Goal: Contribute content: Add original content to the website for others to see

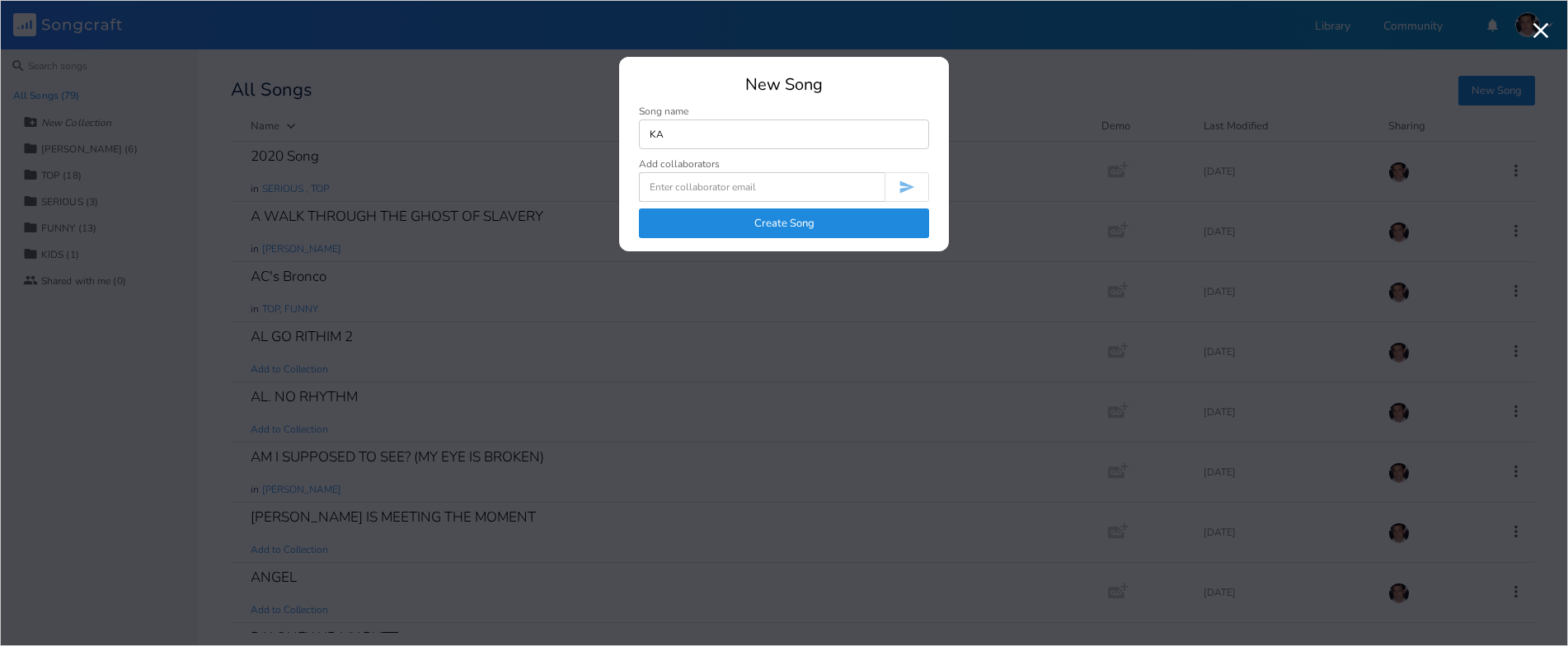
type input "K"
type input "[PERSON_NAME] CLASS 1"
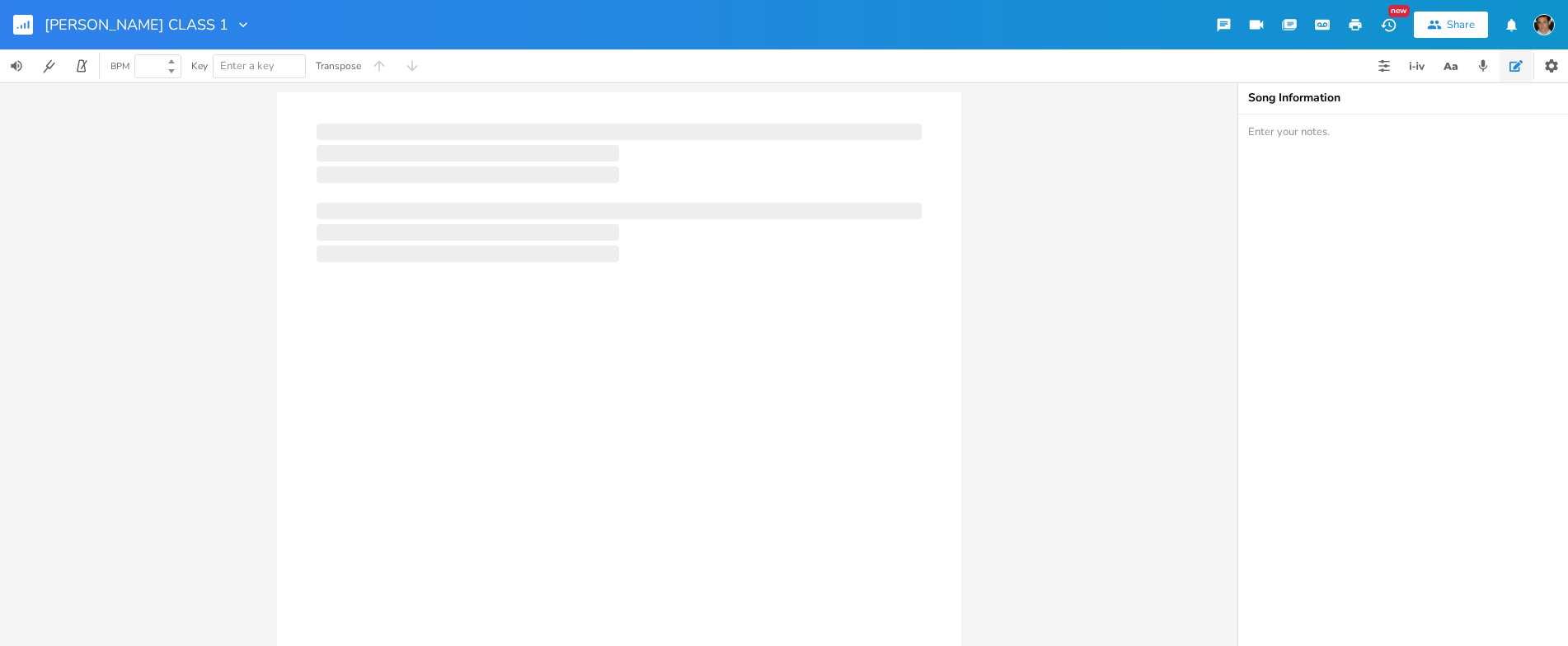
type input "100"
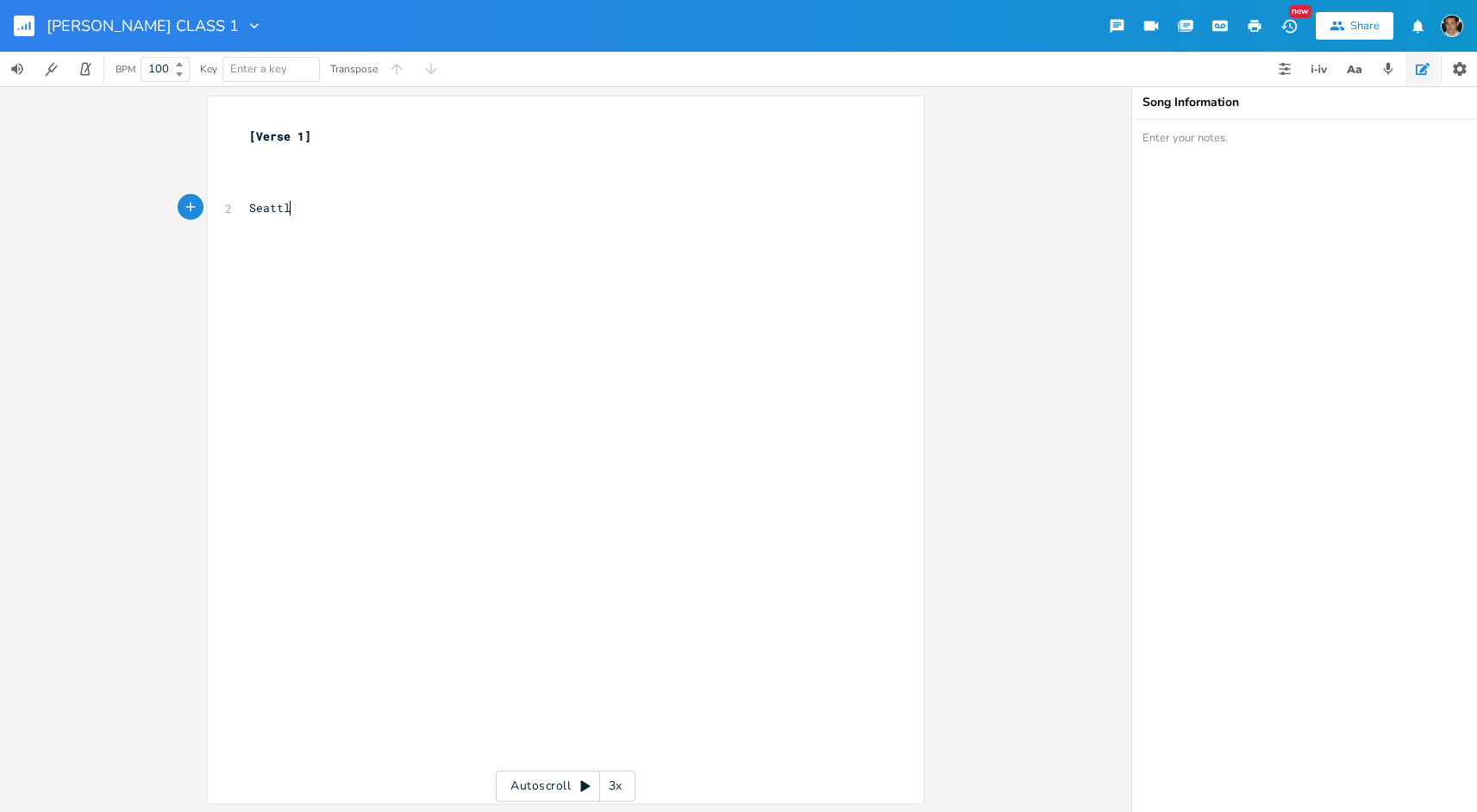
type textarea "[GEOGRAPHIC_DATA]"
type textarea ", [GEOGRAPHIC_DATA],"
type textarea "E"
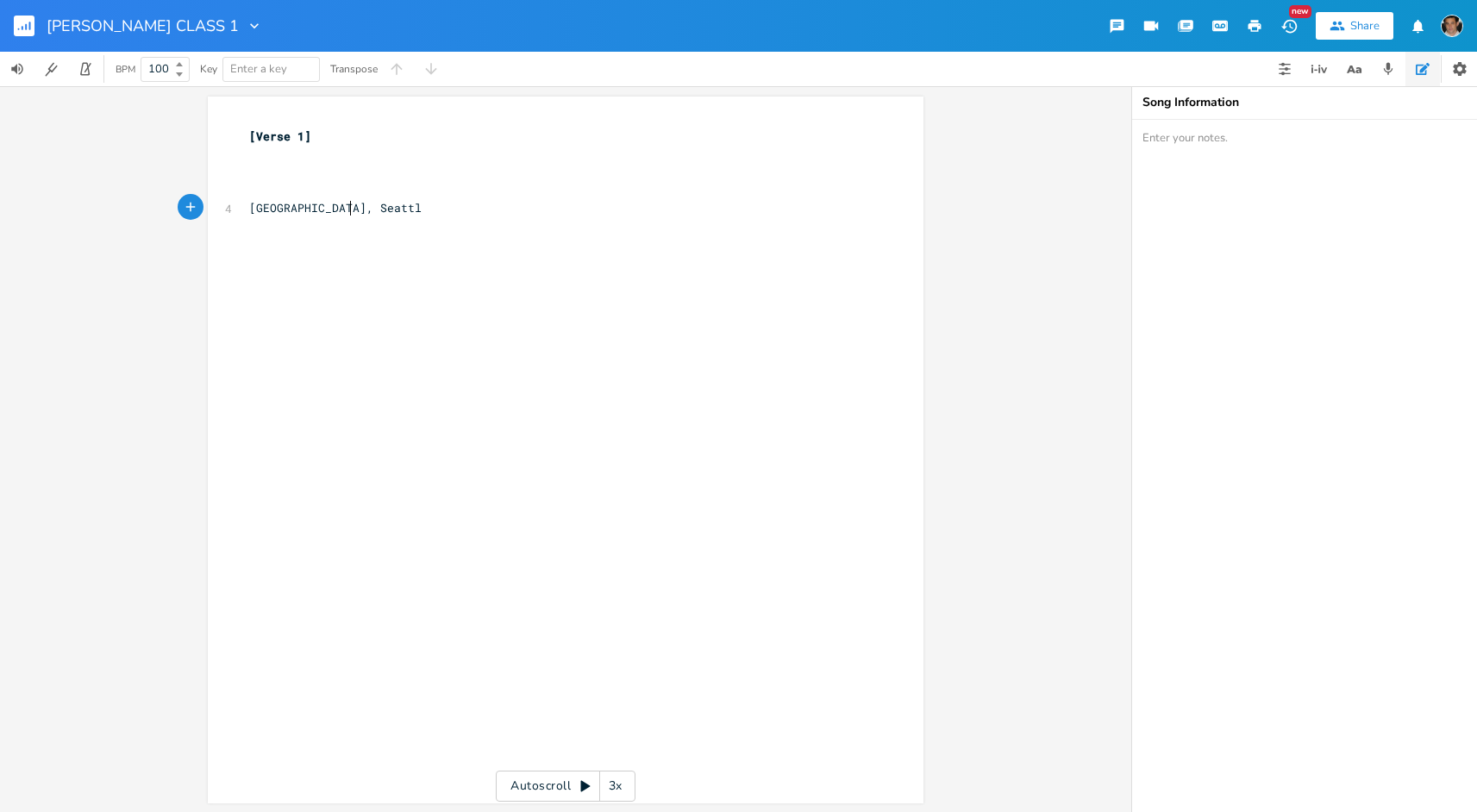
scroll to position [0, 29]
type textarea "eattle"
click at [341, 195] on pre "​" at bounding box center [557, 190] width 622 height 18
type textarea "Where the hell is everyone from"
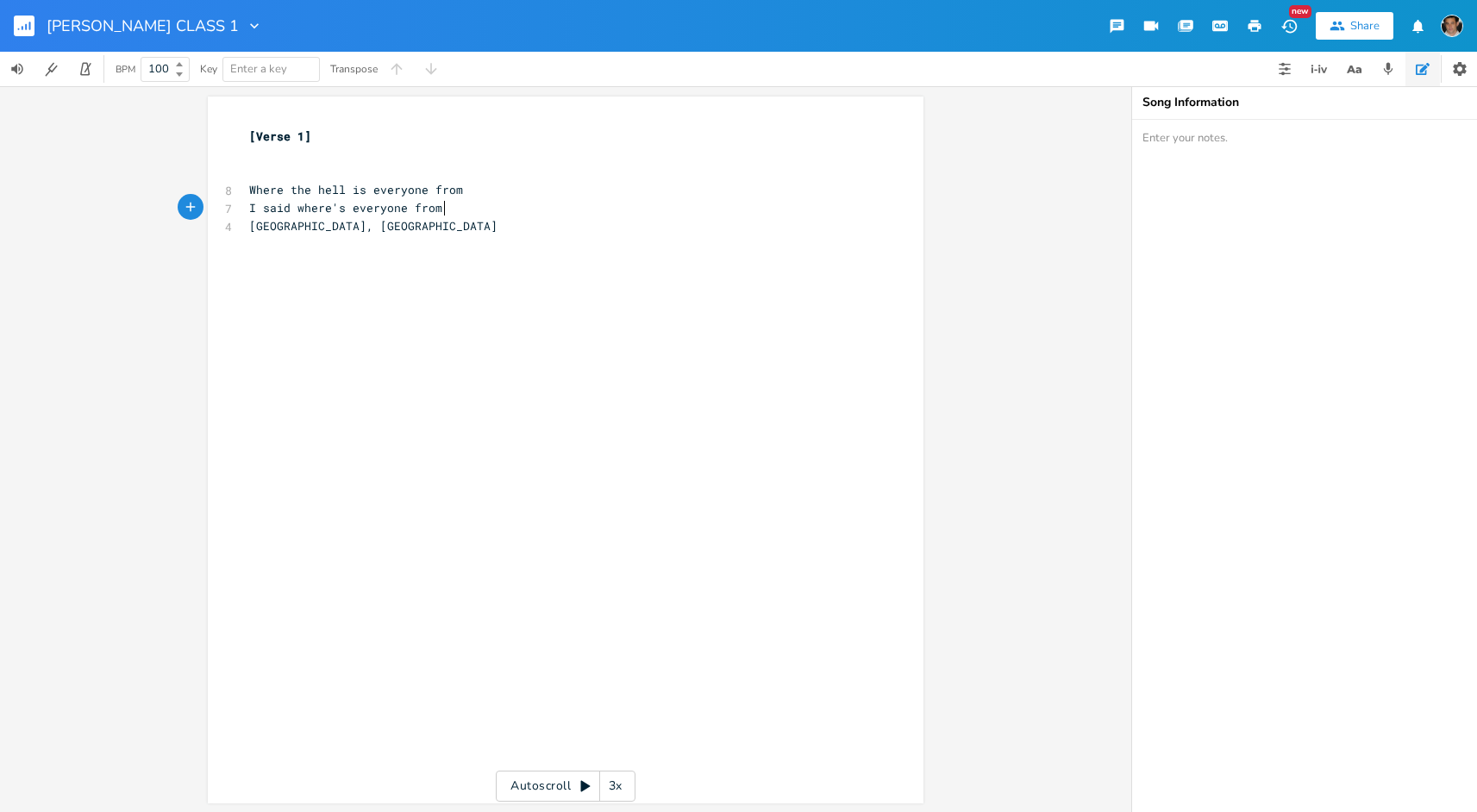
type textarea "I said where's everyone from !"
click at [246, 223] on pre "[GEOGRAPHIC_DATA], [GEOGRAPHIC_DATA]" at bounding box center [557, 226] width 622 height 18
type textarea "I just see"
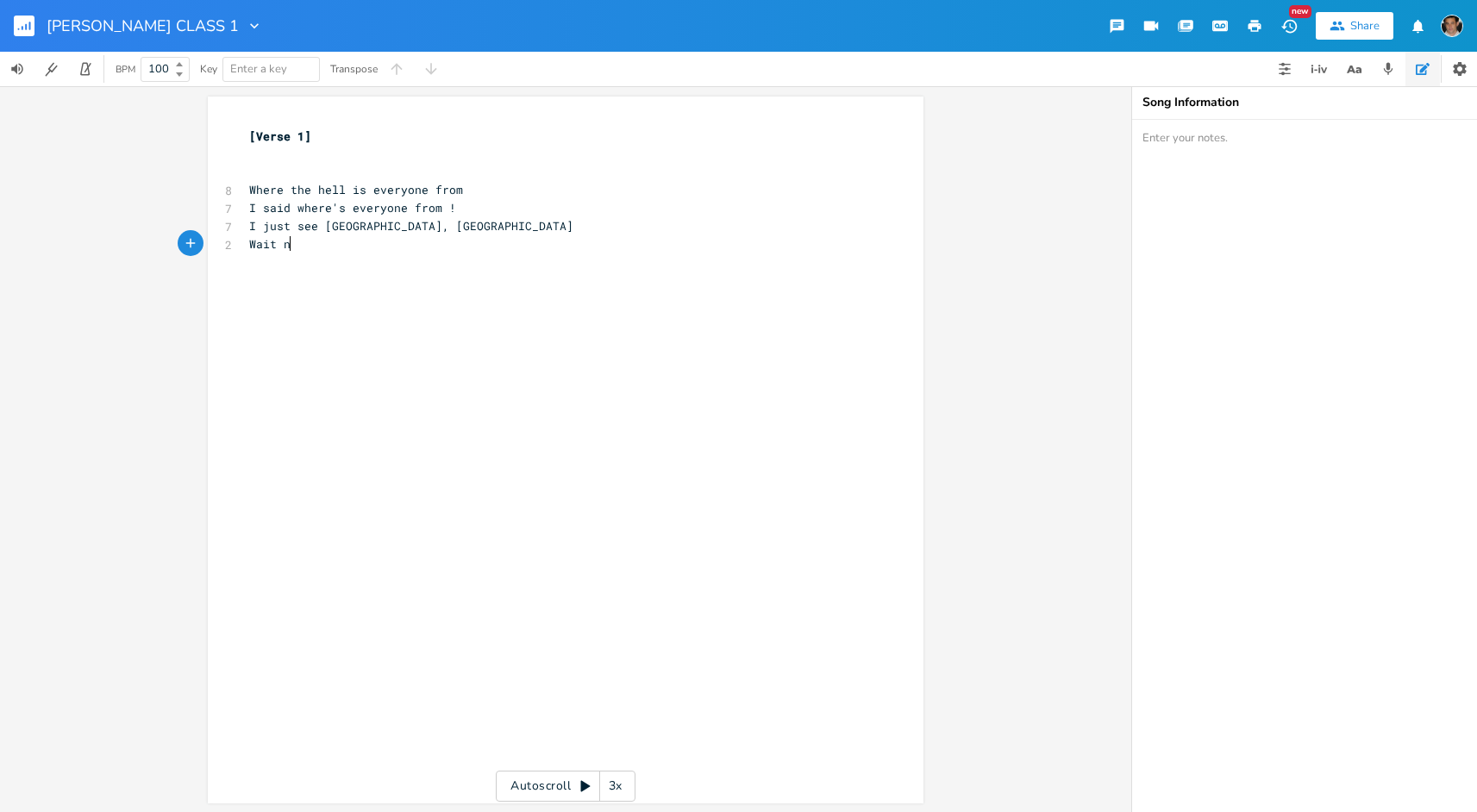
type textarea "Wait no"
type textarea ", wait"
click at [469, 234] on div "[Verse 1] ​ ​ 8 Where the hell is everyone from 7 I said where's everyone from …" at bounding box center [557, 200] width 622 height 144
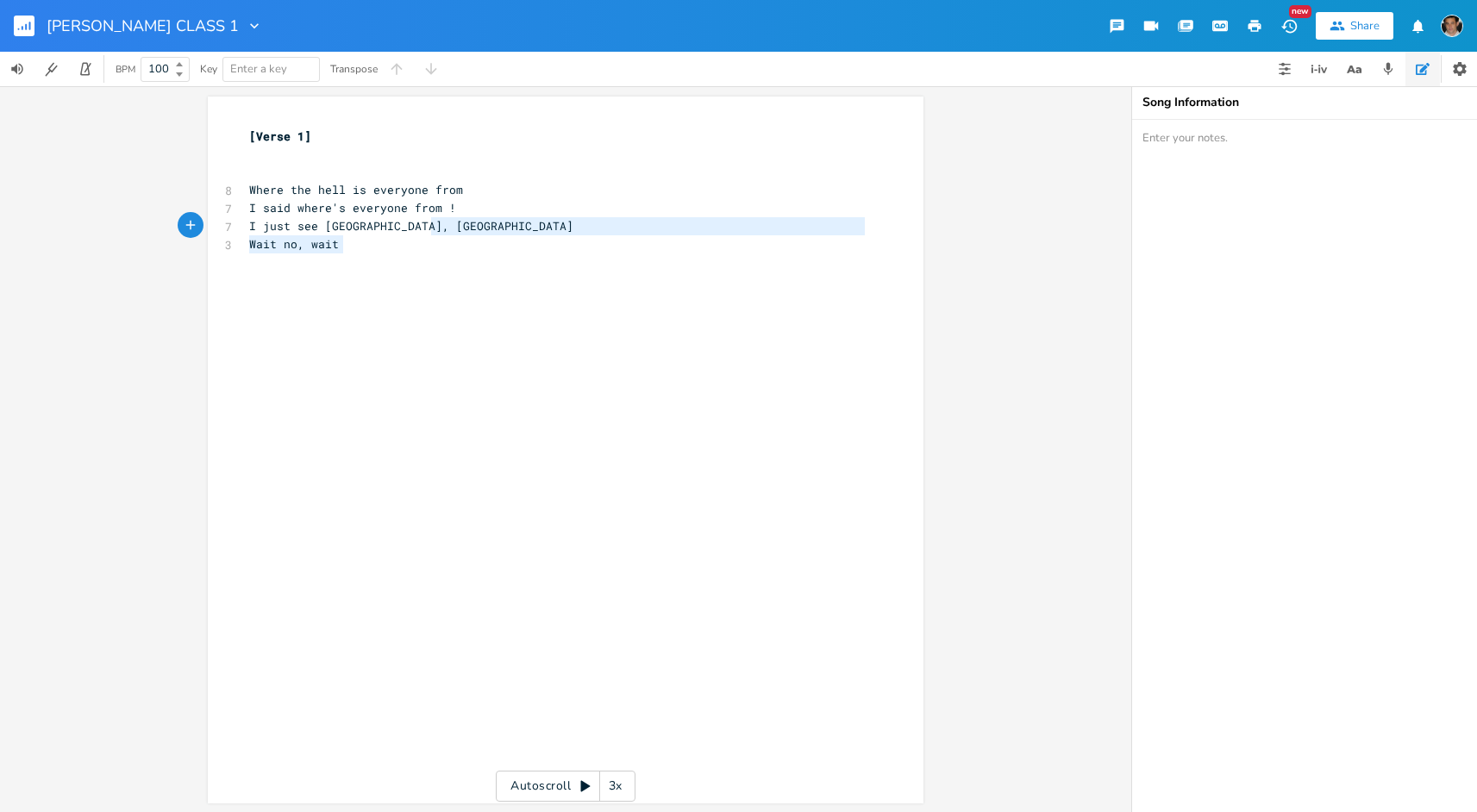
type textarea "Wait no, wait"
click at [469, 233] on pre "I just see [GEOGRAPHIC_DATA], [GEOGRAPHIC_DATA]" at bounding box center [557, 226] width 622 height 18
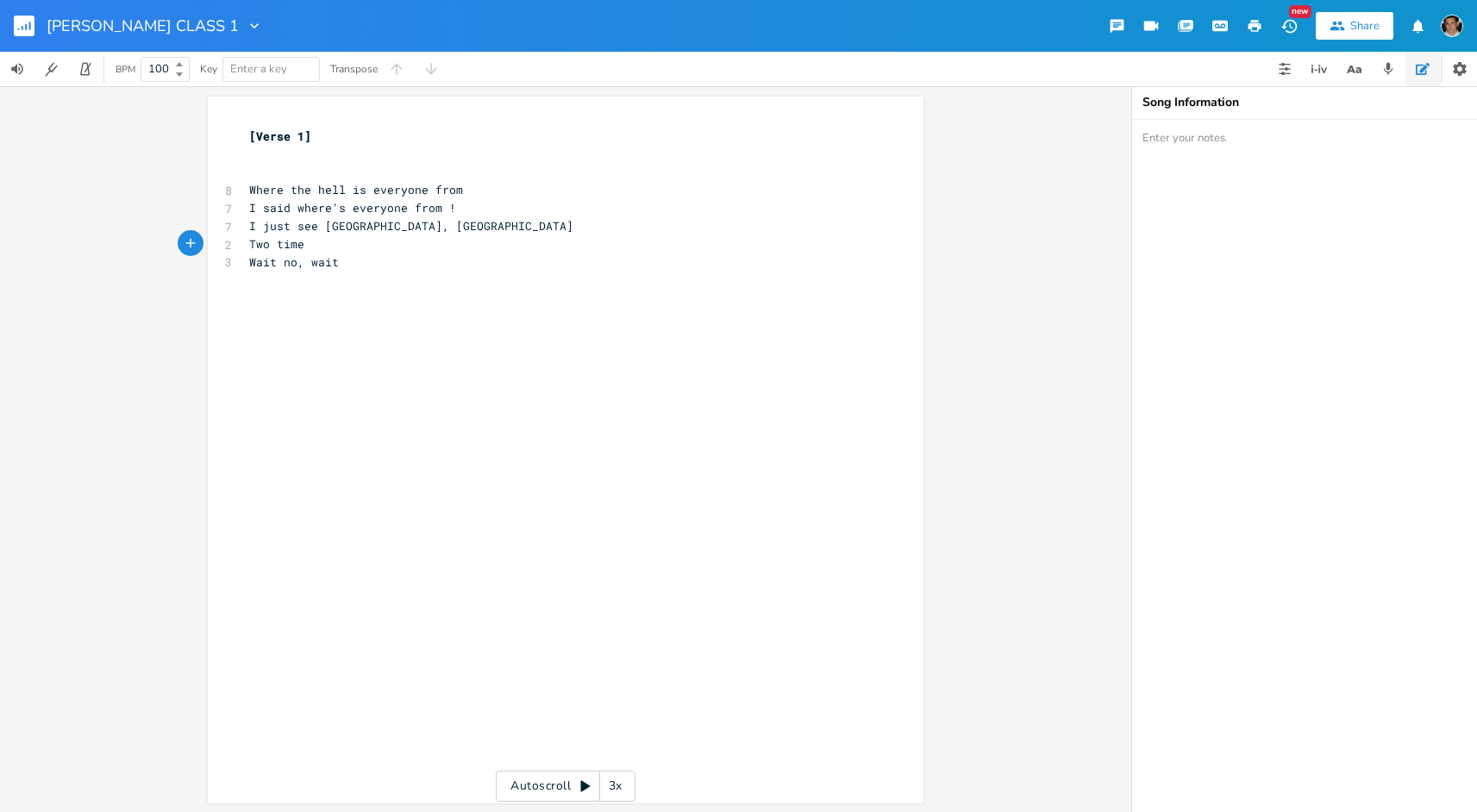
type textarea "Two times"
type textarea "Is there are"
type textarea "a third"
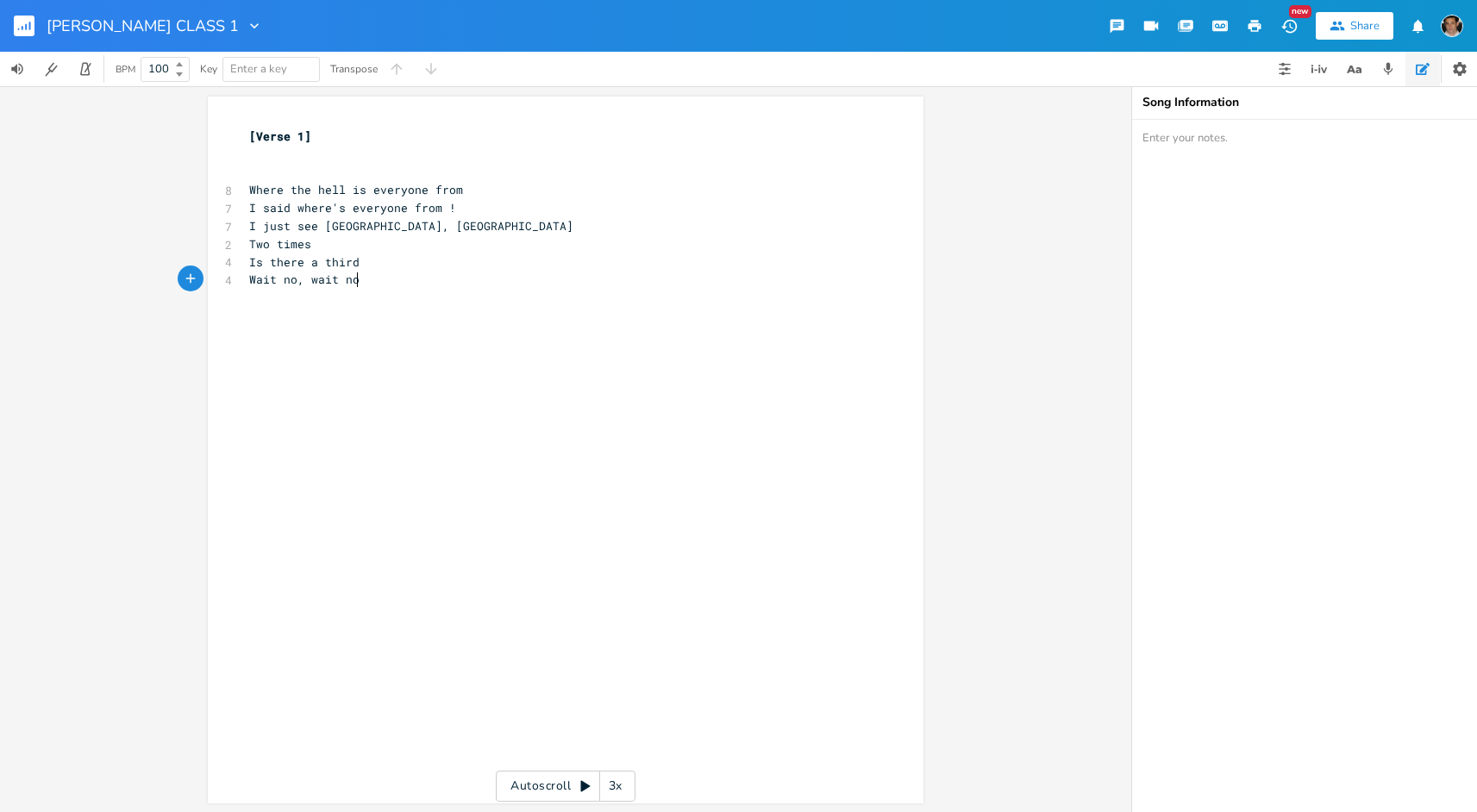
type textarea "no"
type textarea "W"
type textarea "We're from everyone where"
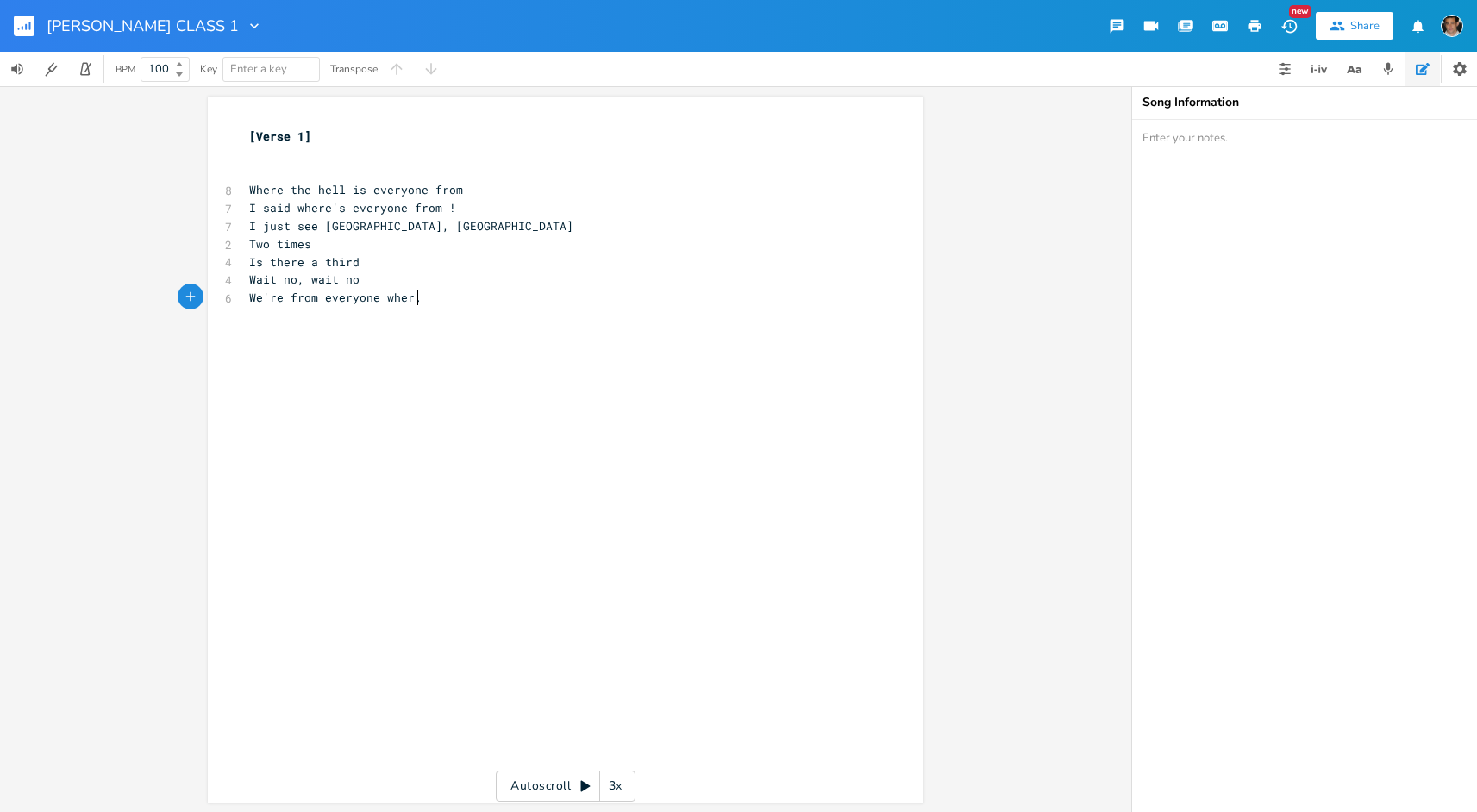
type textarea "."
type textarea "And I was late to the Zoom"
type textarea "o"
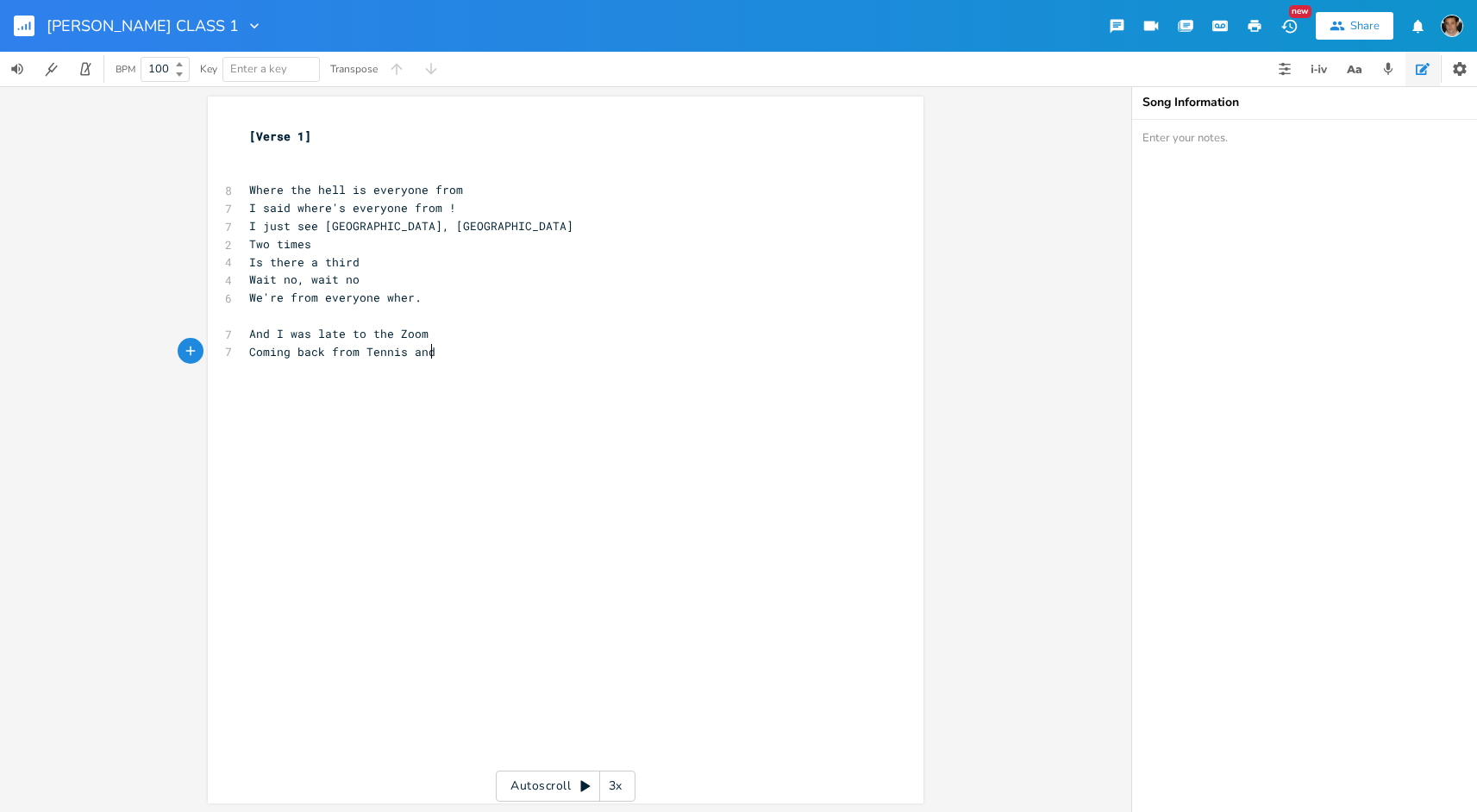
scroll to position [0, 153]
type textarea "Coming back from Tennis and te"
type textarea "ake"
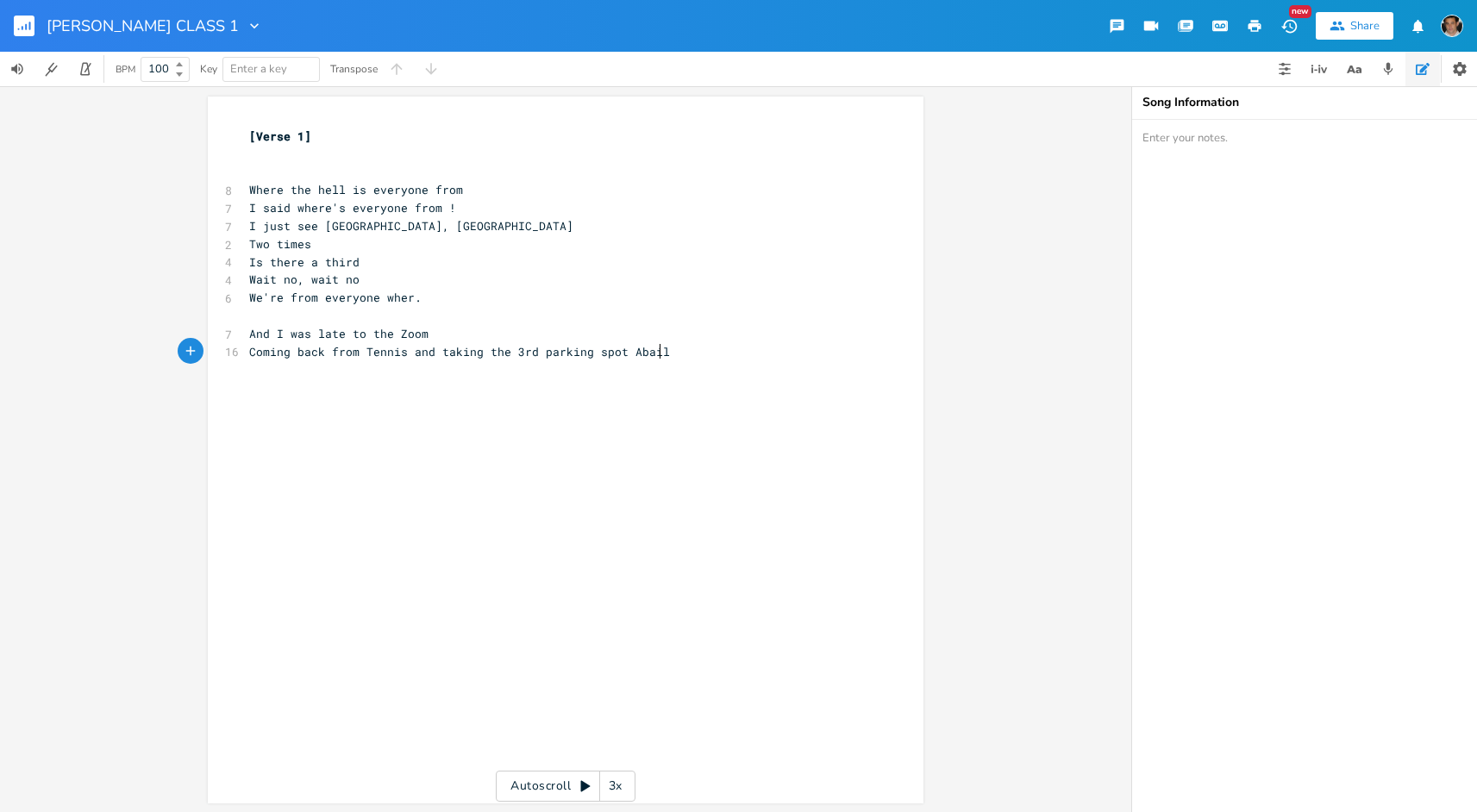
type textarea "ing the 3rd parking spot Abaila"
type textarea "b"
type textarea "vailable."
type textarea "UP"
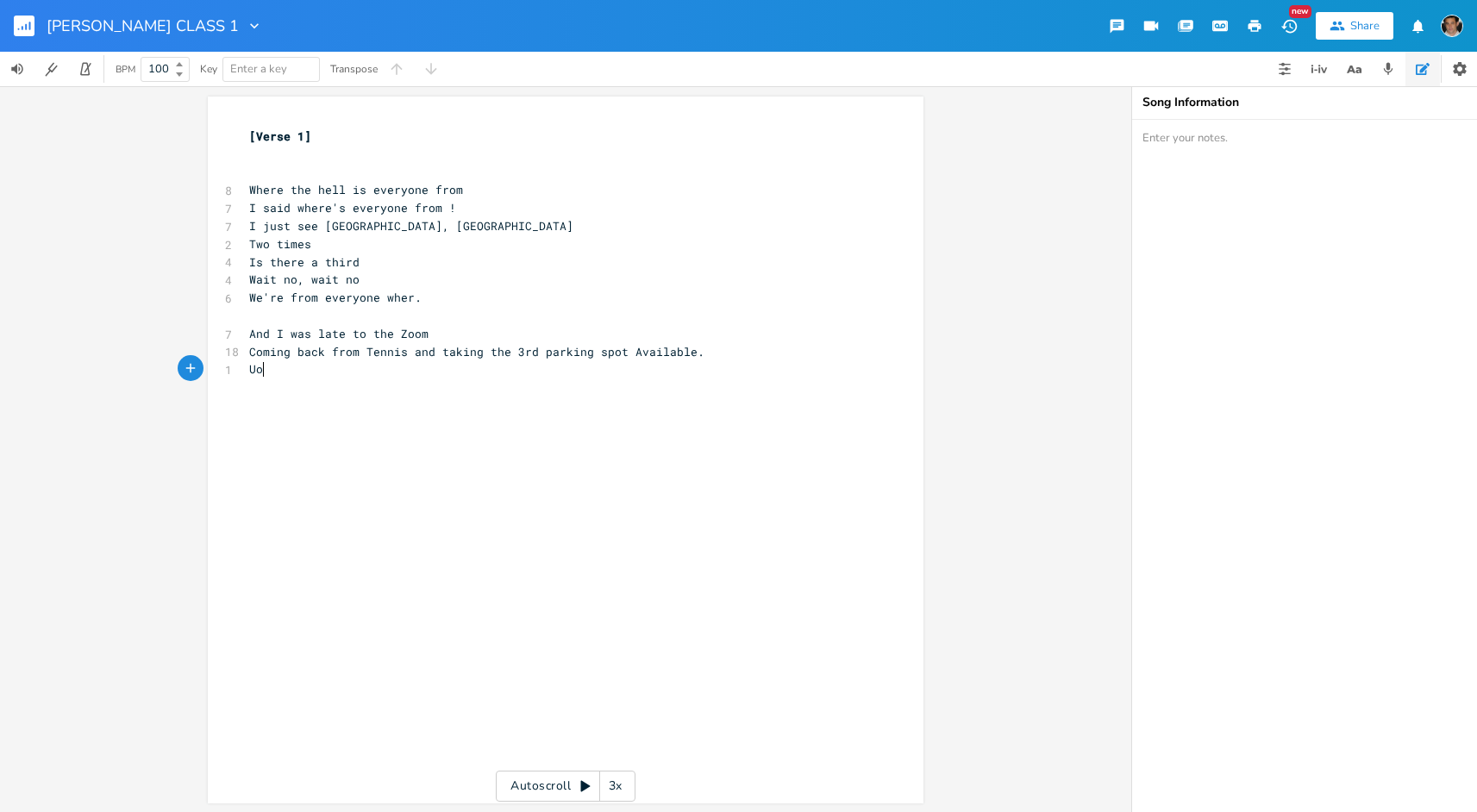
type textarea "o"
type textarea "p to the house"
type textarea "Change my shirt"
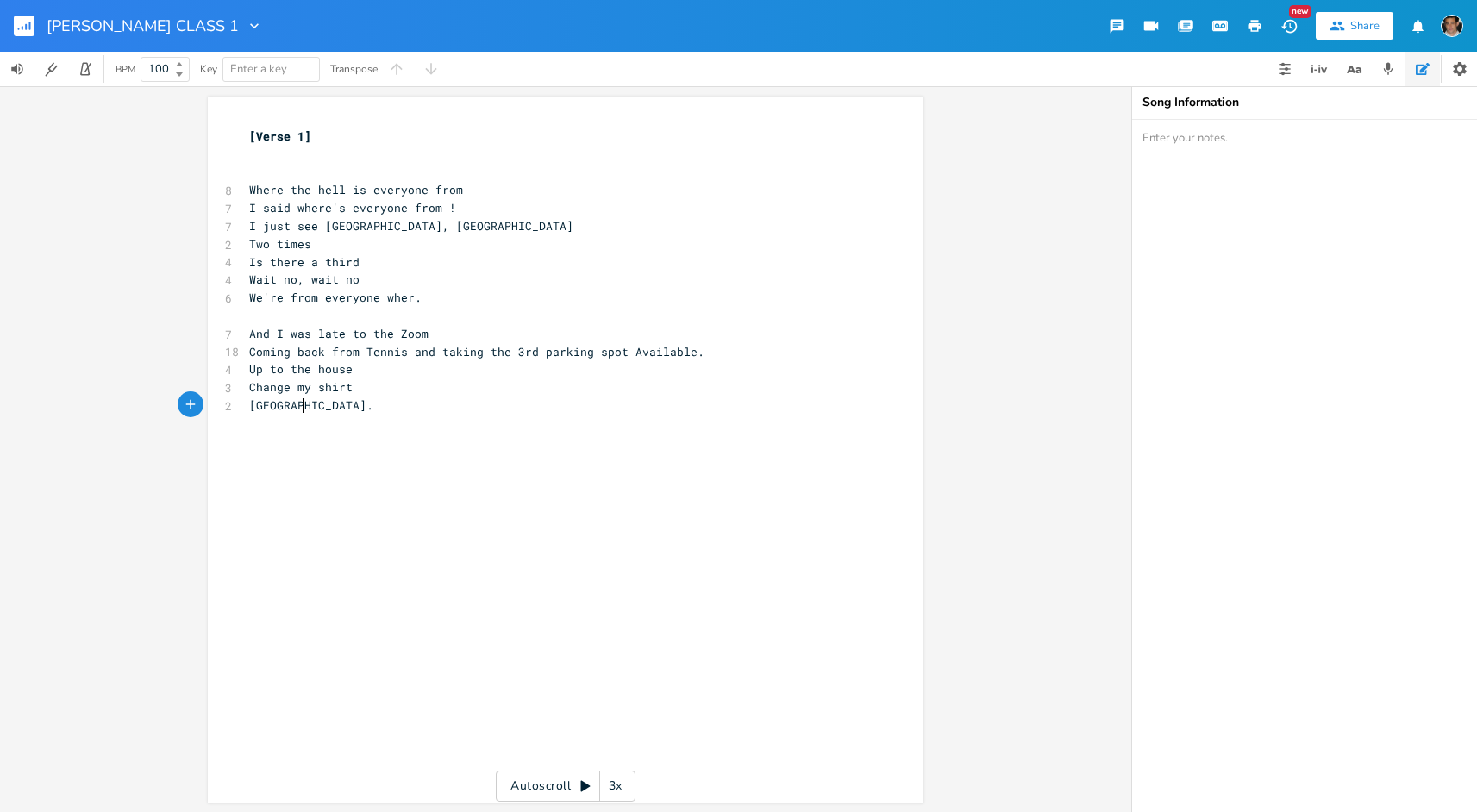
type textarea "[GEOGRAPHIC_DATA]."
type textarea "I"
type textarea "Does that"
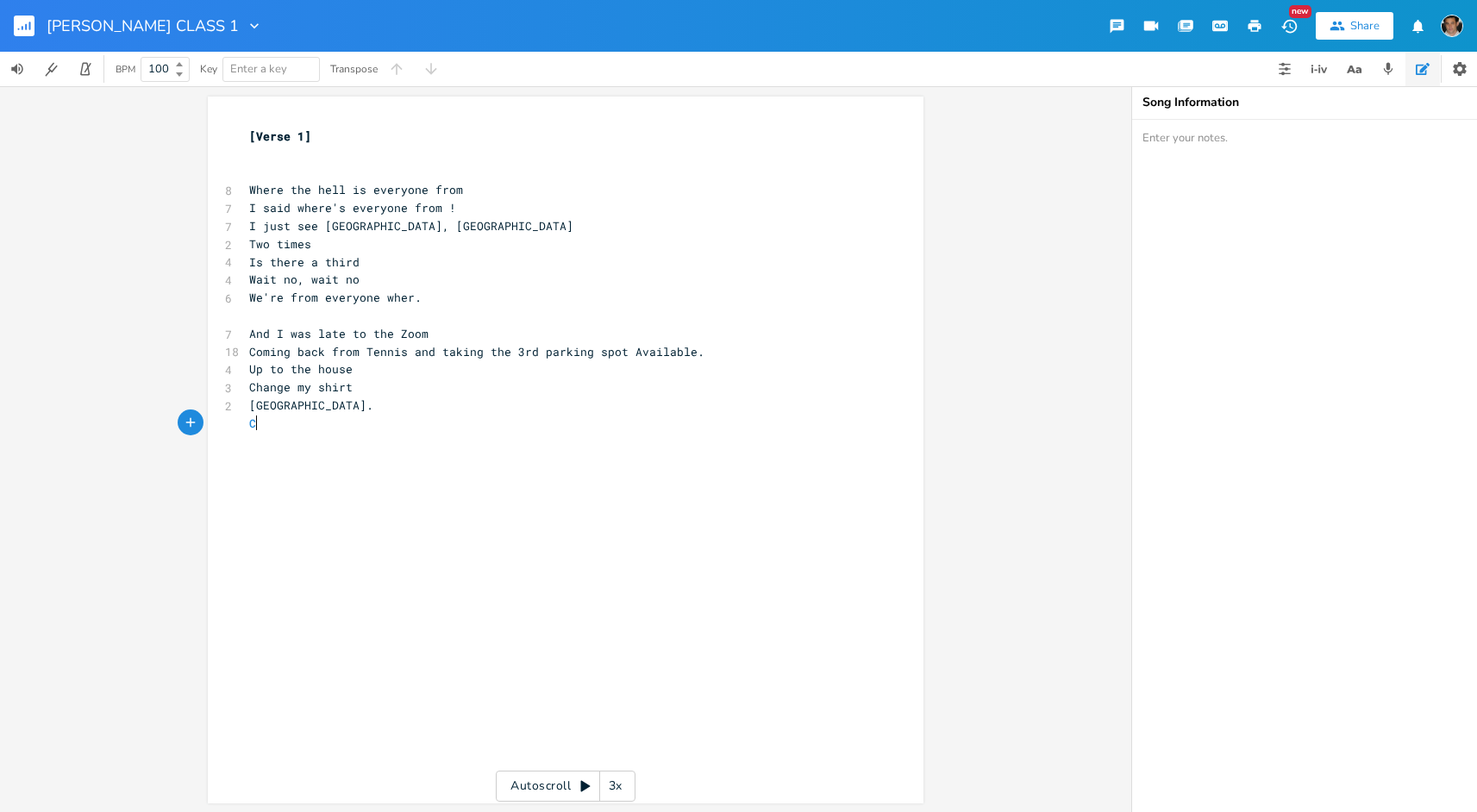
type textarea "Ca"
type textarea "Am I just seeing that cauz"
type textarea "se I see rain on ont"
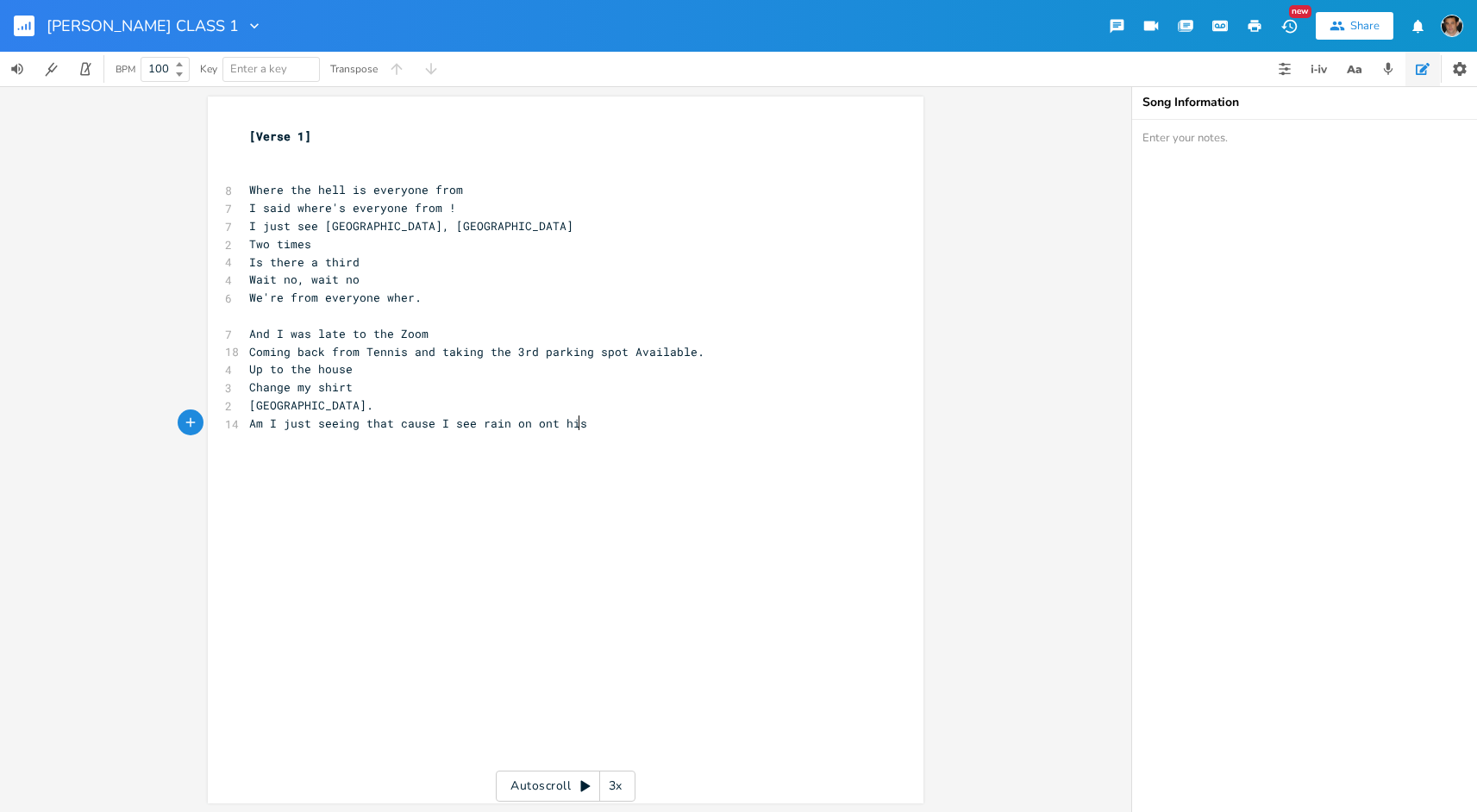
type textarea "t his"
type textarea "this sunnd"
type textarea "y"
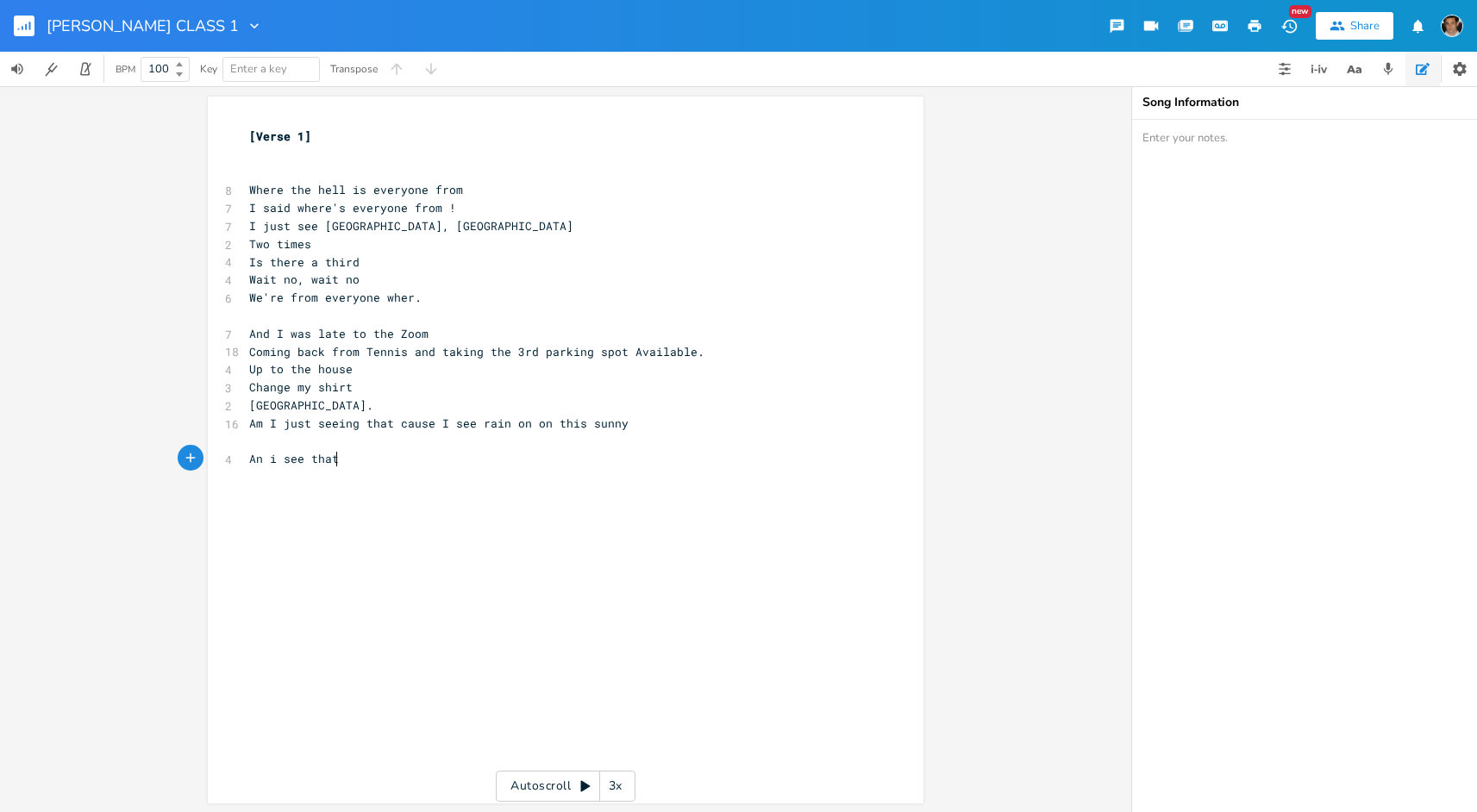
scroll to position [0, 67]
type textarea "An i see that be"
type textarea "people ar r"
type textarea "e a"
type textarea "rati"
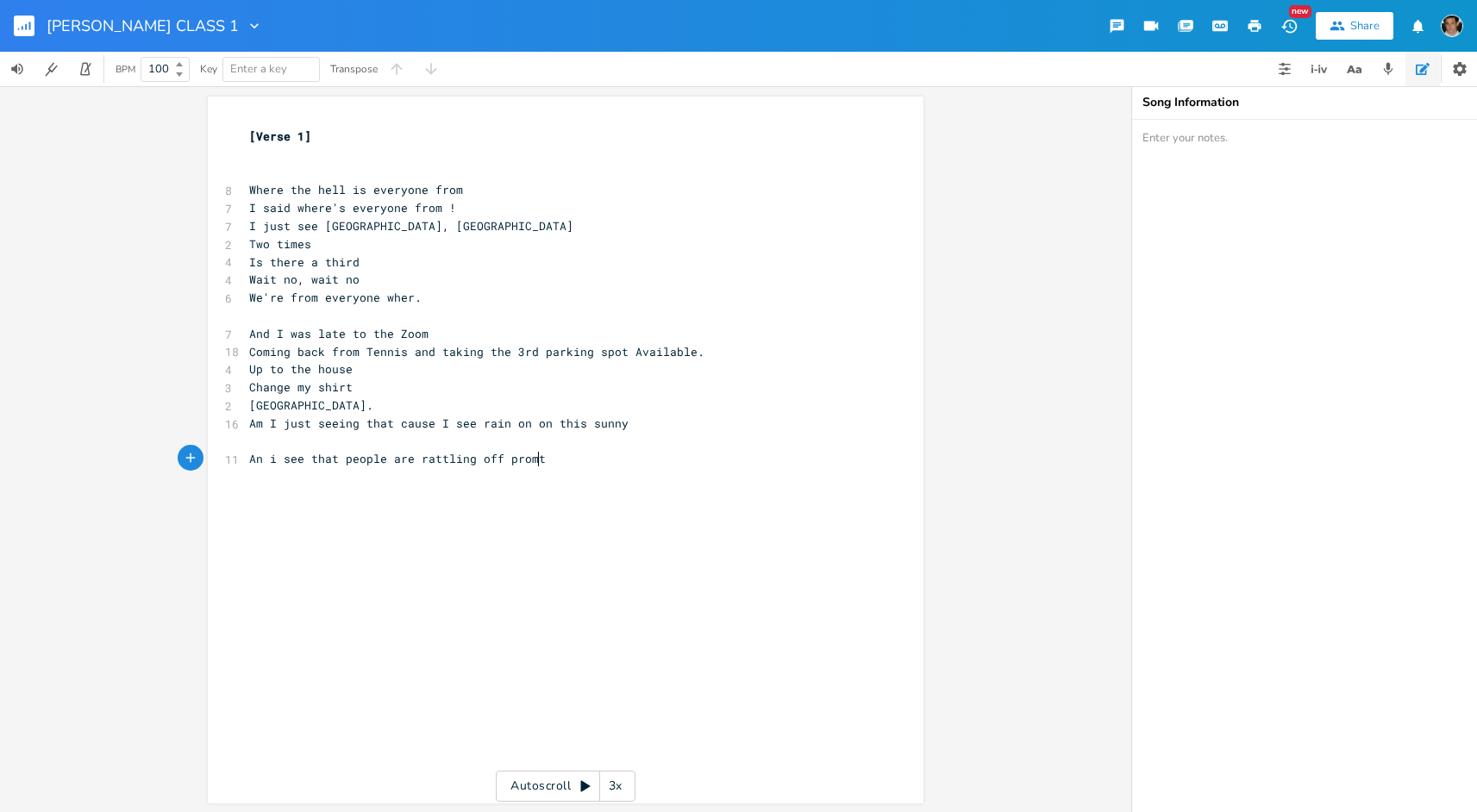
type textarea "tling off promts"
type textarea "ps."
type textarea "And I dont tha"
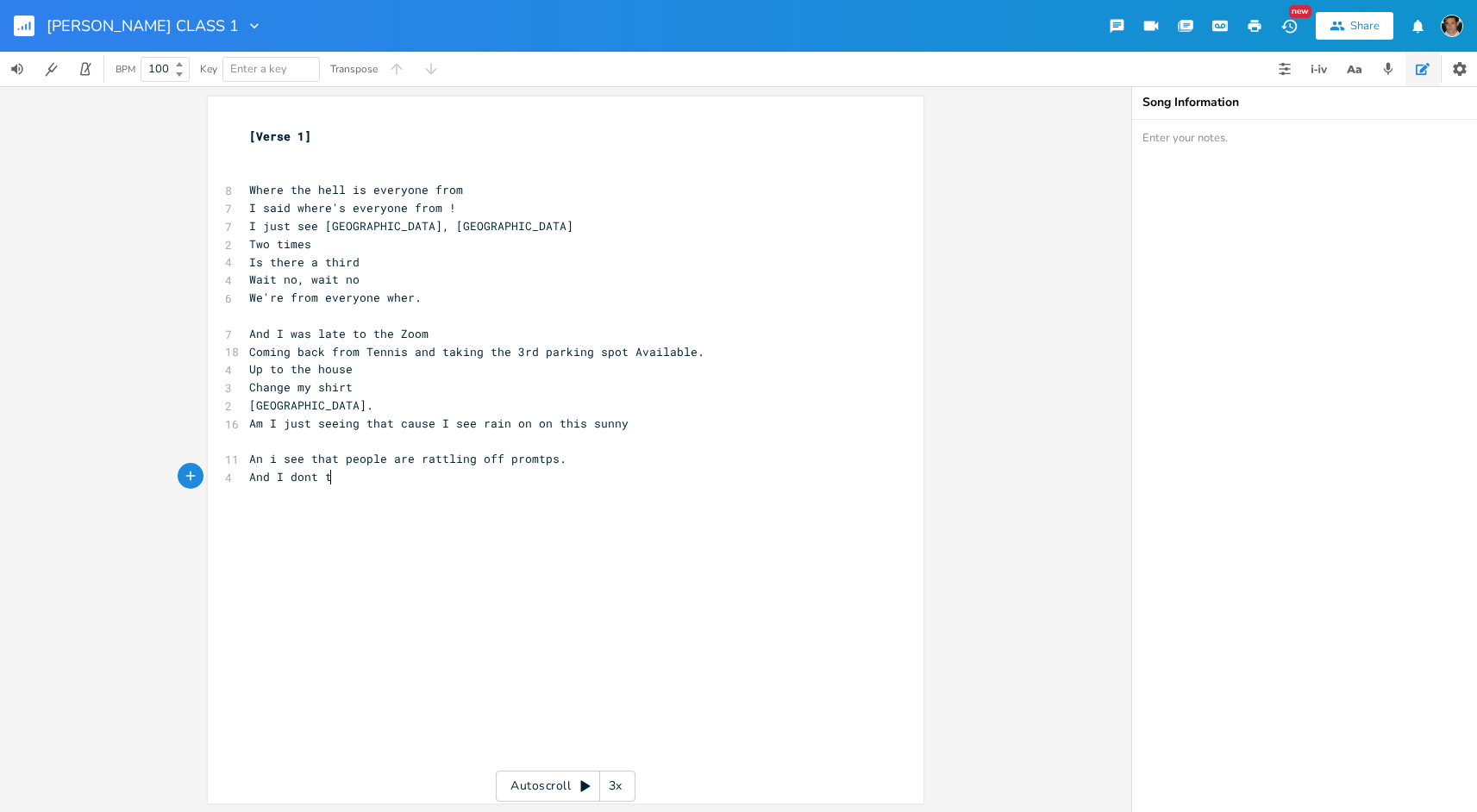
type textarea "thw"
type textarea "what the prompt is"
type textarea "I see words again"
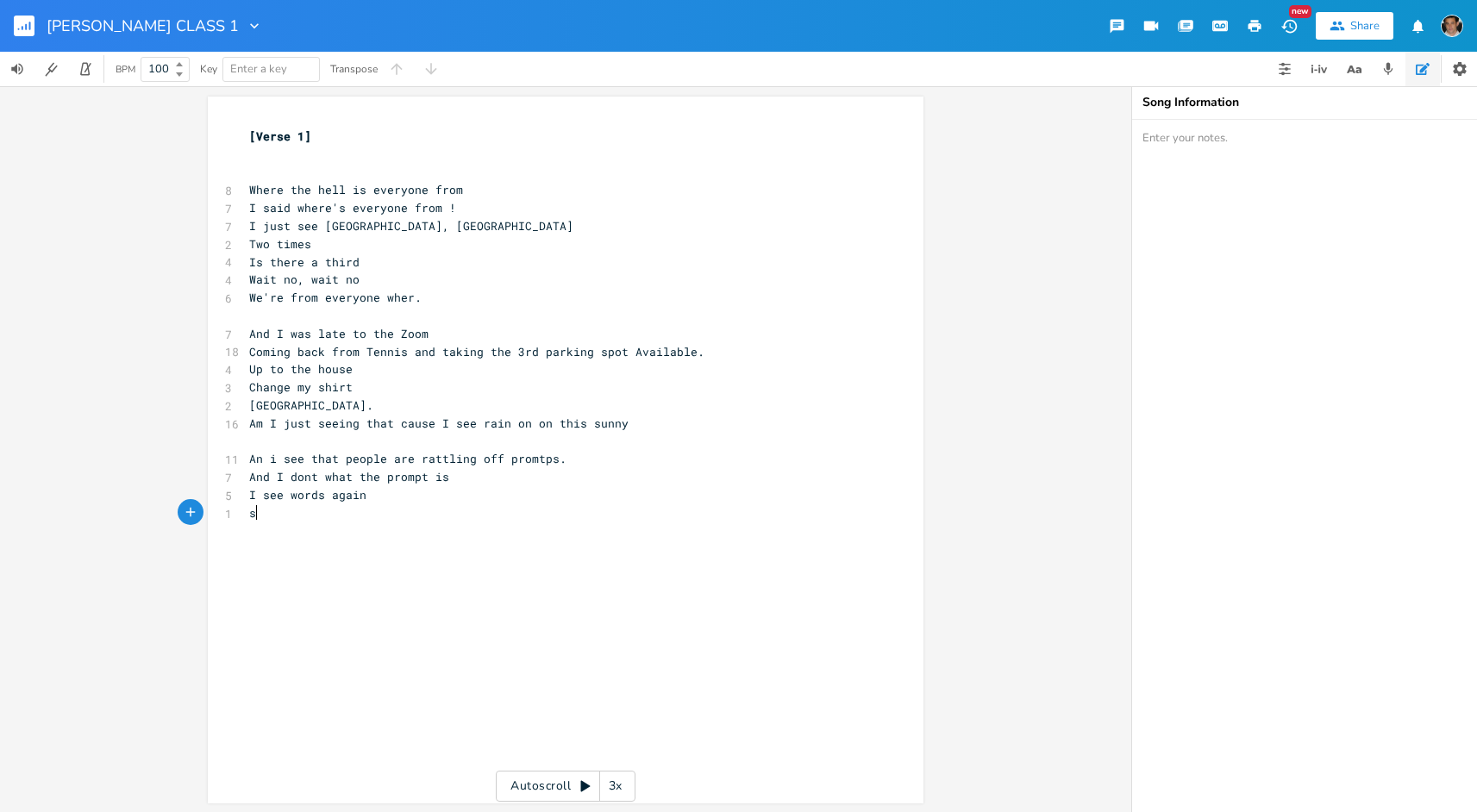
type textarea "sS"
type textarea "Soh"
type textarea "Doh, Doh,"
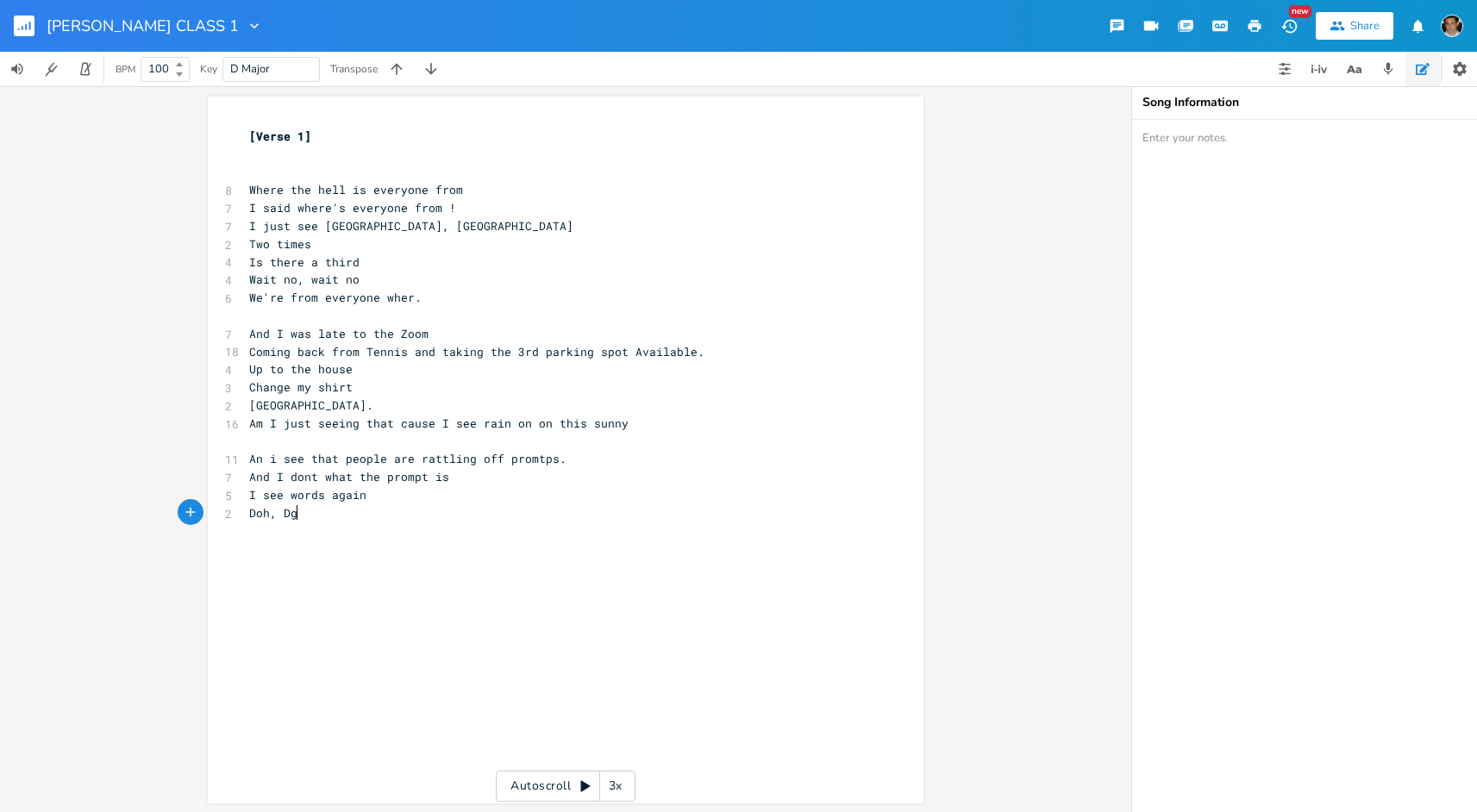
type textarea "g"
type textarea "o"
type textarea "g a"
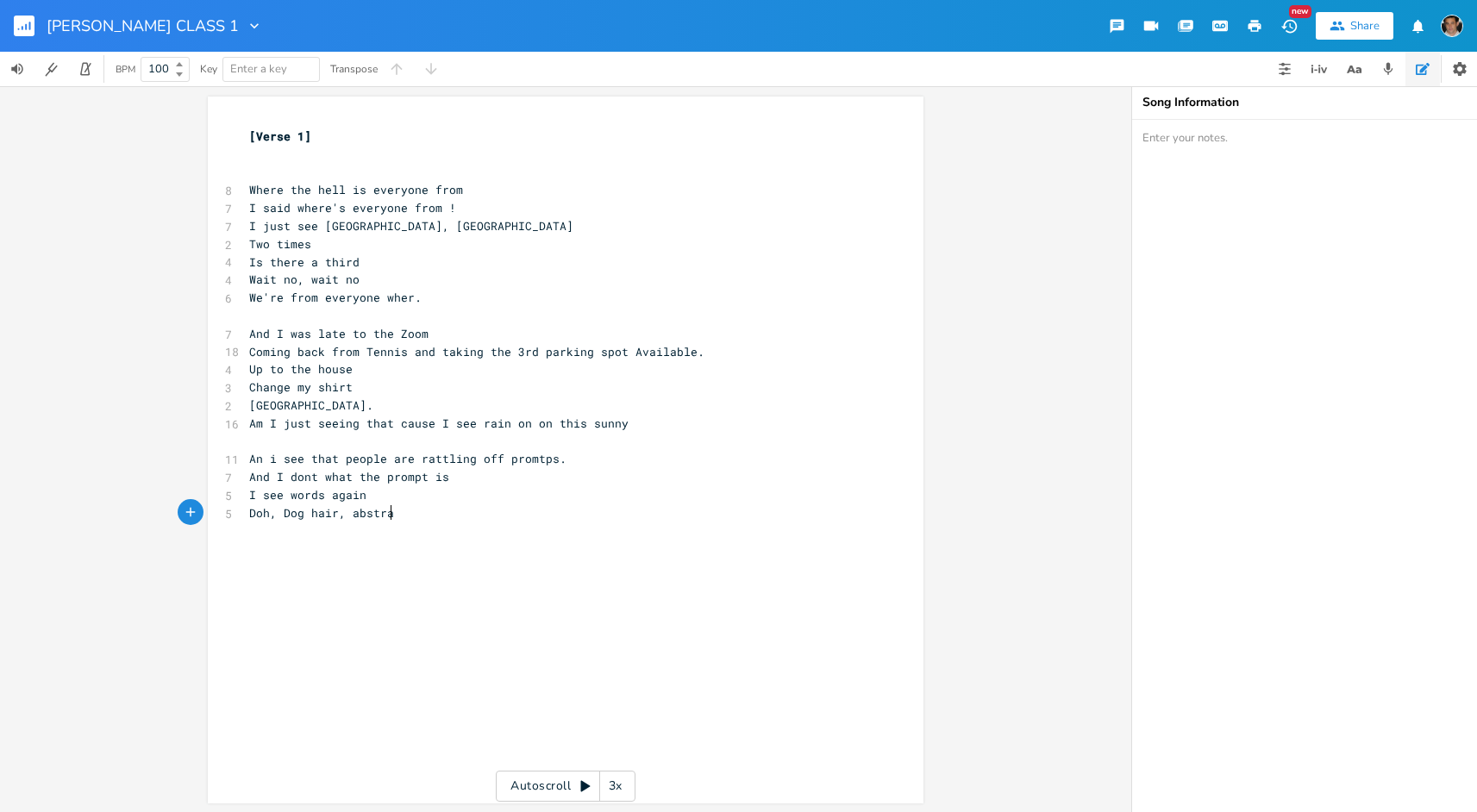
type textarea "hair, abstrat"
type textarea "ction, reflectiosn sn"
type textarea "ns and mirros"
type textarea "rs"
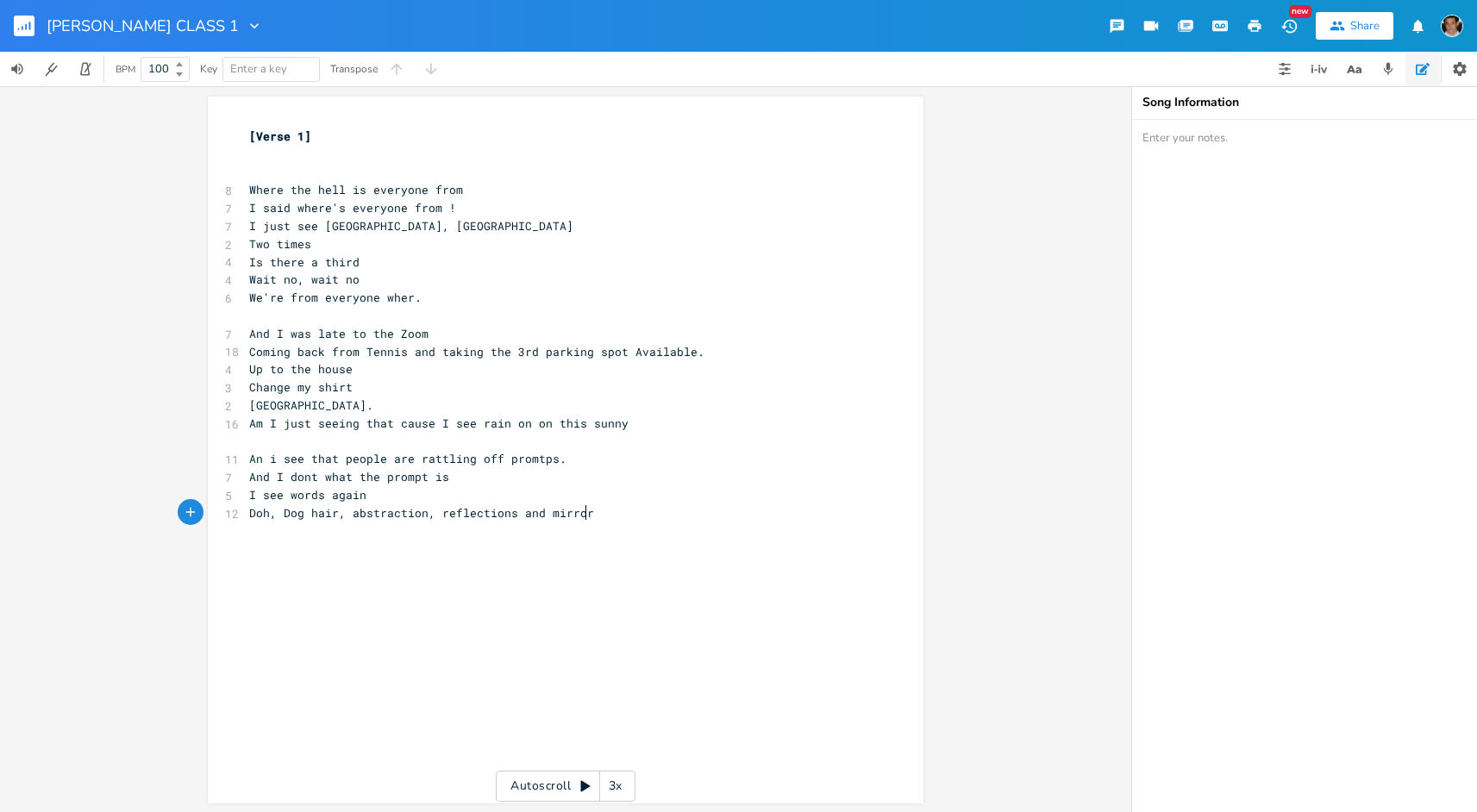
scroll to position [0, 8]
click at [601, 512] on pre "Doh, Dog hair, abstraction, reflections and mirrors" at bounding box center [557, 513] width 622 height 18
click at [625, 506] on pre "Doh, Dog hair, abstraction, reflections and mirrors" at bounding box center [557, 513] width 622 height 18
click at [618, 514] on pre "Doh, Dog hair, abstraction, reflections and mirrors" at bounding box center [557, 513] width 622 height 18
type textarea "Eyes"
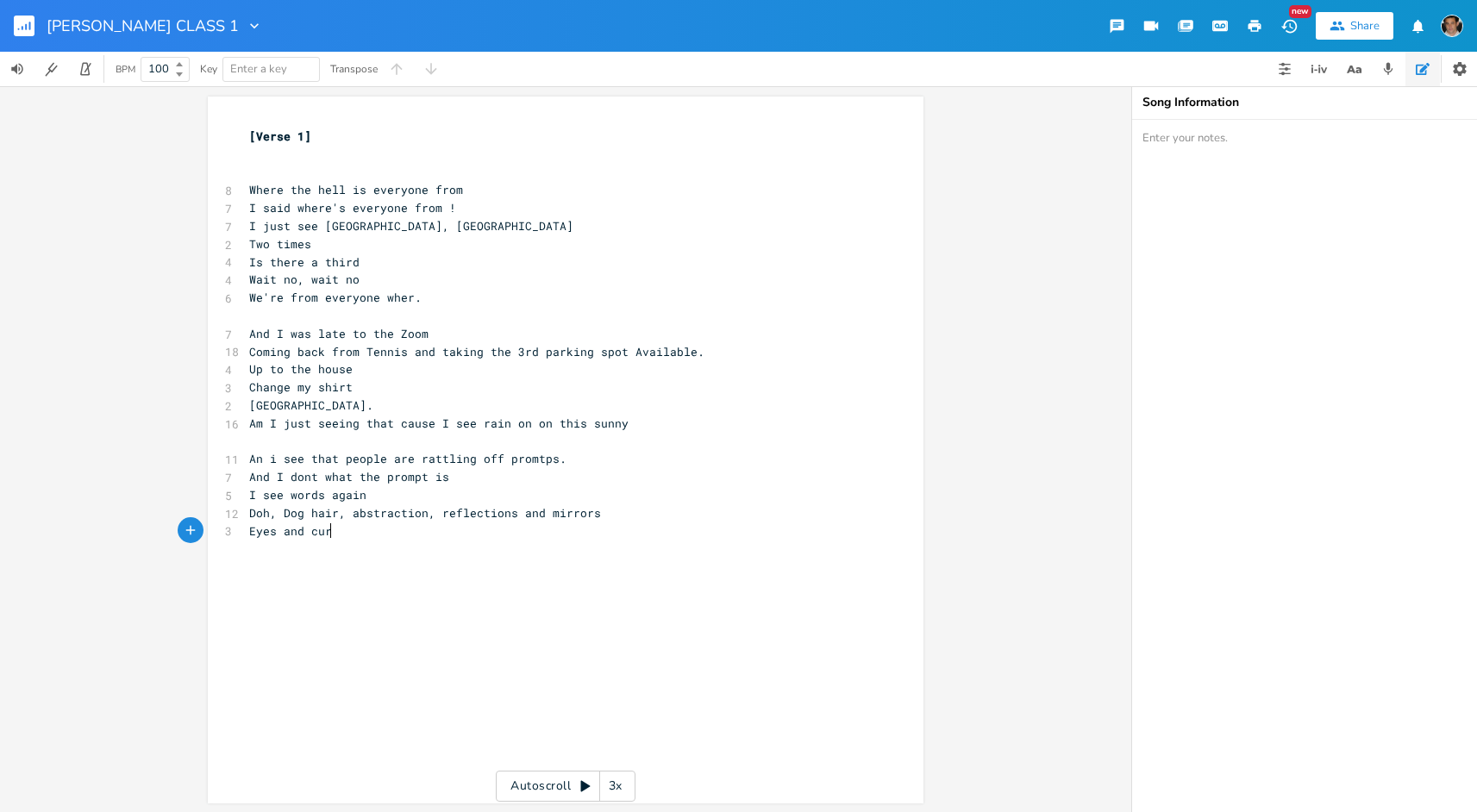
scroll to position [0, 54]
type textarea "s and curls..."
type textarea "A lot of eyes and dreams of red"
type textarea "somethigns fallig"
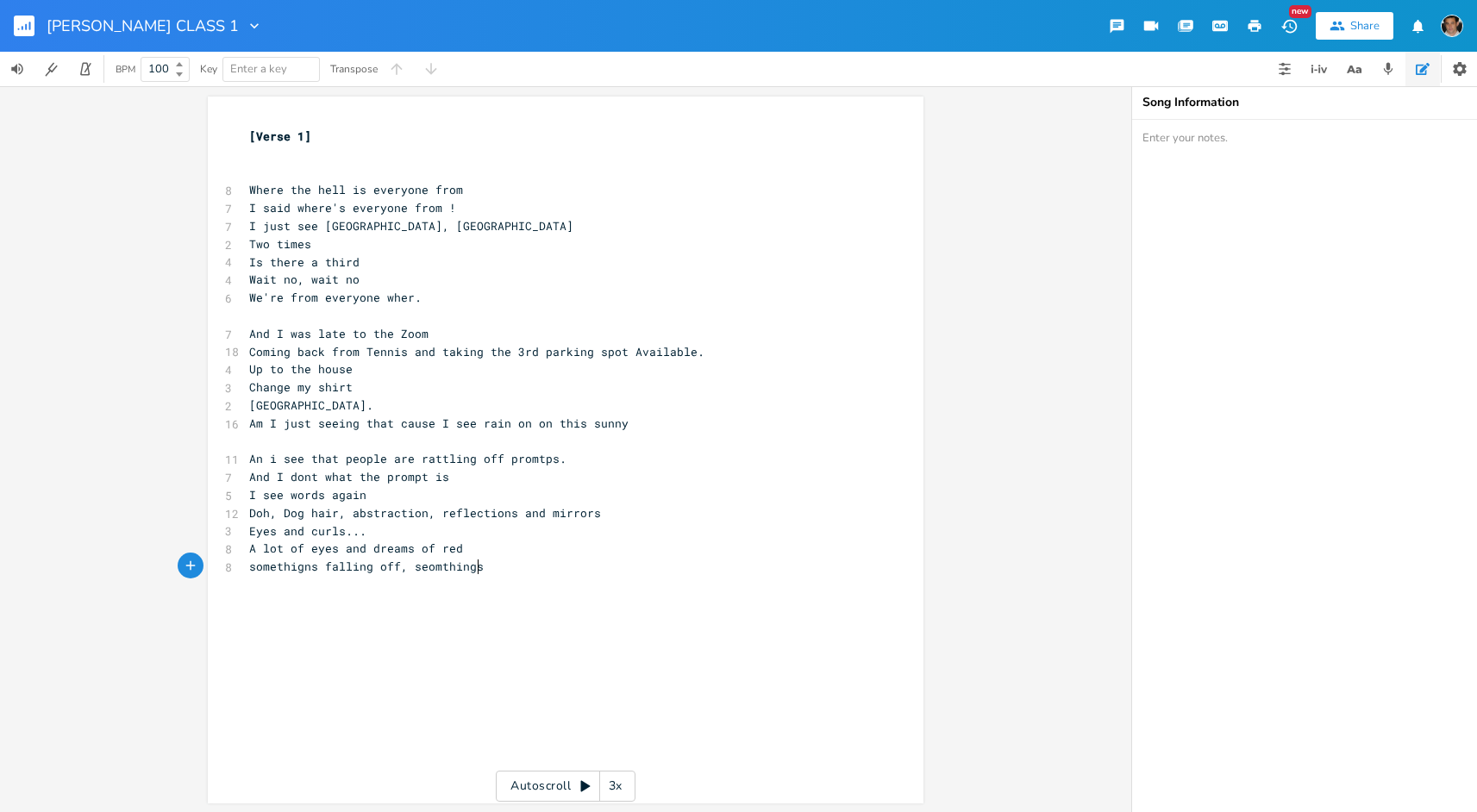
scroll to position [0, 97]
type textarea "ng off, seomthings beeing seeing"
type textarea "n and broken"
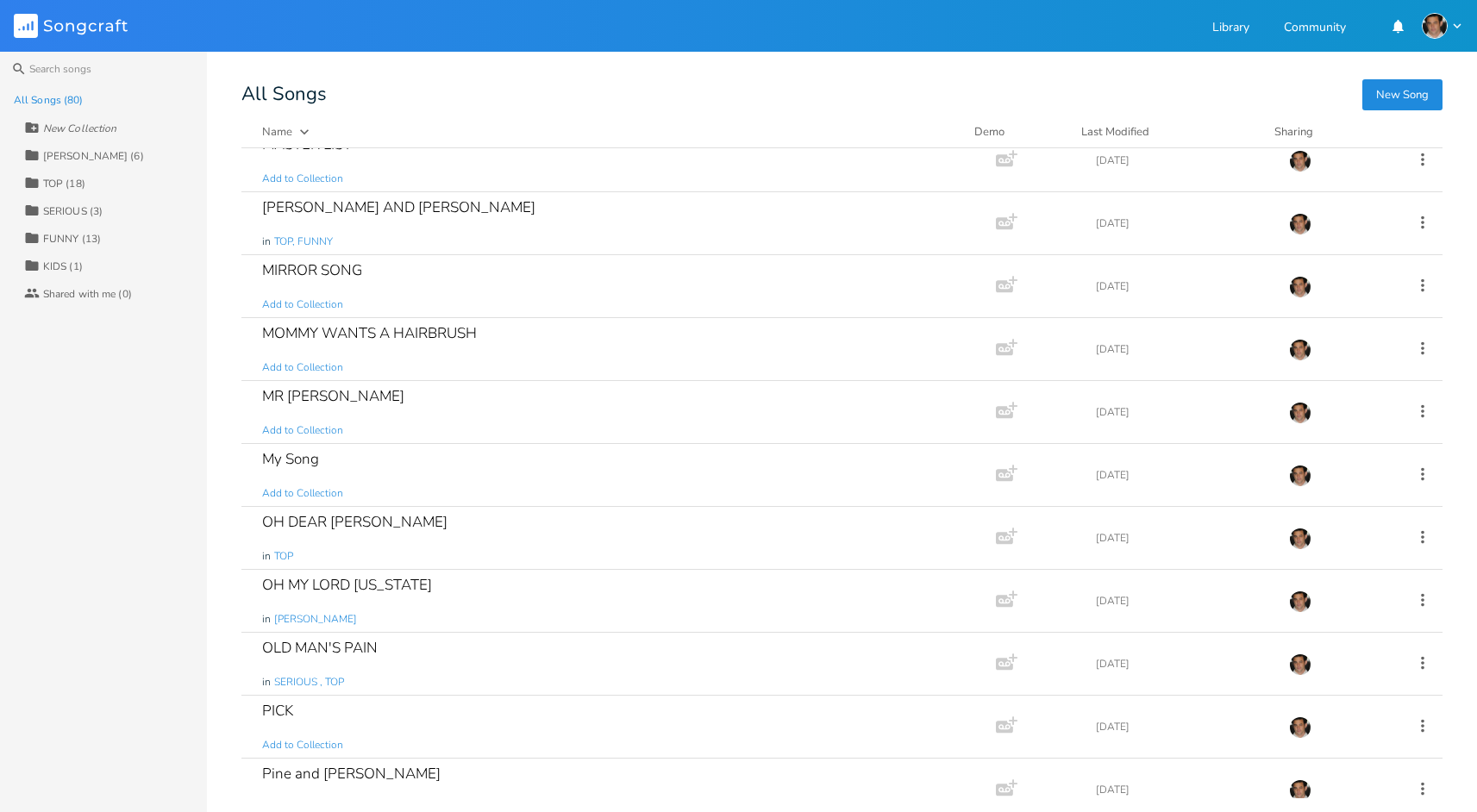
scroll to position [3105, 0]
click at [76, 134] on div "New Collection" at bounding box center [80, 129] width 74 height 10
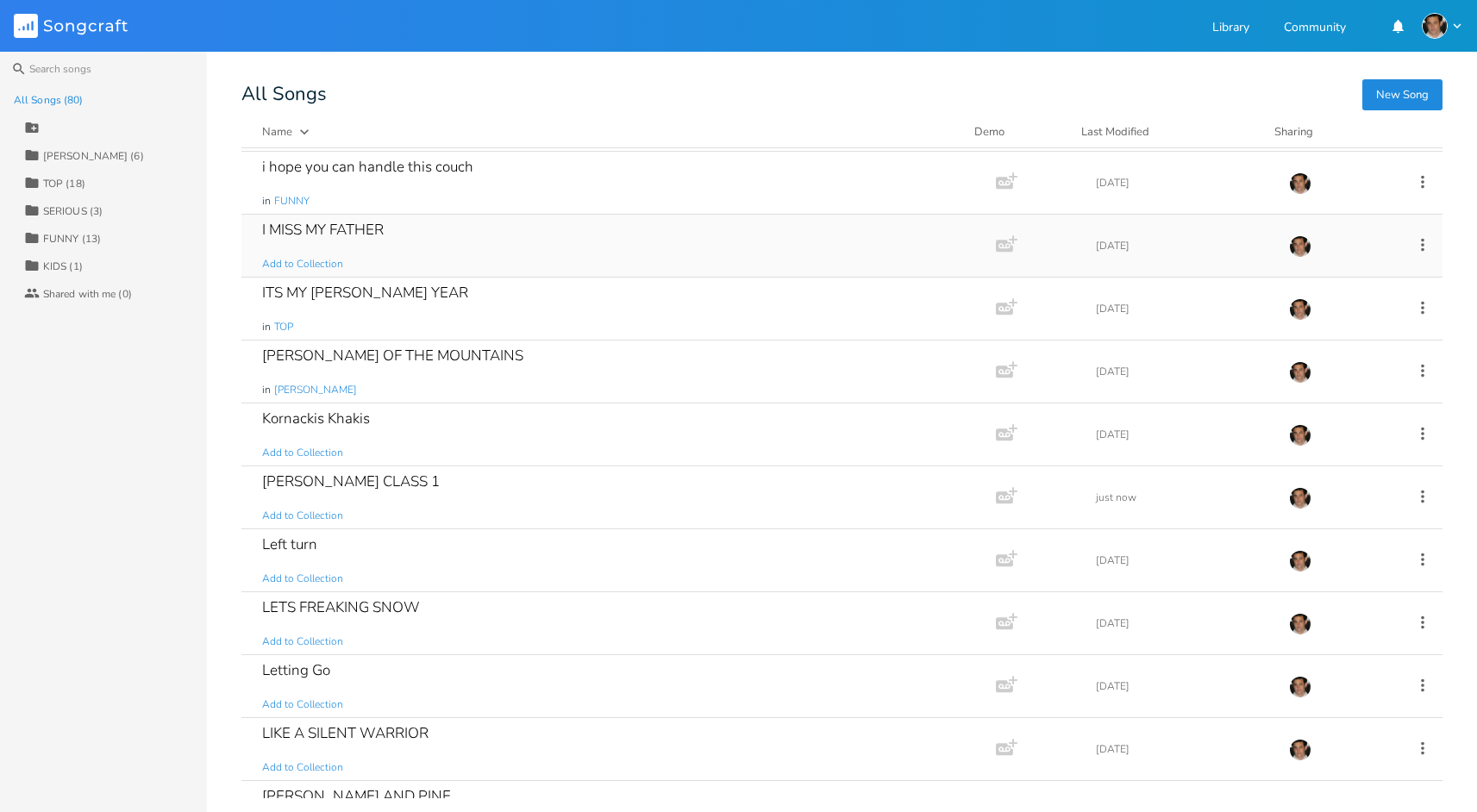
scroll to position [2135, 0]
click at [343, 486] on div "[PERSON_NAME] CLASS 1" at bounding box center [350, 482] width 178 height 15
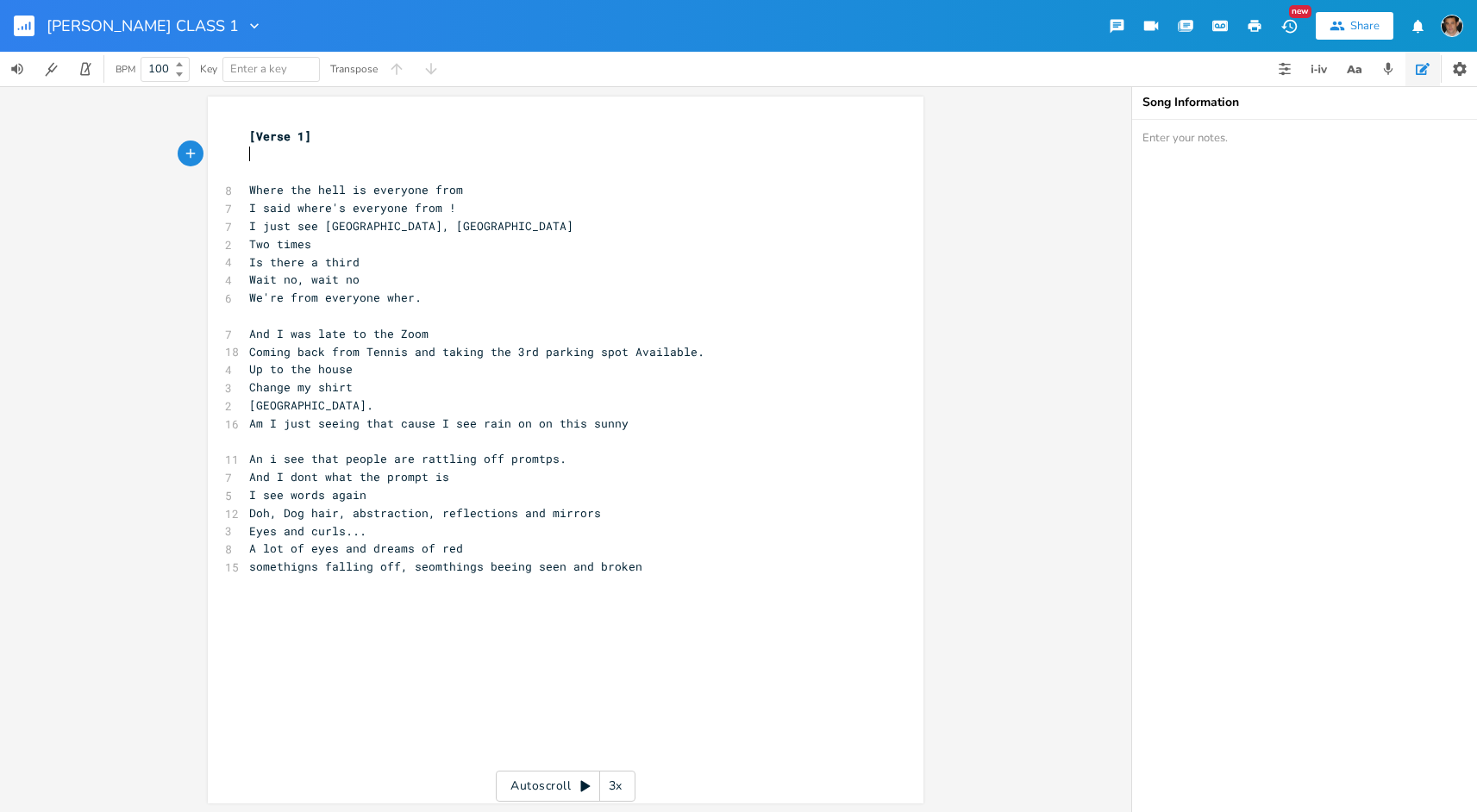
click at [372, 152] on pre "​" at bounding box center [557, 154] width 622 height 18
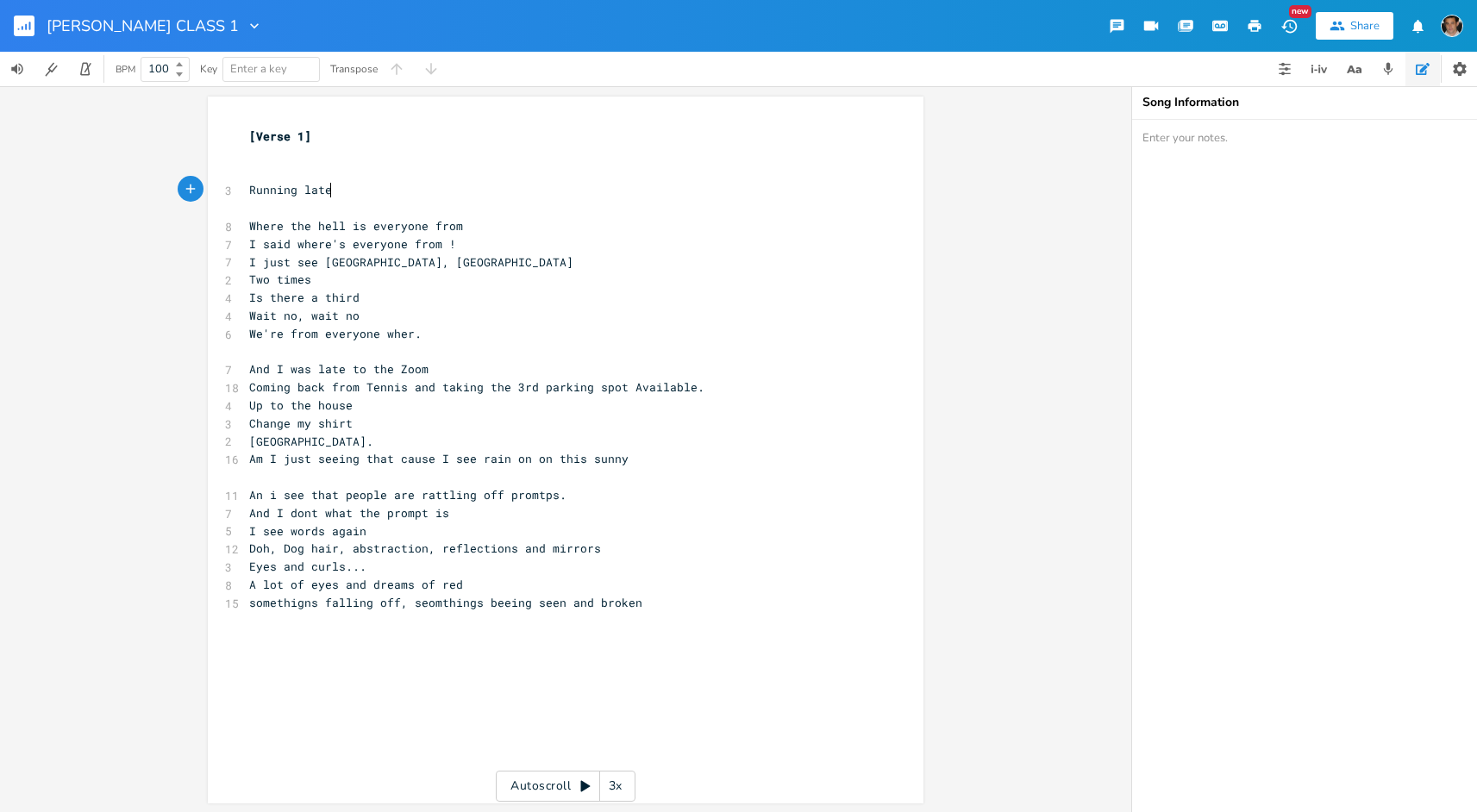
scroll to position [0, 67]
type textarea "Running late coin"
type textarea "[PERSON_NAME]"
type textarea "don"
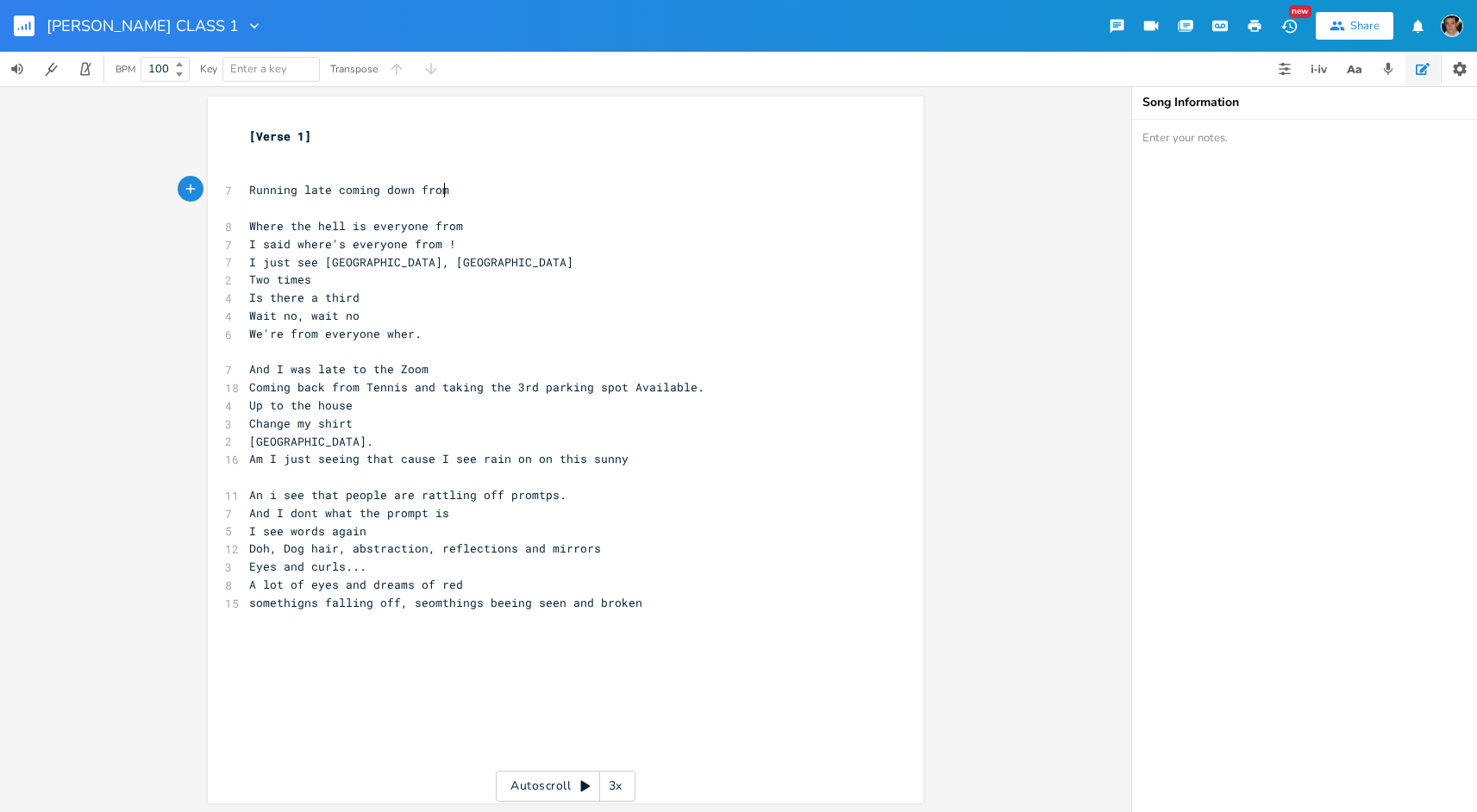
scroll to position [0, 45]
type textarea "wn from the re"
type textarea "ten"
type textarea "first m"
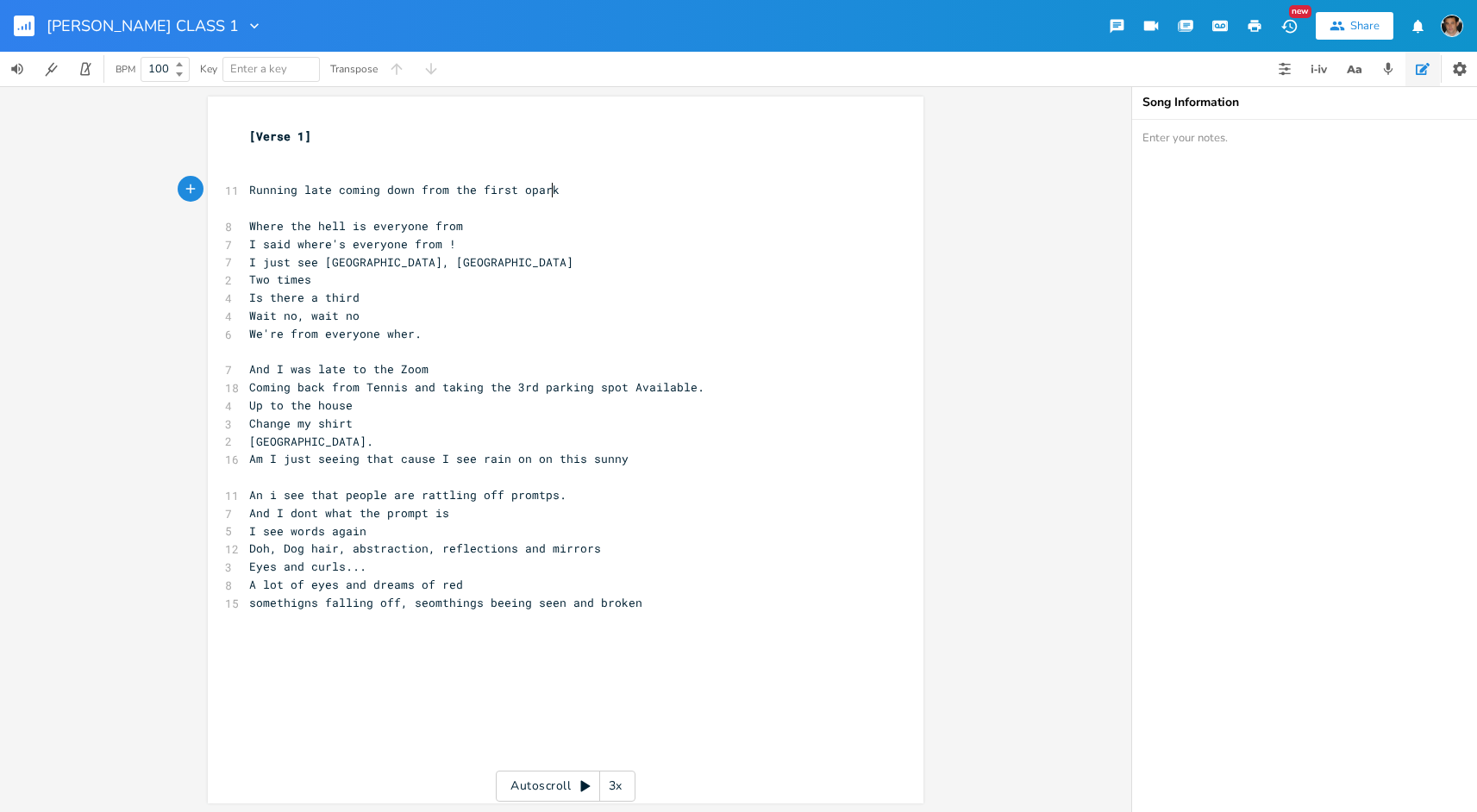
type textarea "opark"
click at [327, 191] on span "Running late coming down from the first" at bounding box center [383, 190] width 269 height 16
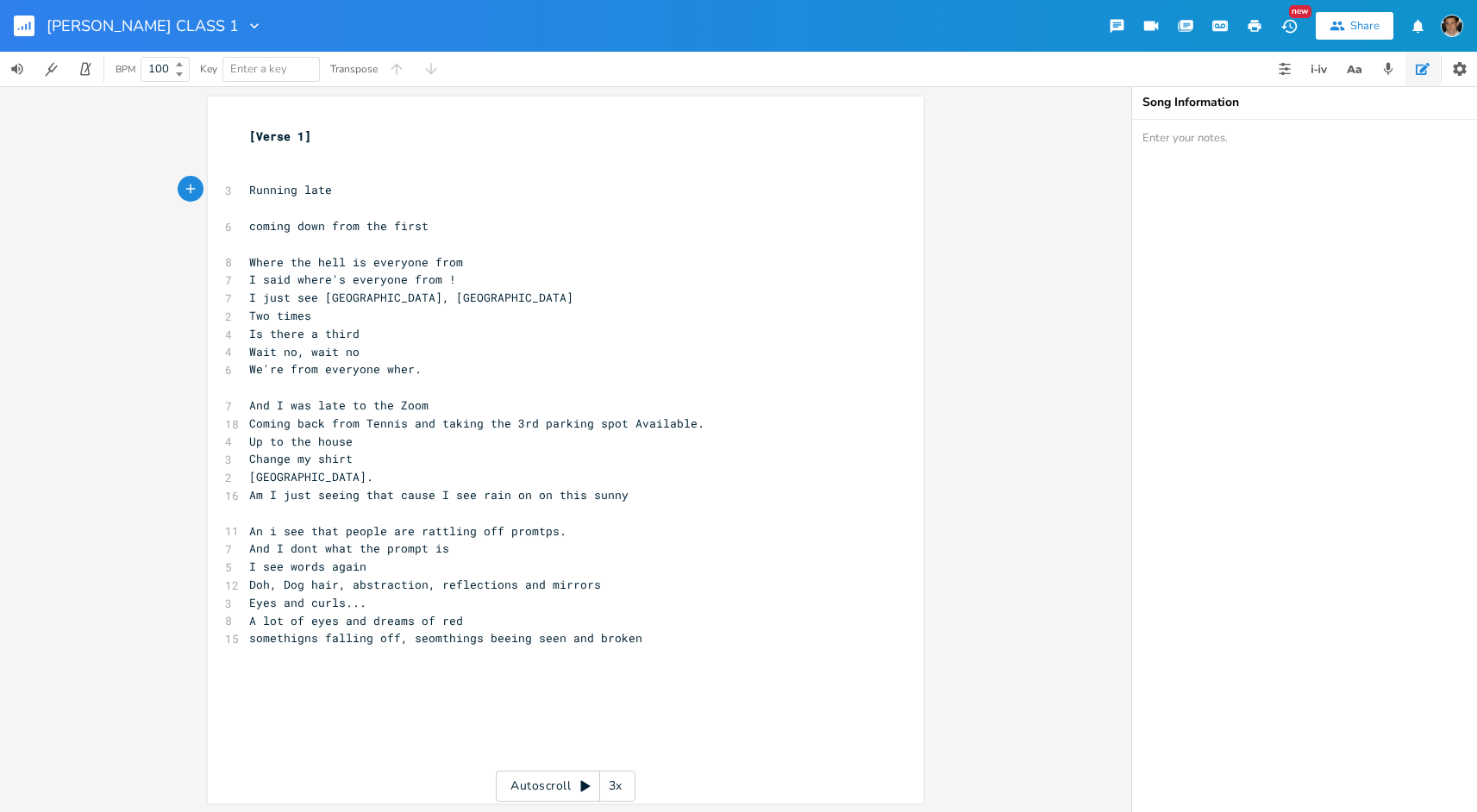
scroll to position [0, 3]
type textarea "on [DATE]"
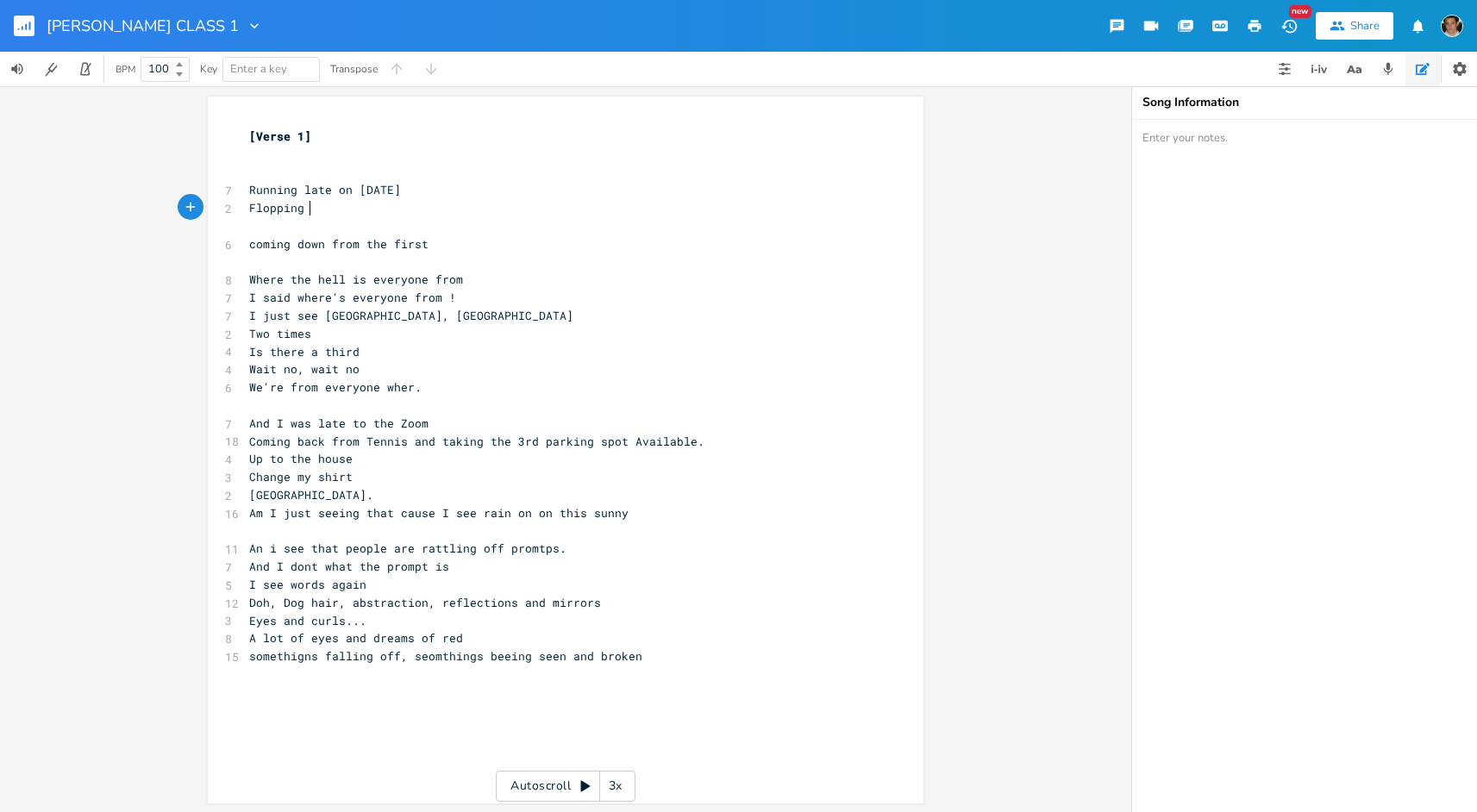
scroll to position [0, 47]
type textarea "Flopping and and"
type textarea "dragging like the Blue Car in my fd"
type textarea "dreams"
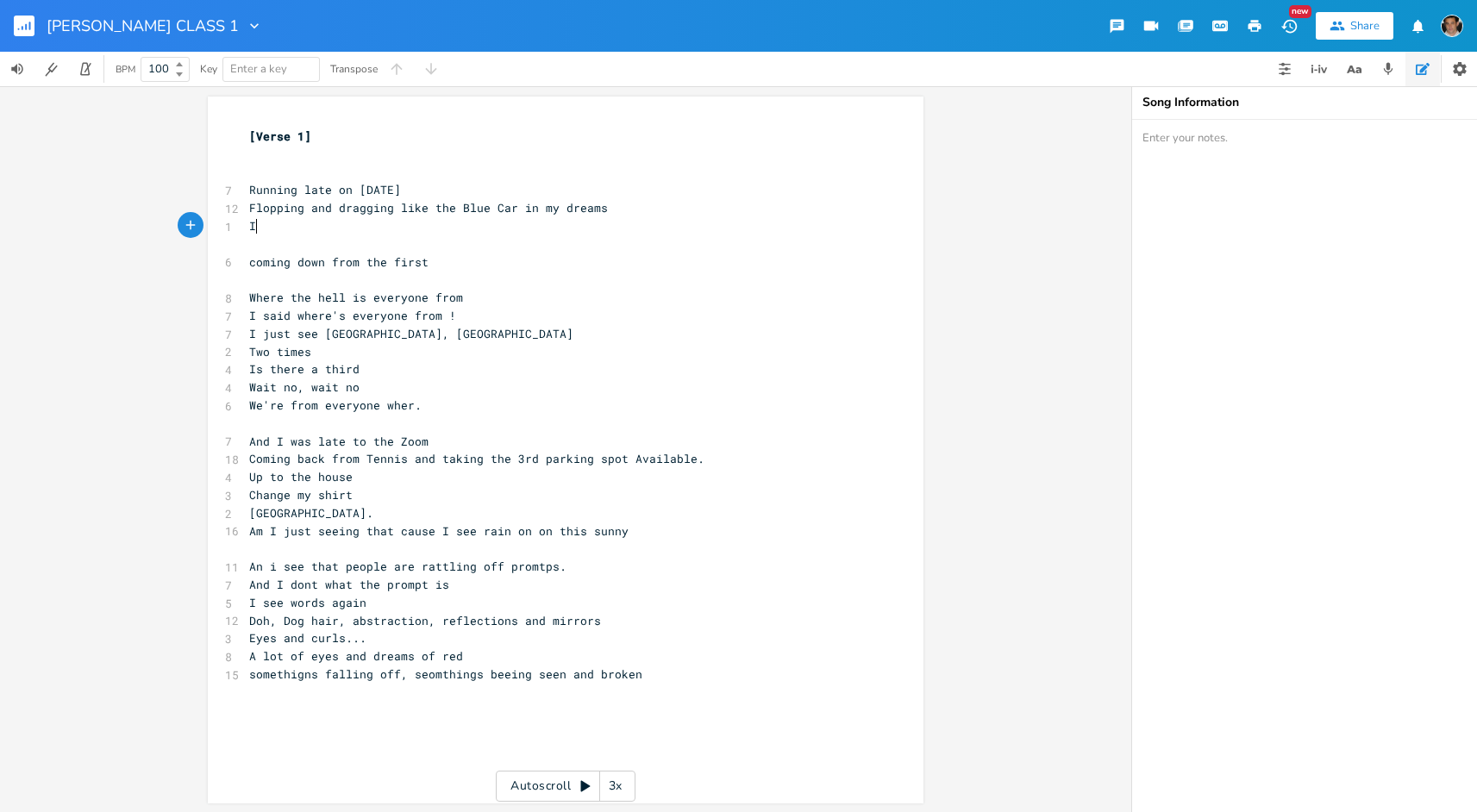
scroll to position [0, 5]
type textarea "I"
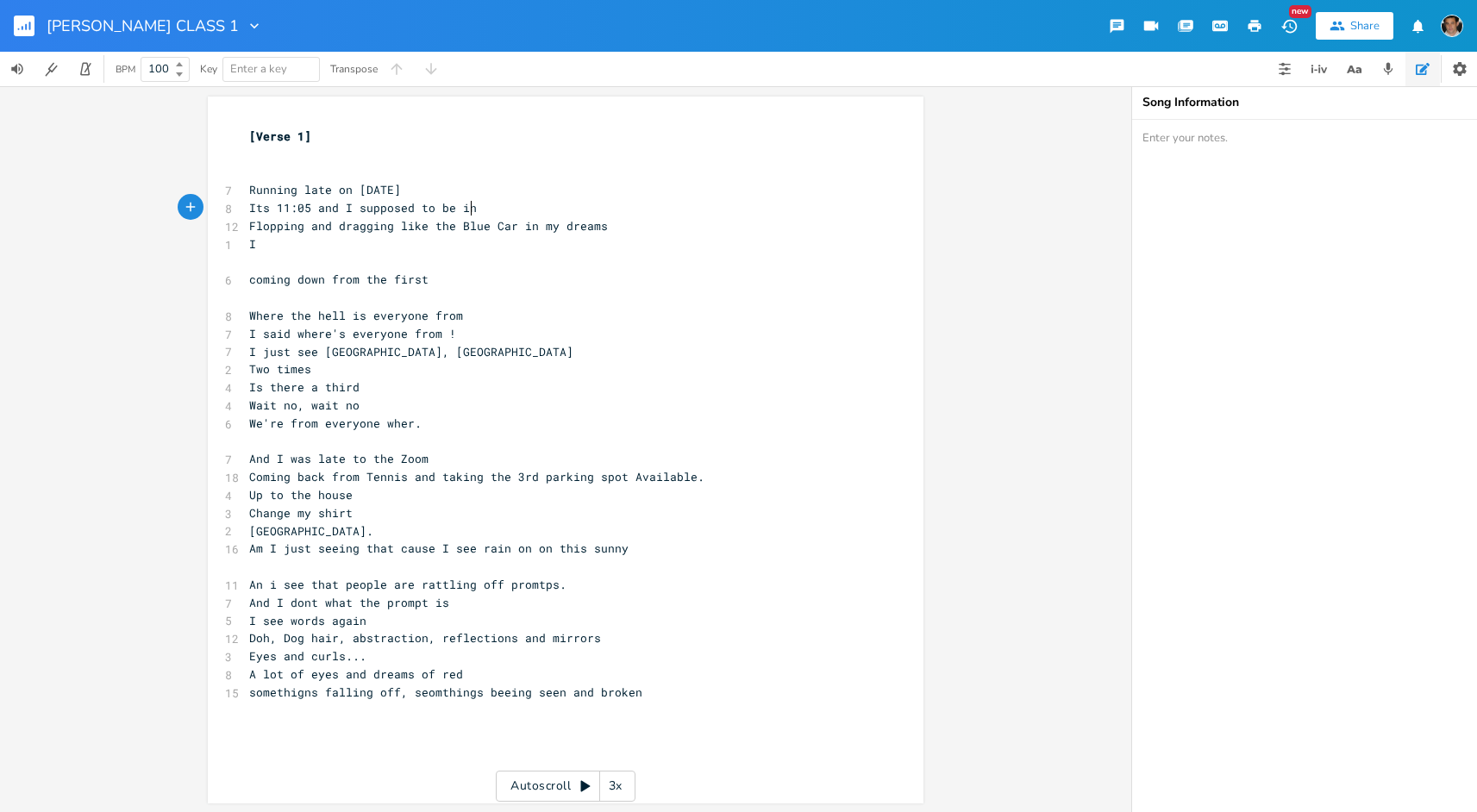
scroll to position [0, 170]
type textarea "Its 11:05 and I supposed to be in a Soom"
type textarea "Zoom"
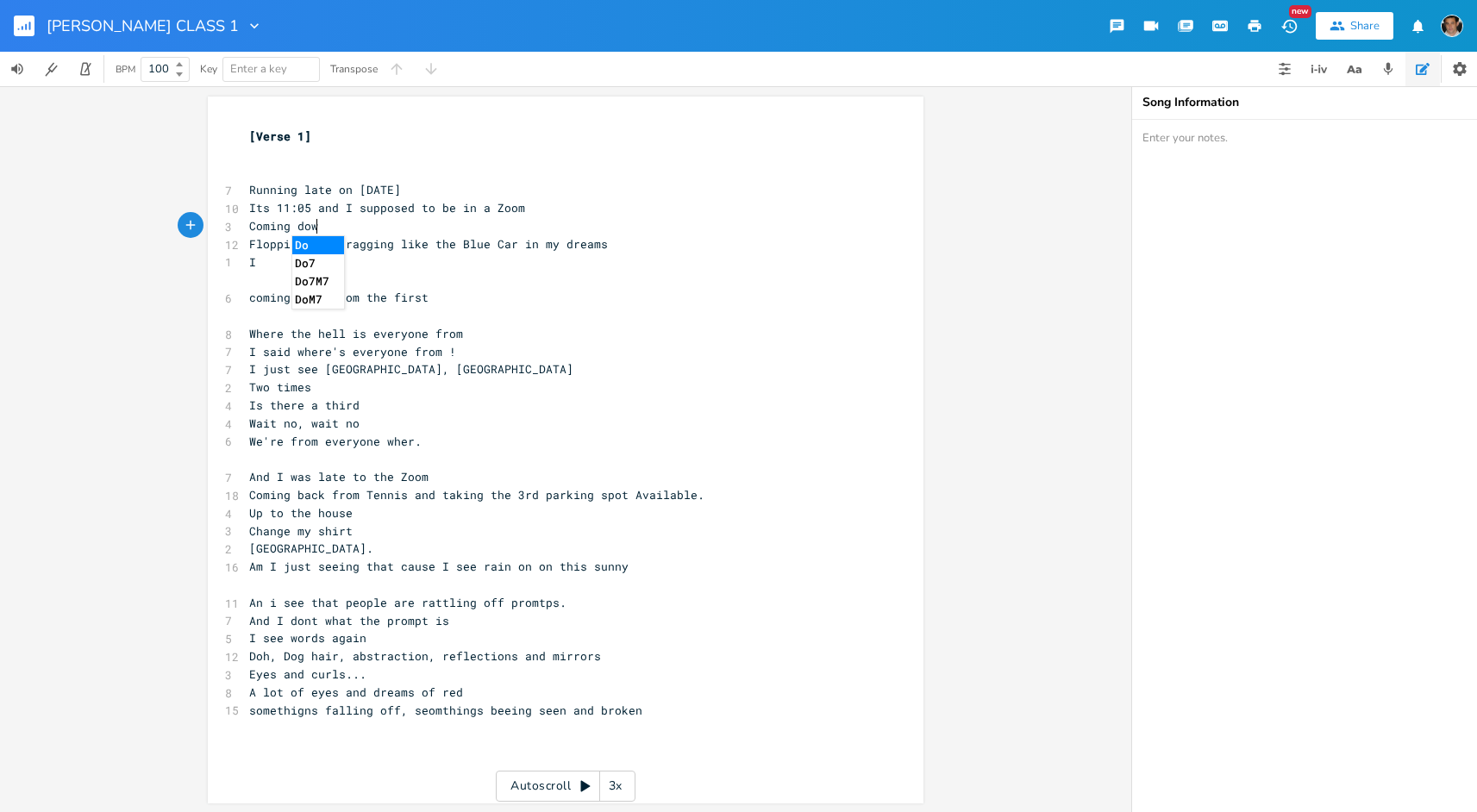
type textarea "Coming down"
type textarea "Should i Pop on in car"
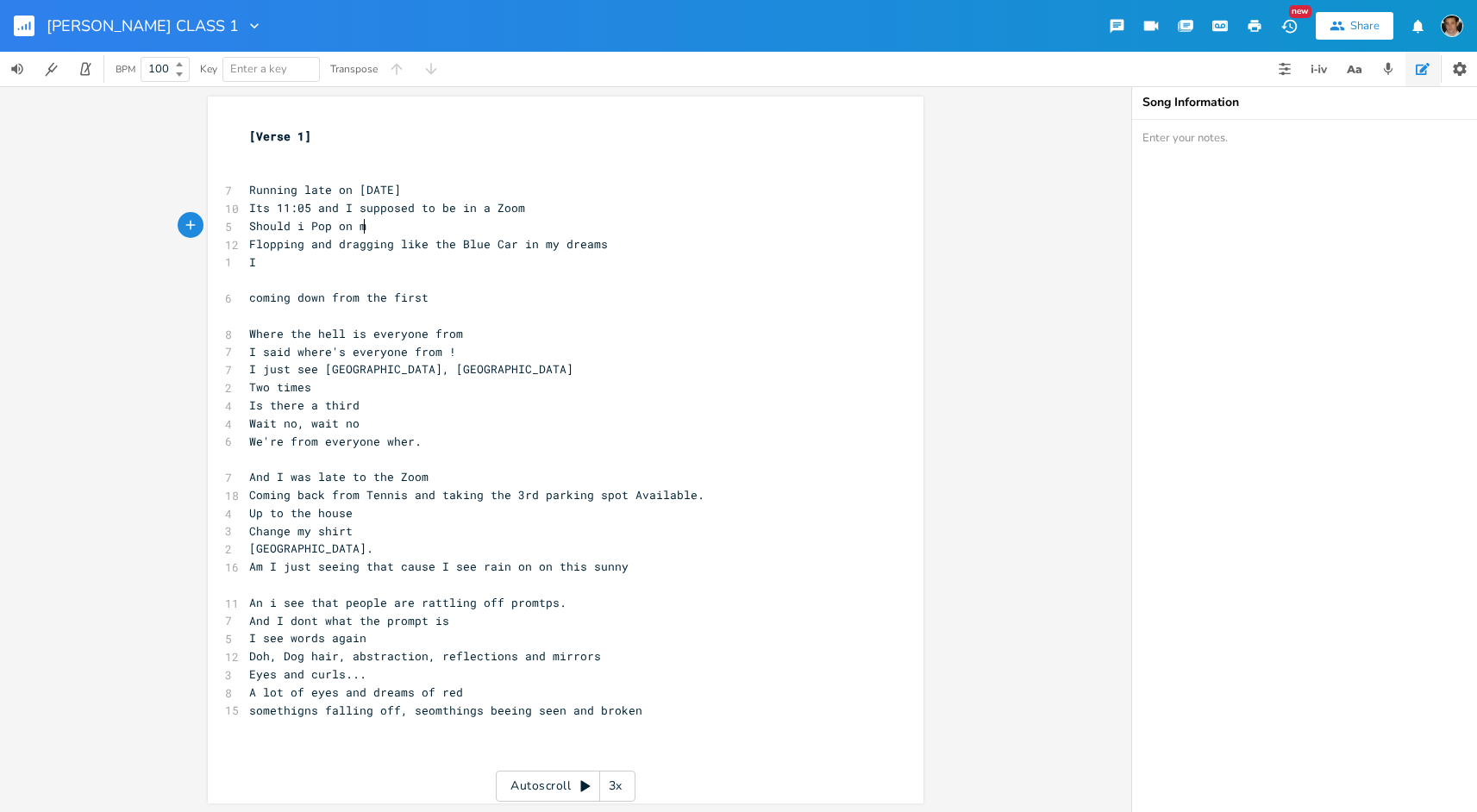
scroll to position [0, 21]
type textarea "my"
type textarea "in my car"
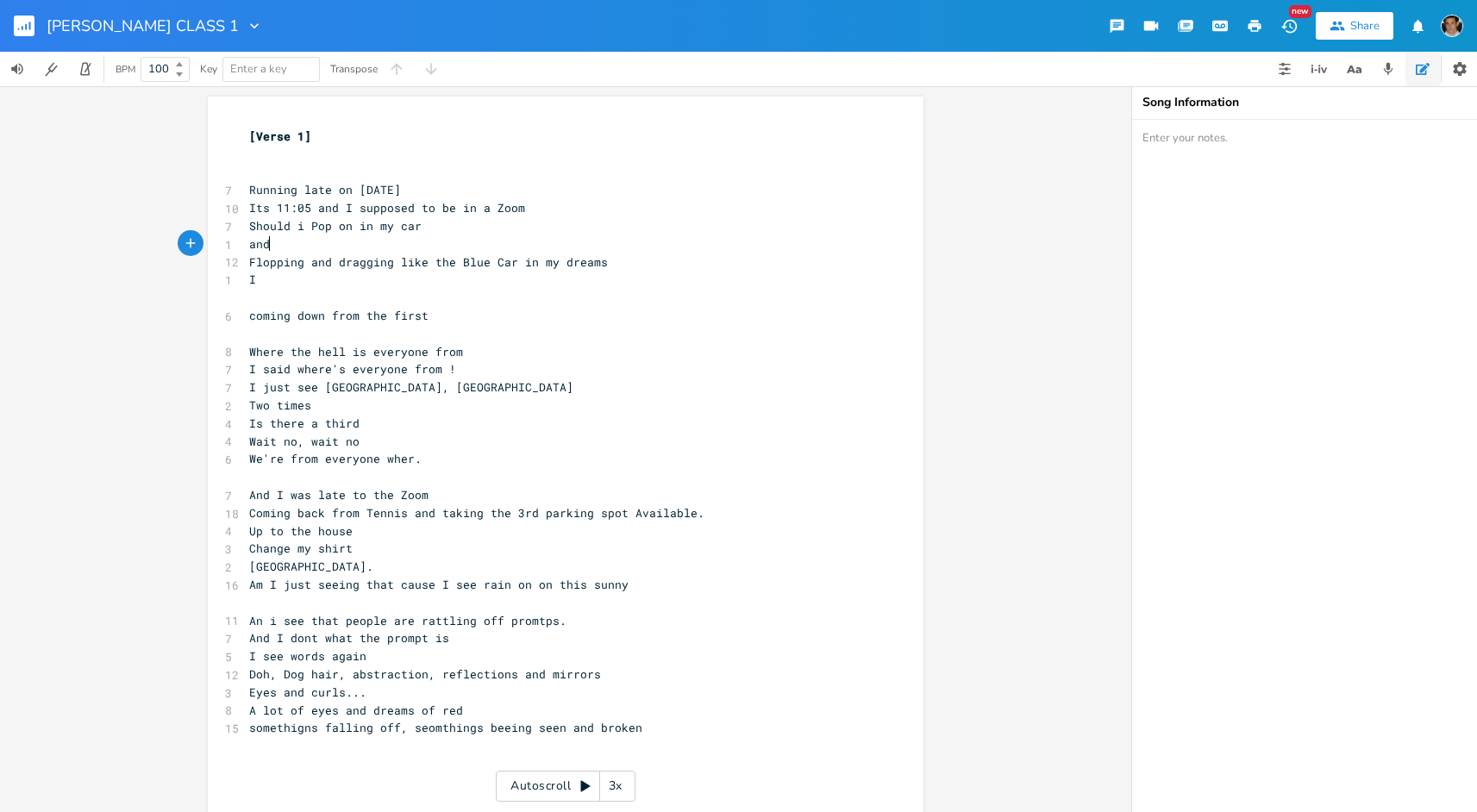
type textarea "and"
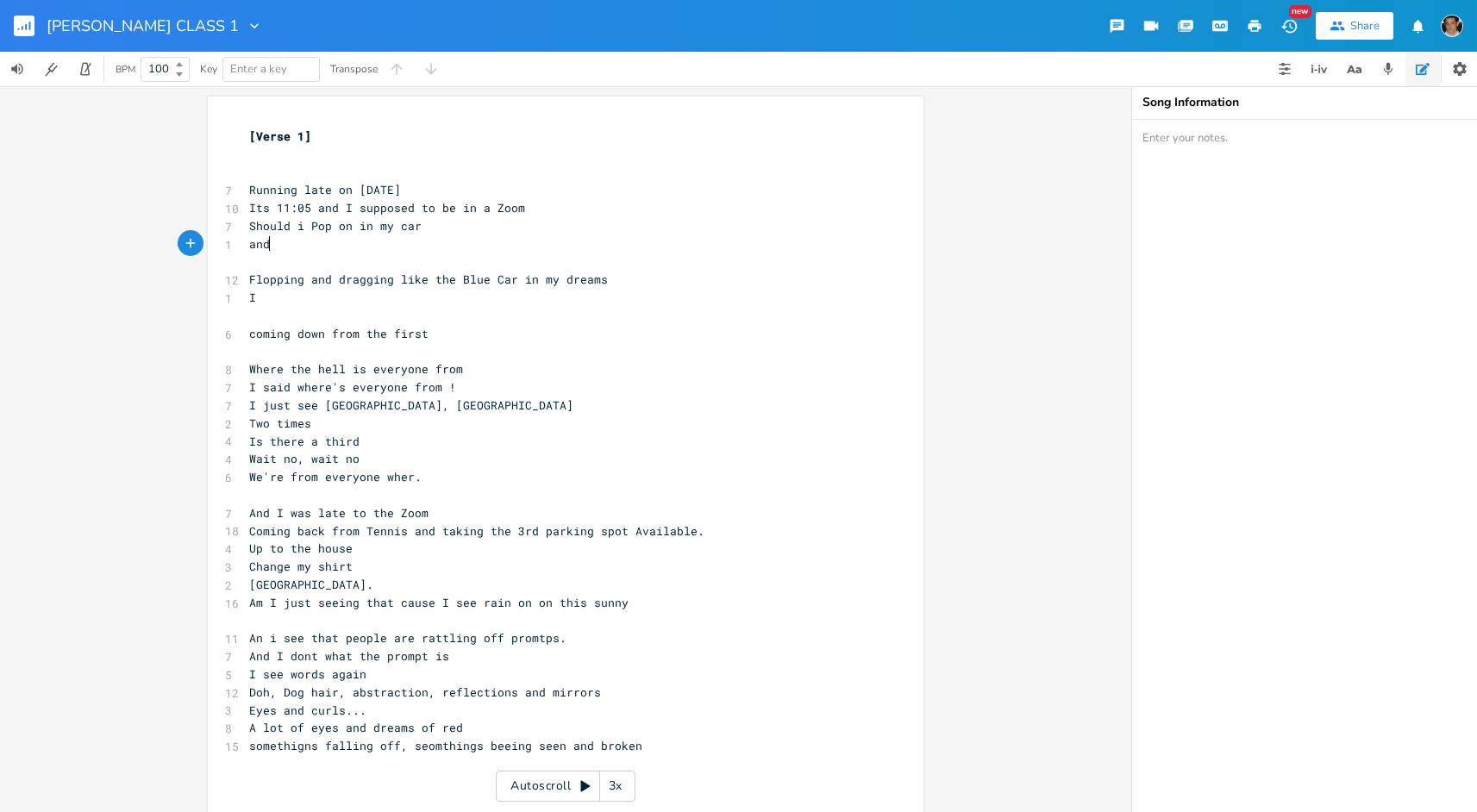
scroll to position [0, 4]
type textarea "Will"
type textarea "the"
type textarea "a flip [PERSON_NAME]"
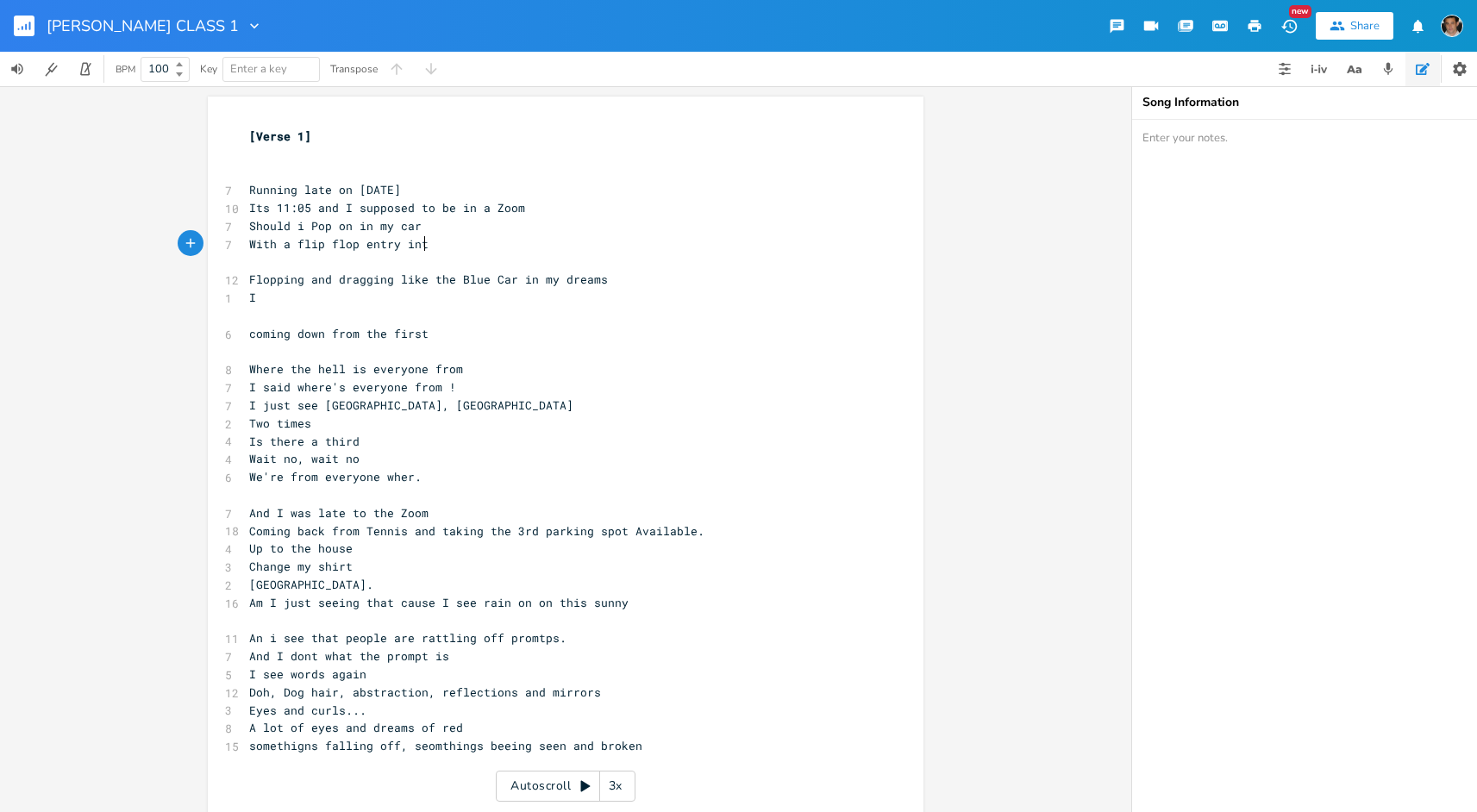
type textarea "p entry int o"
type textarea "o the c"
type textarea "Room."
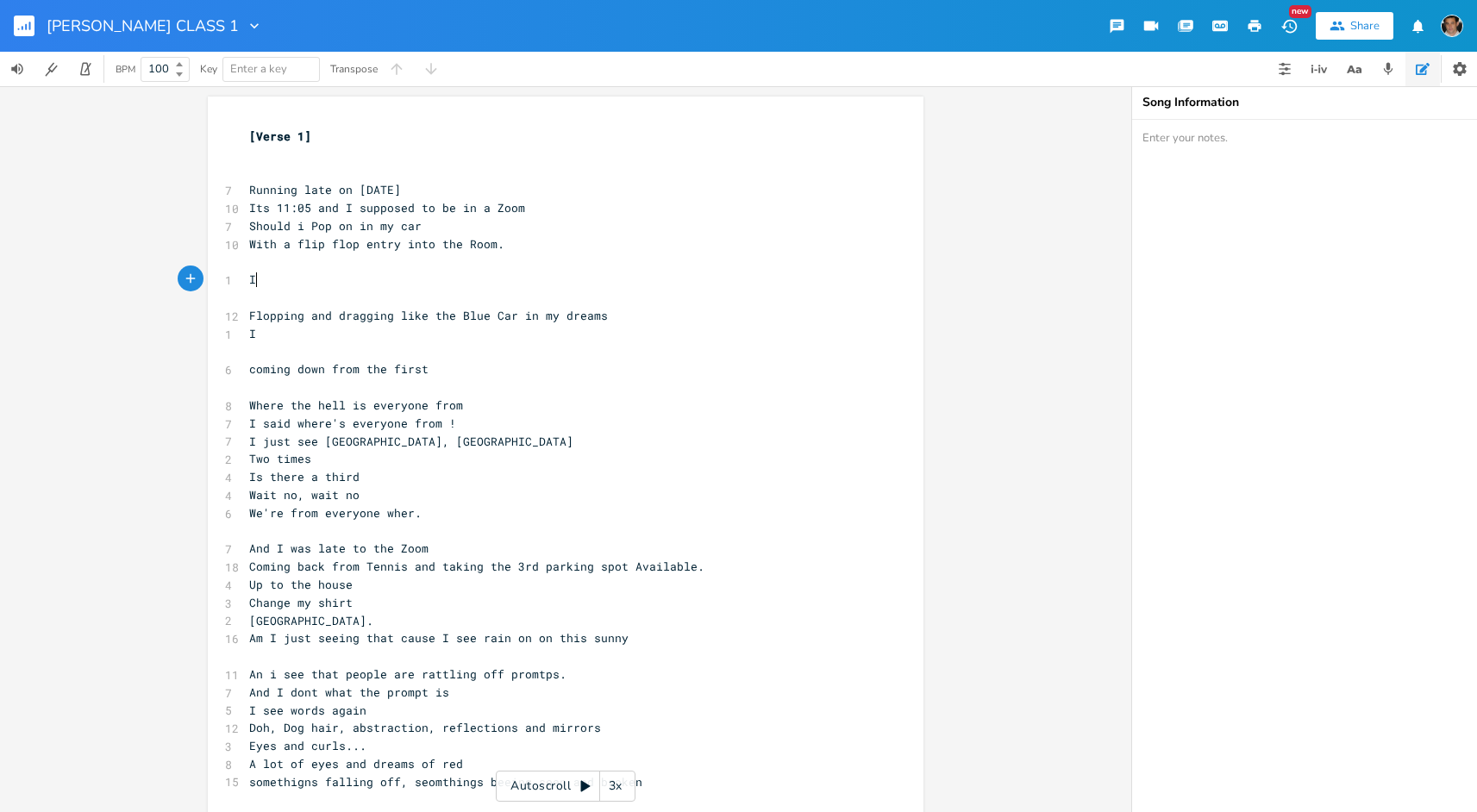
type textarea "I"
type textarea "The"
type textarea "\"
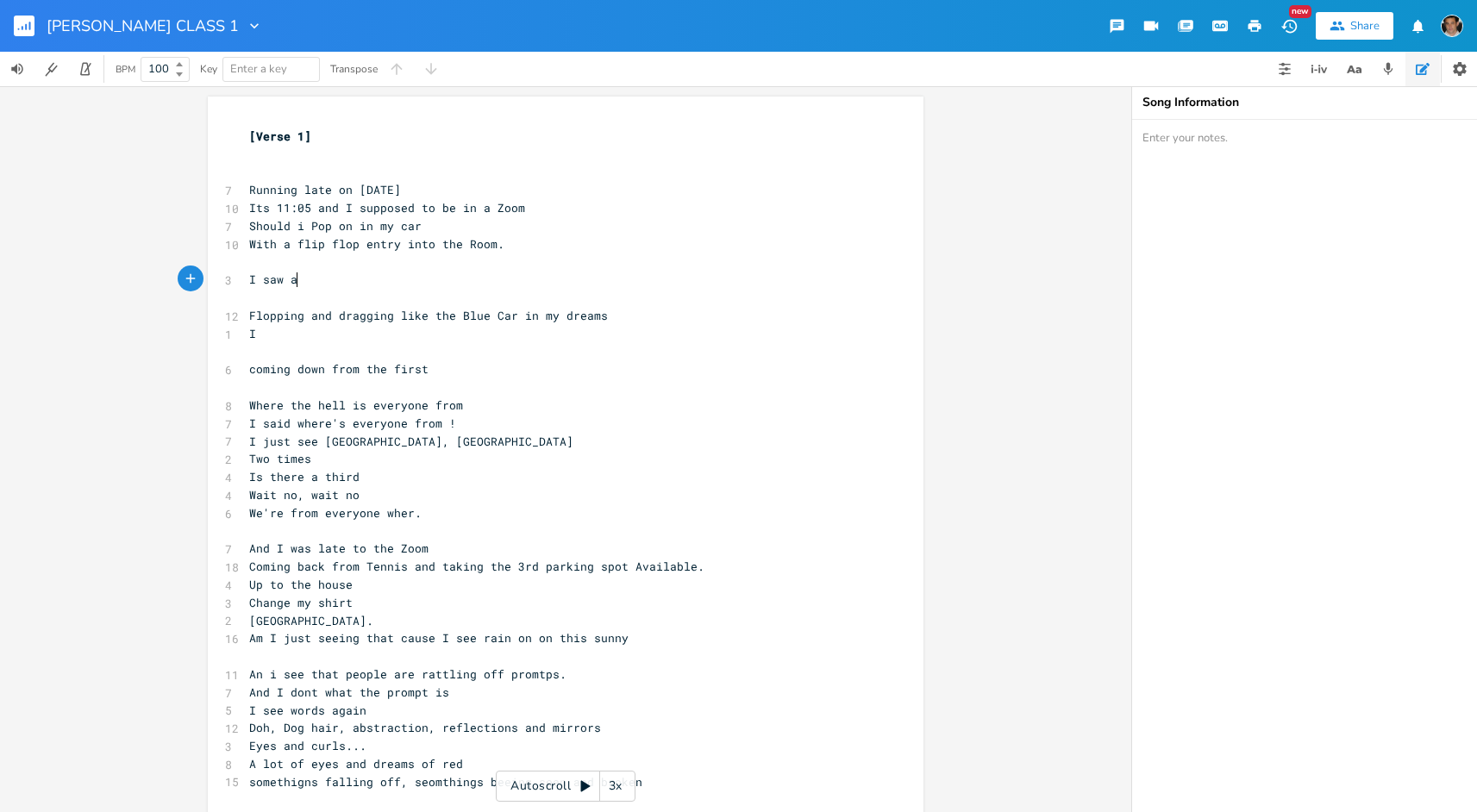
scroll to position [0, 38]
type textarea "I saw a"
type textarea "There's a blue car in my dreams"
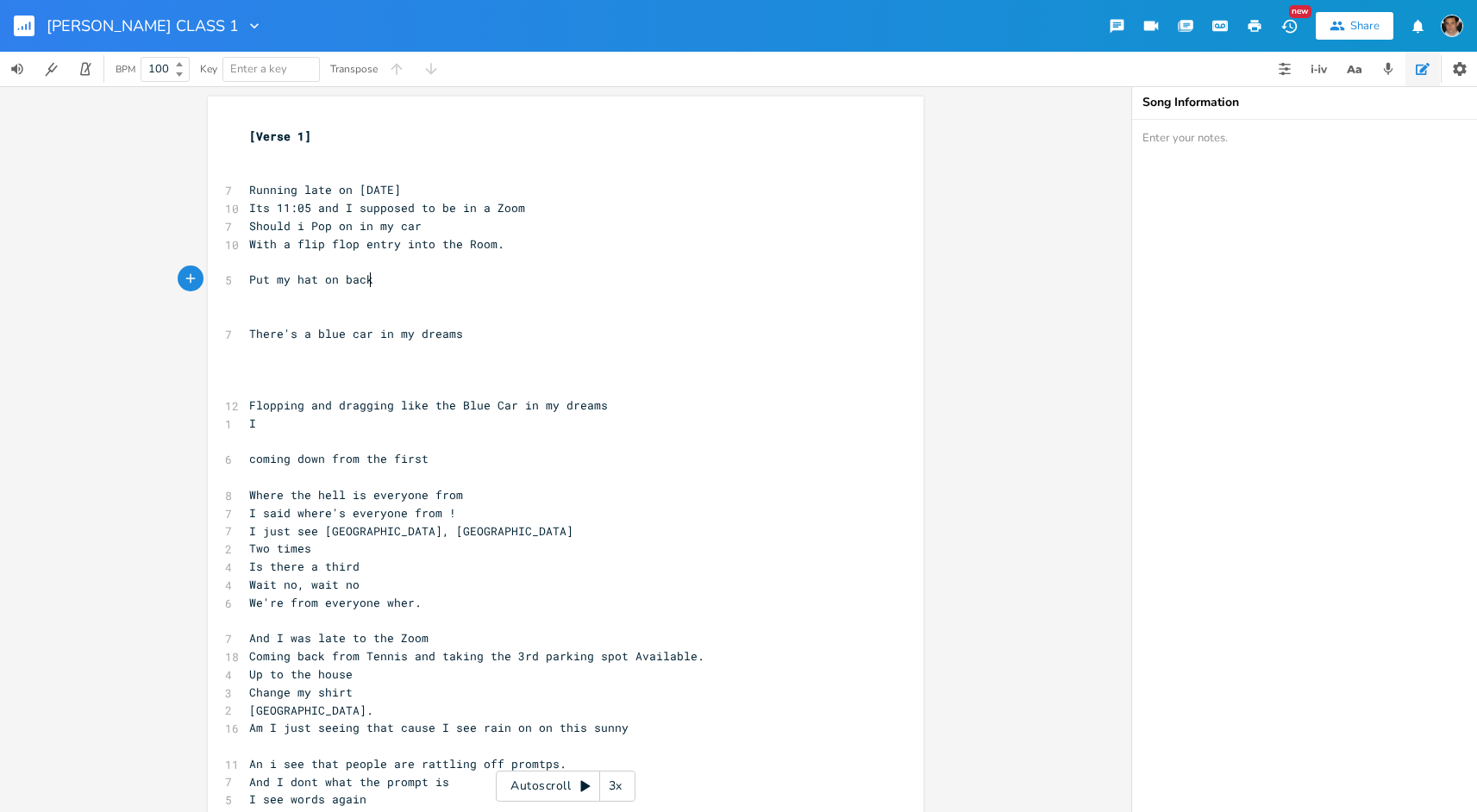
scroll to position [0, 97]
type textarea "Put my hat on backwards and see the promot"
type textarea "pt"
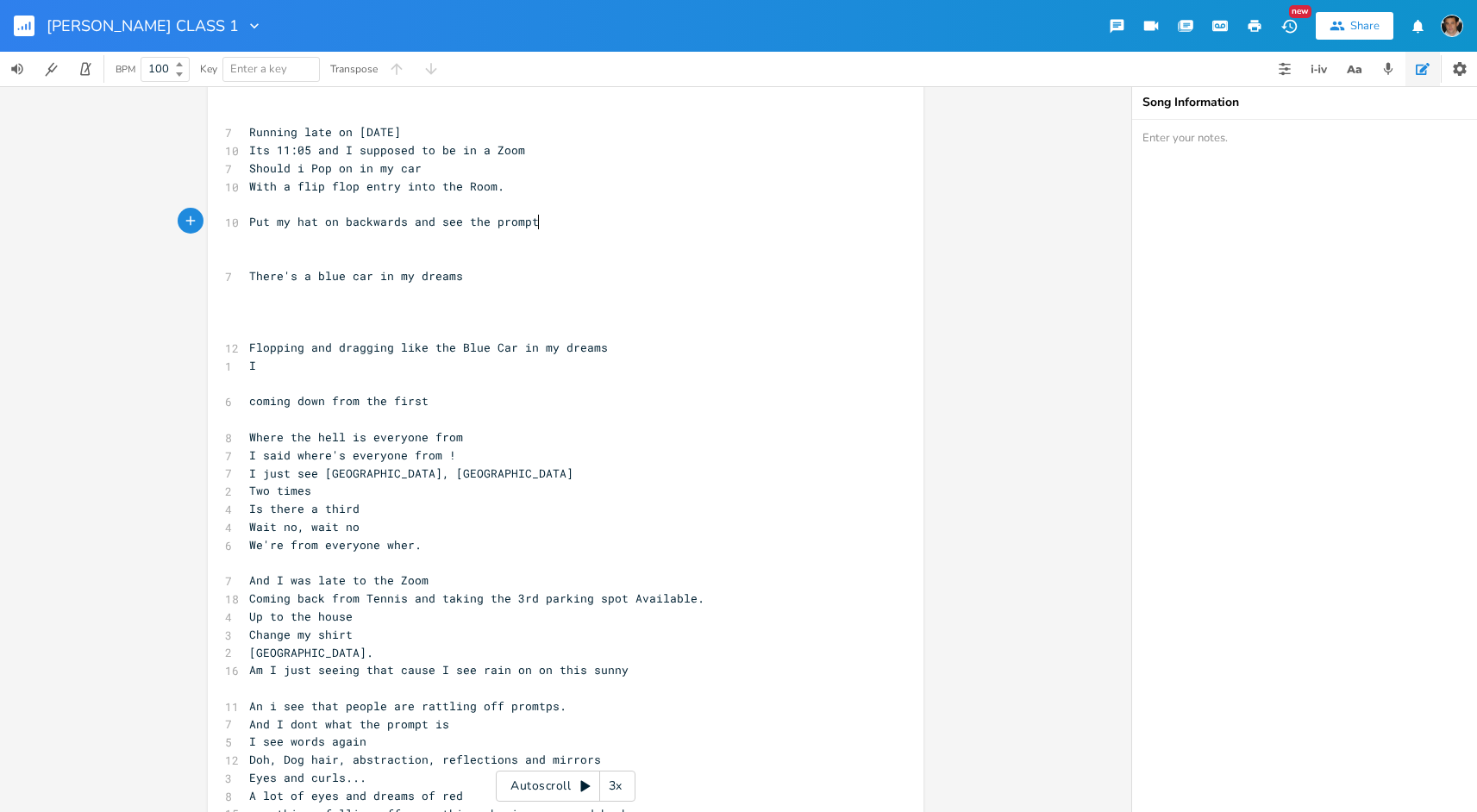
scroll to position [56, 0]
drag, startPoint x: 274, startPoint y: 188, endPoint x: 224, endPoint y: 186, distance: 50.0
click at [234, 187] on div "With a x [Verse 1] ​ ​ 7 Running late on [DATE] 10 Its 11:05 and I supposed to …" at bounding box center [566, 471] width 716 height 862
type textarea "And make"
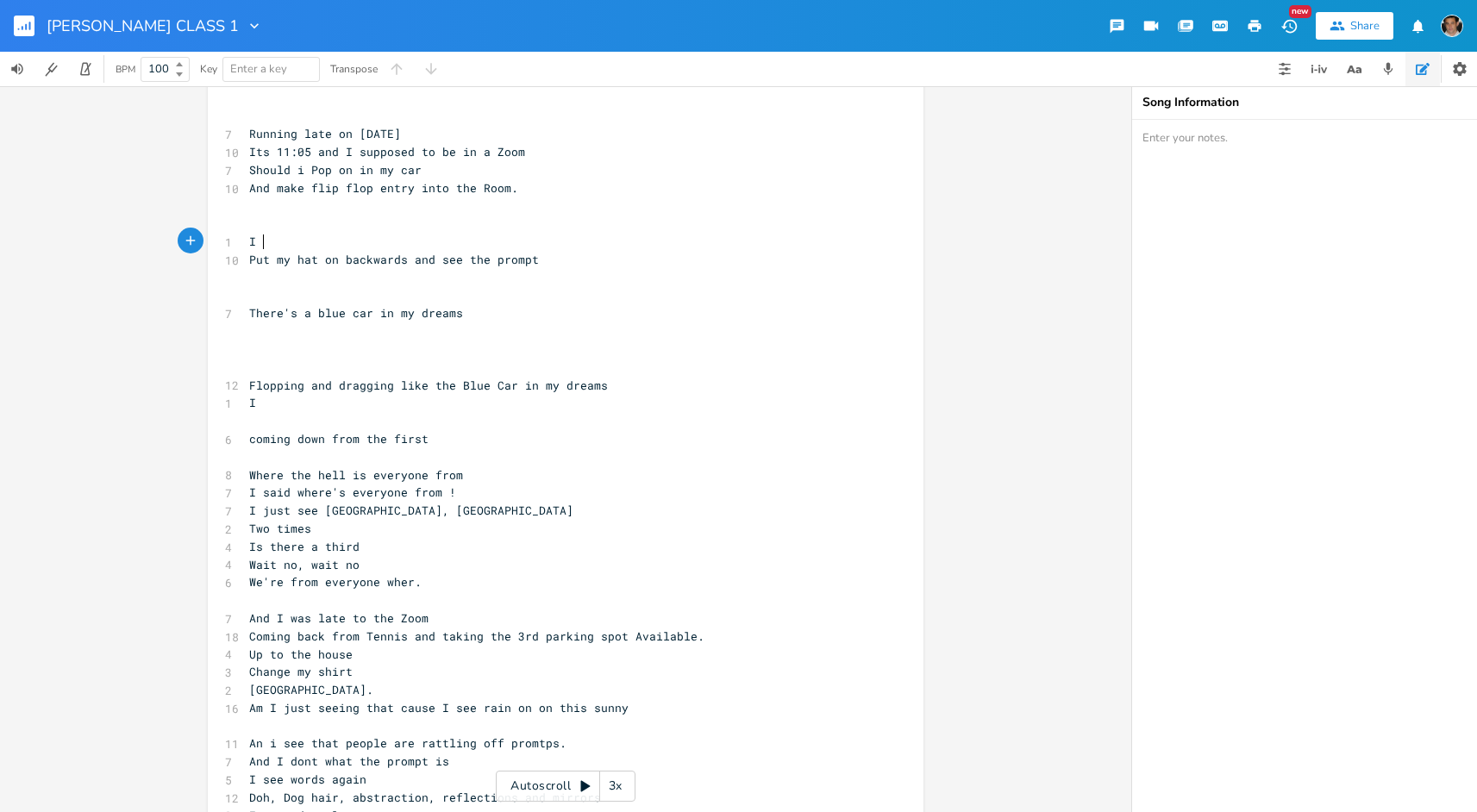
type textarea "I c"
type textarea "bound up the st"
type textarea "ti"
type textarea "airs"
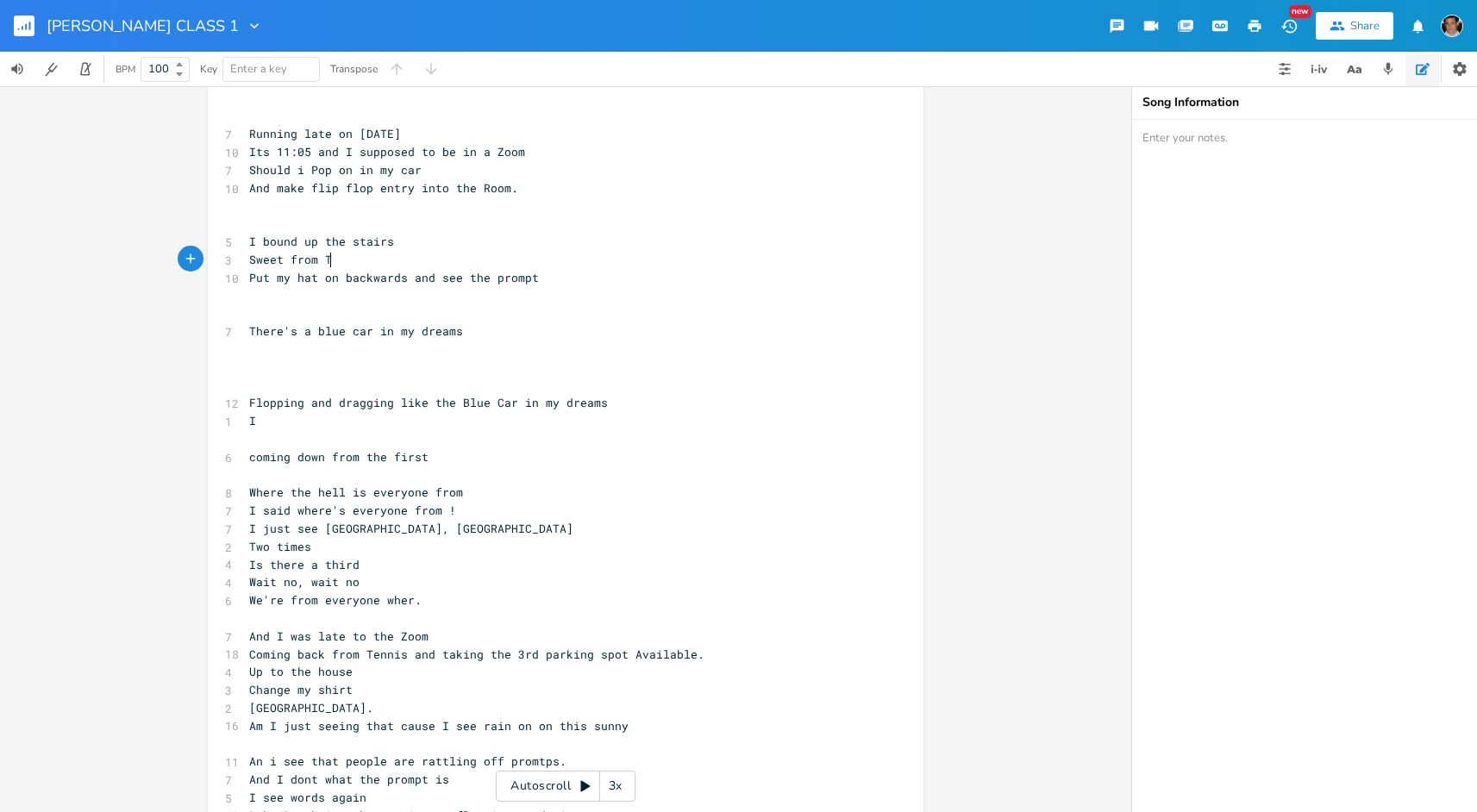
type textarea "Sweet from Ten"
type textarea "aty from sport sn"
type textarea "s and needing"
type textarea "W"
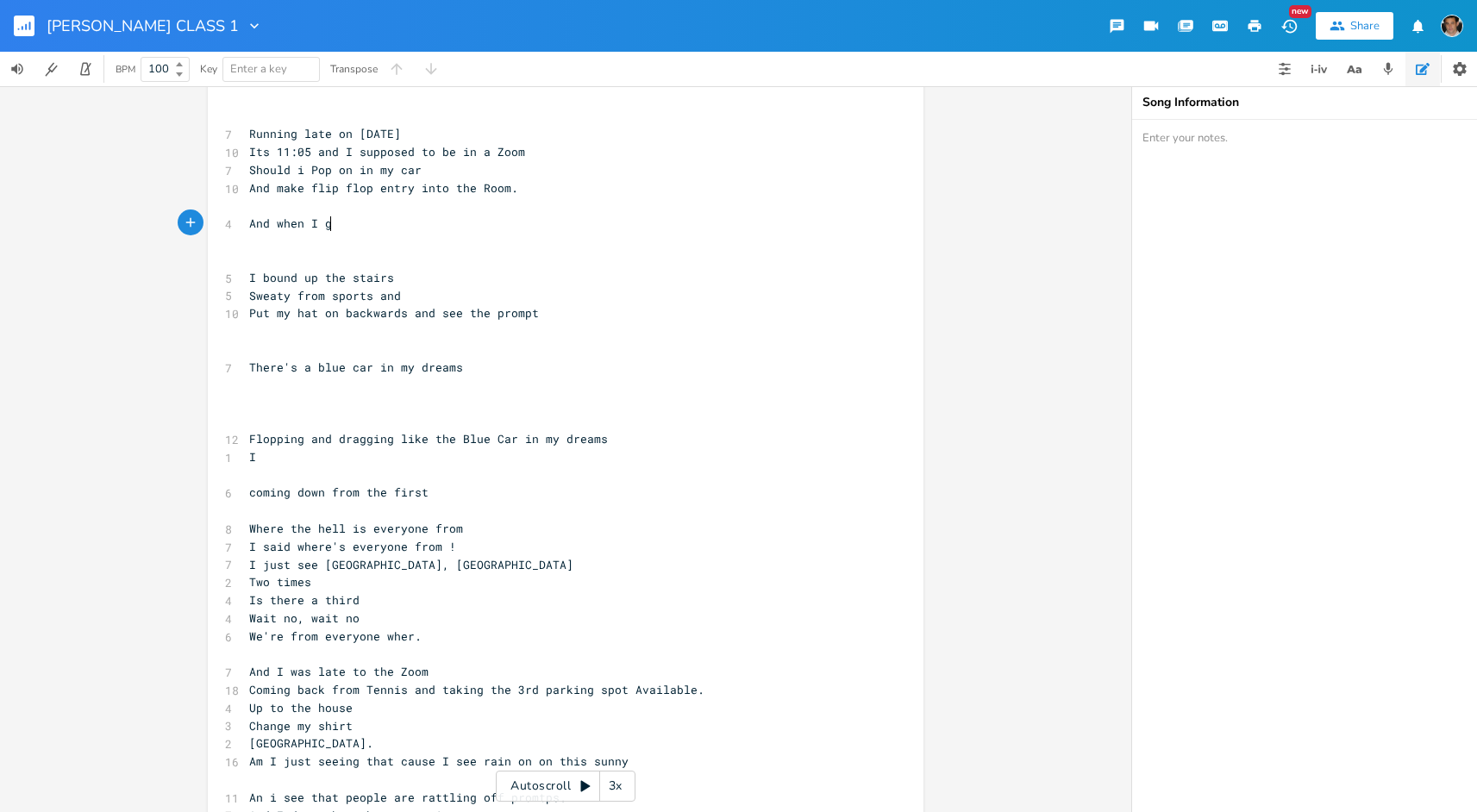
scroll to position [0, 74]
type textarea "And when I go"
type textarea "do..."
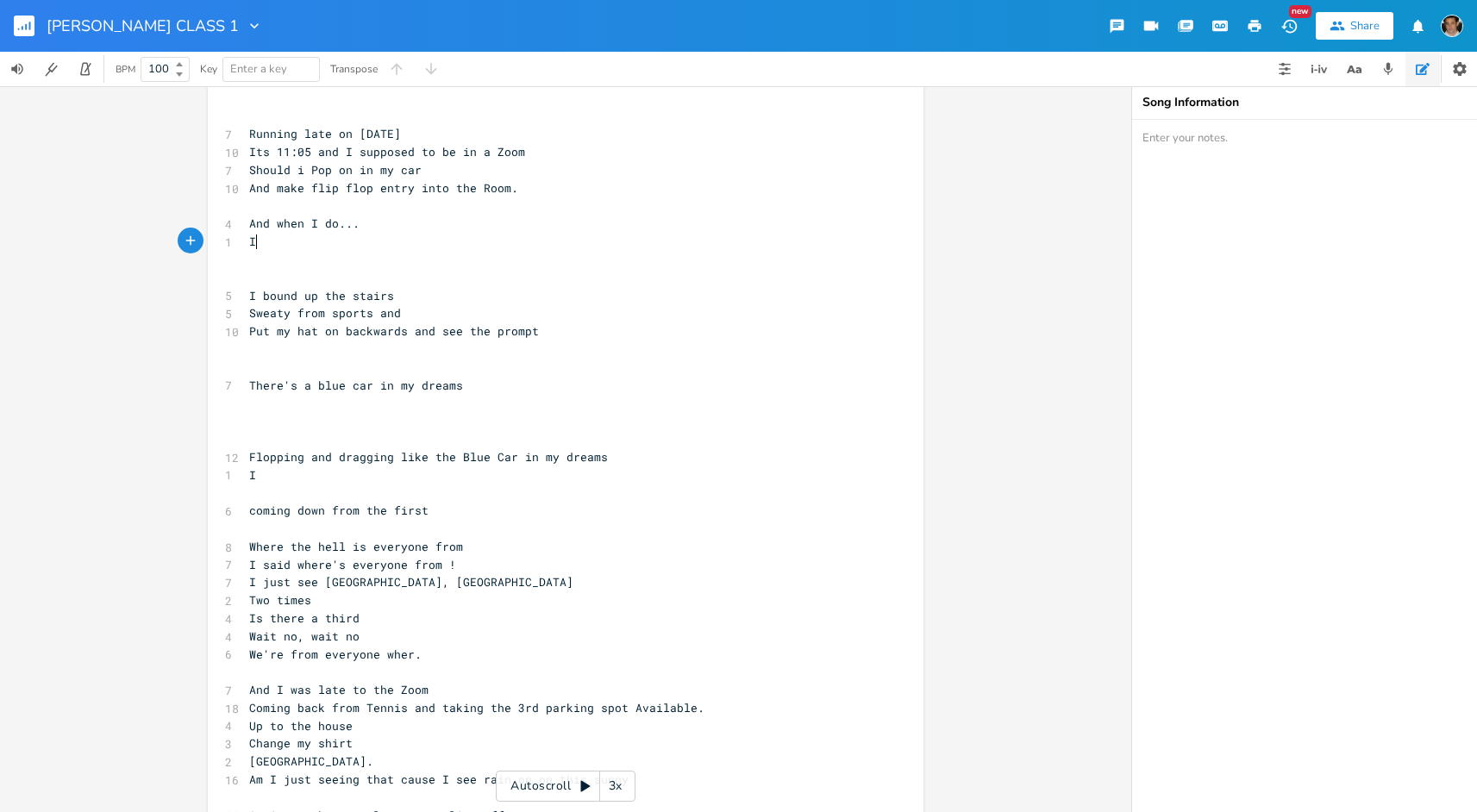
scroll to position [0, 5]
type textarea "I see pp"
type textarea "u"
type textarea "op pop pop"
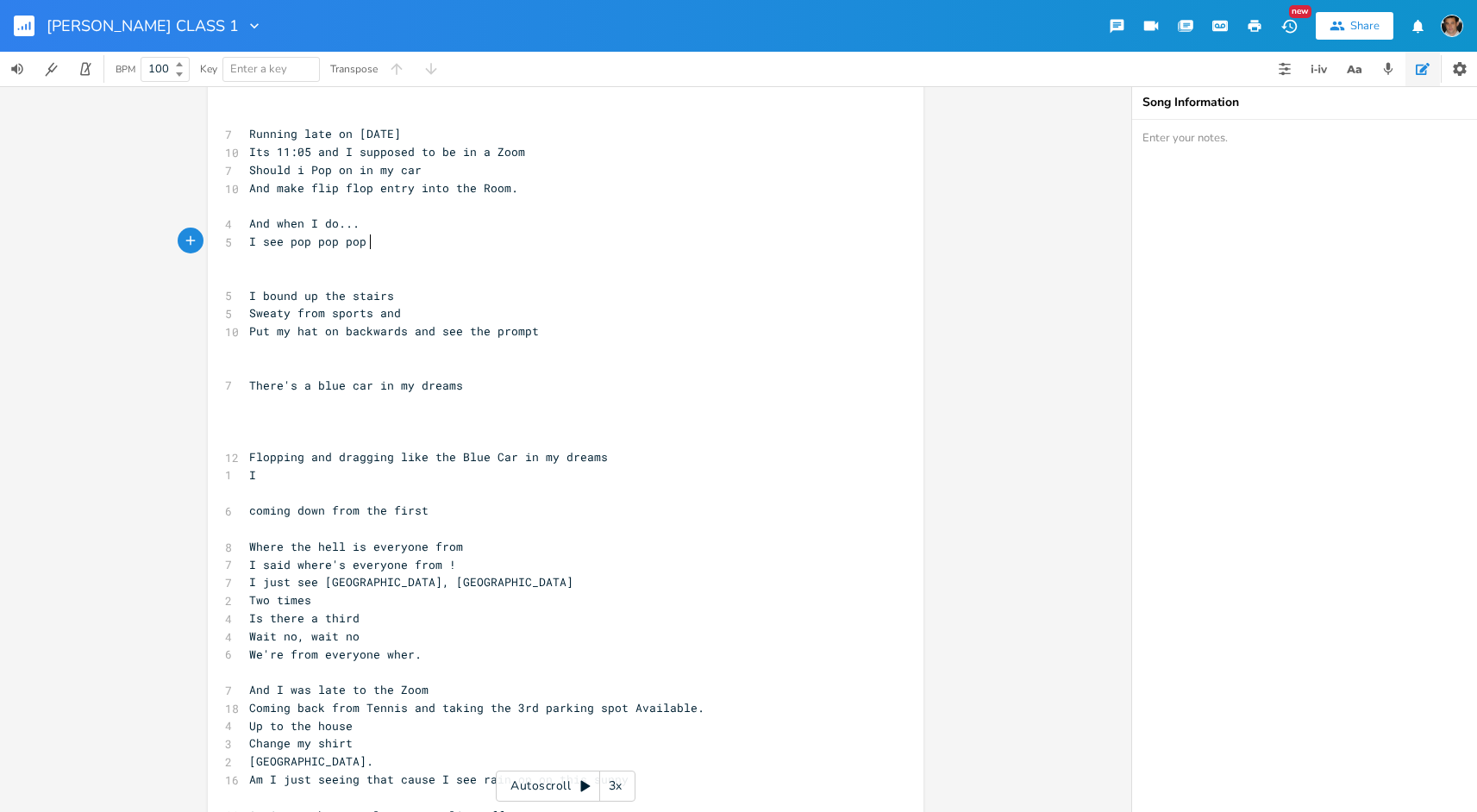
scroll to position [0, 60]
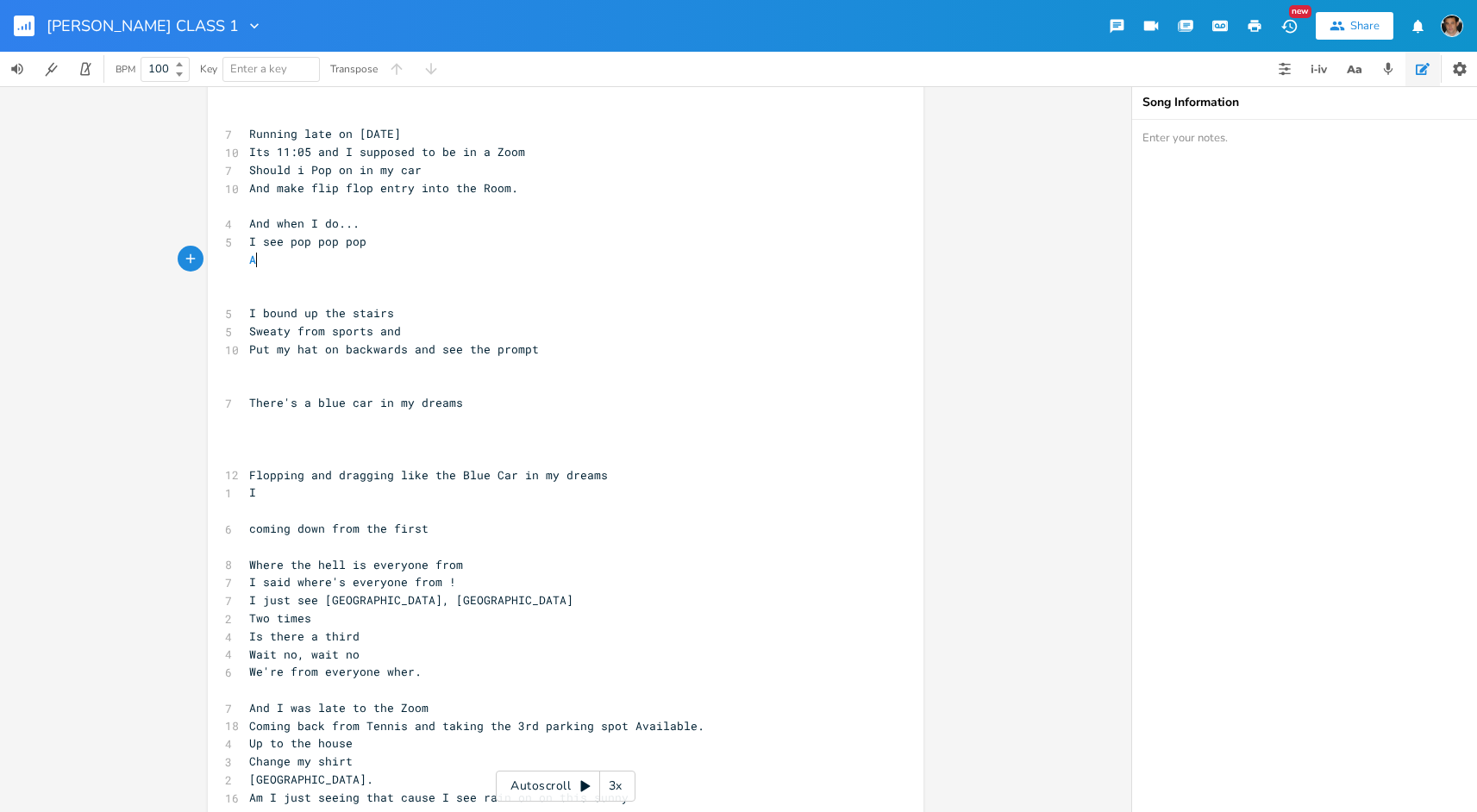
type textarea "Ave"
type textarea "Everyon"
type textarea "e"
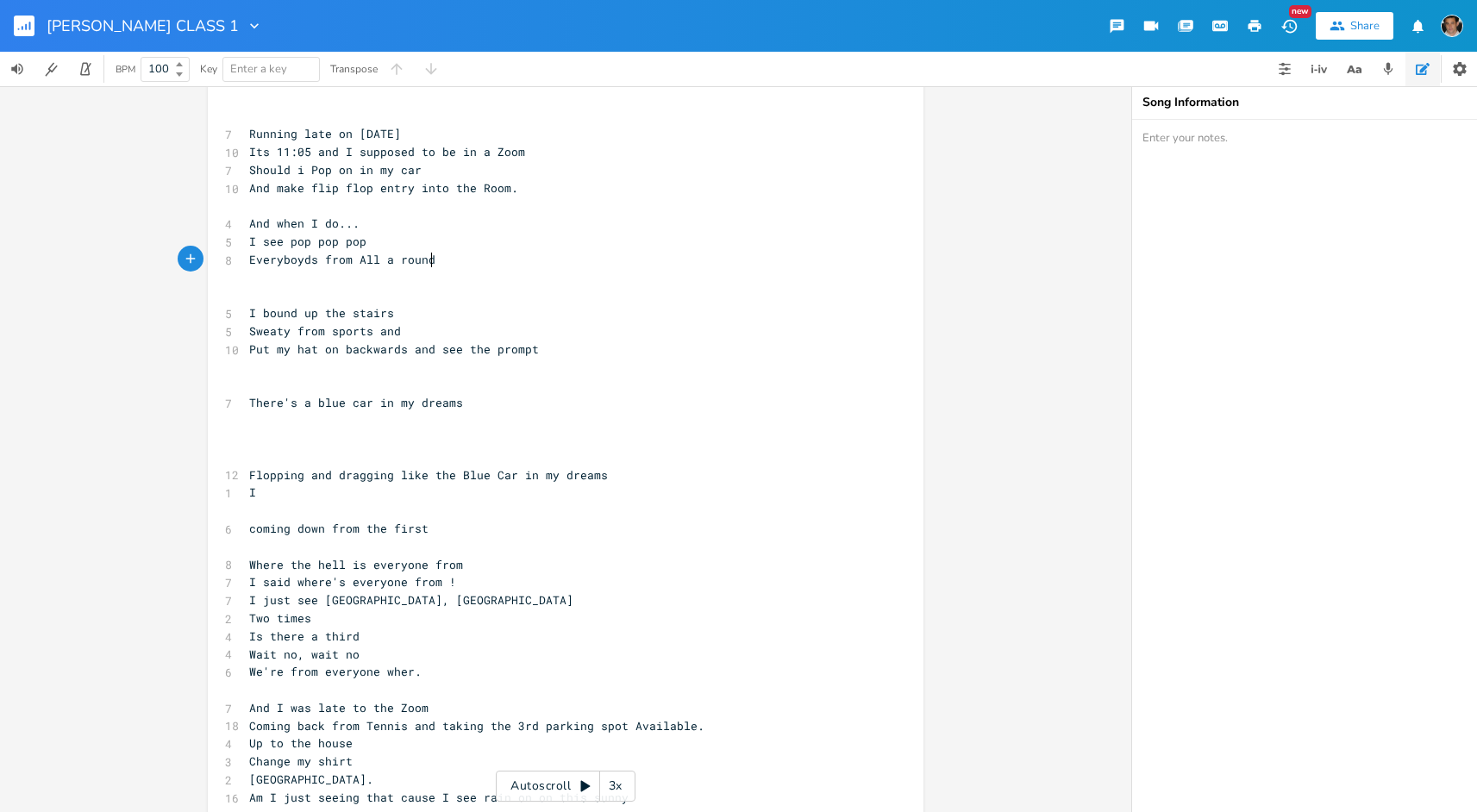
type textarea "[PERSON_NAME] from All a round"
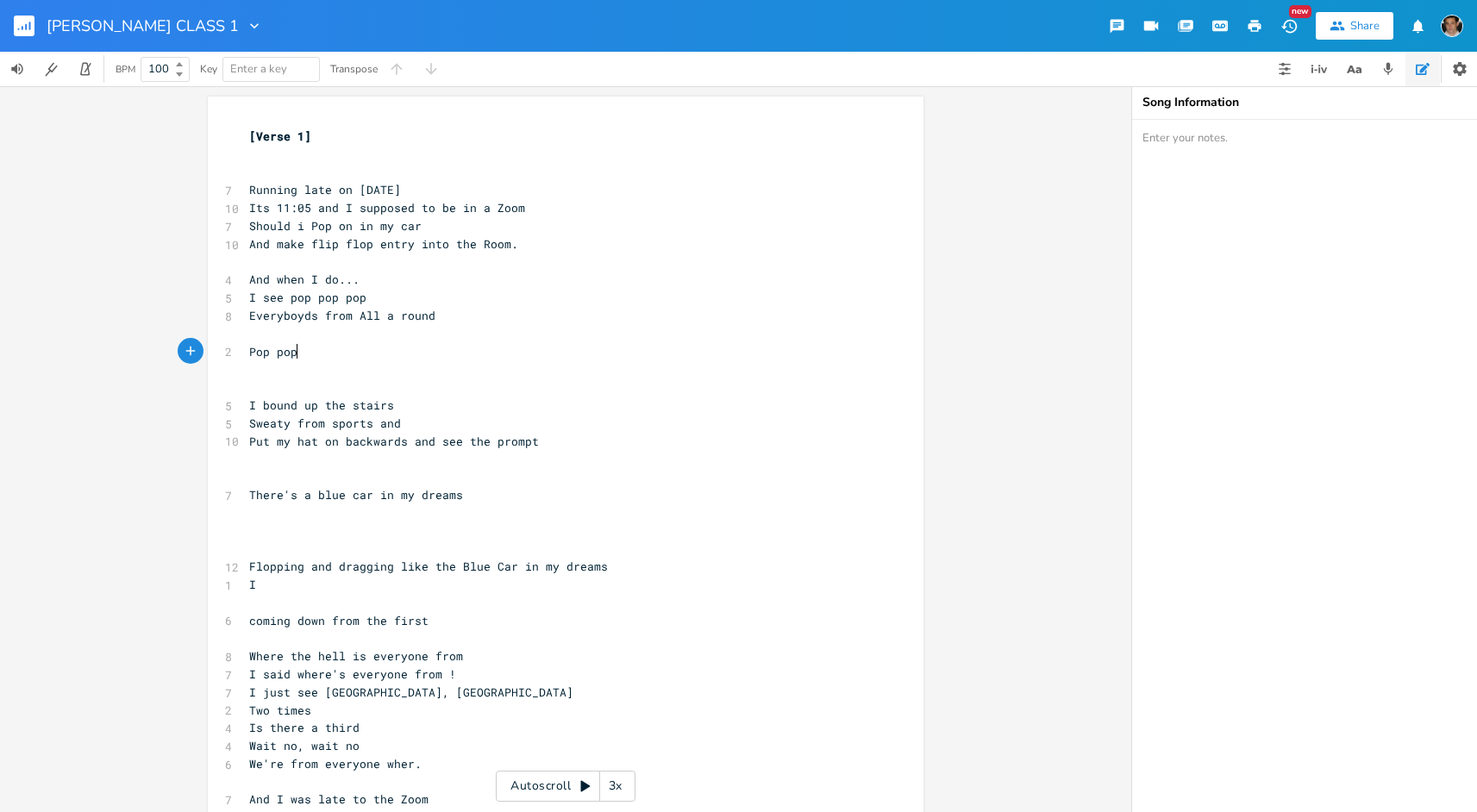
scroll to position [0, 44]
type textarea "Pop pop pop"
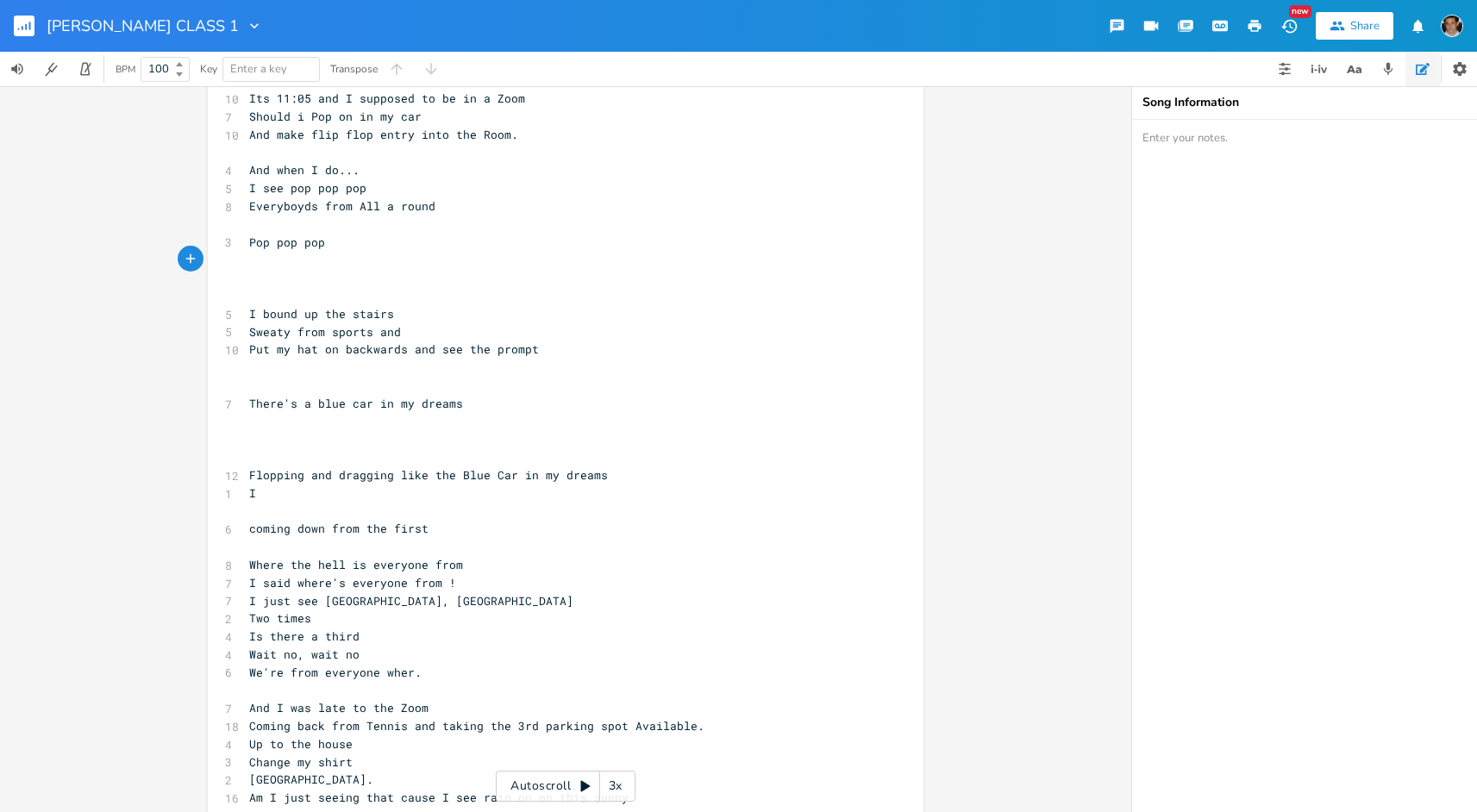
scroll to position [108, 0]
type textarea "Seatl"
type textarea "tle to"
type textarea "Lodno"
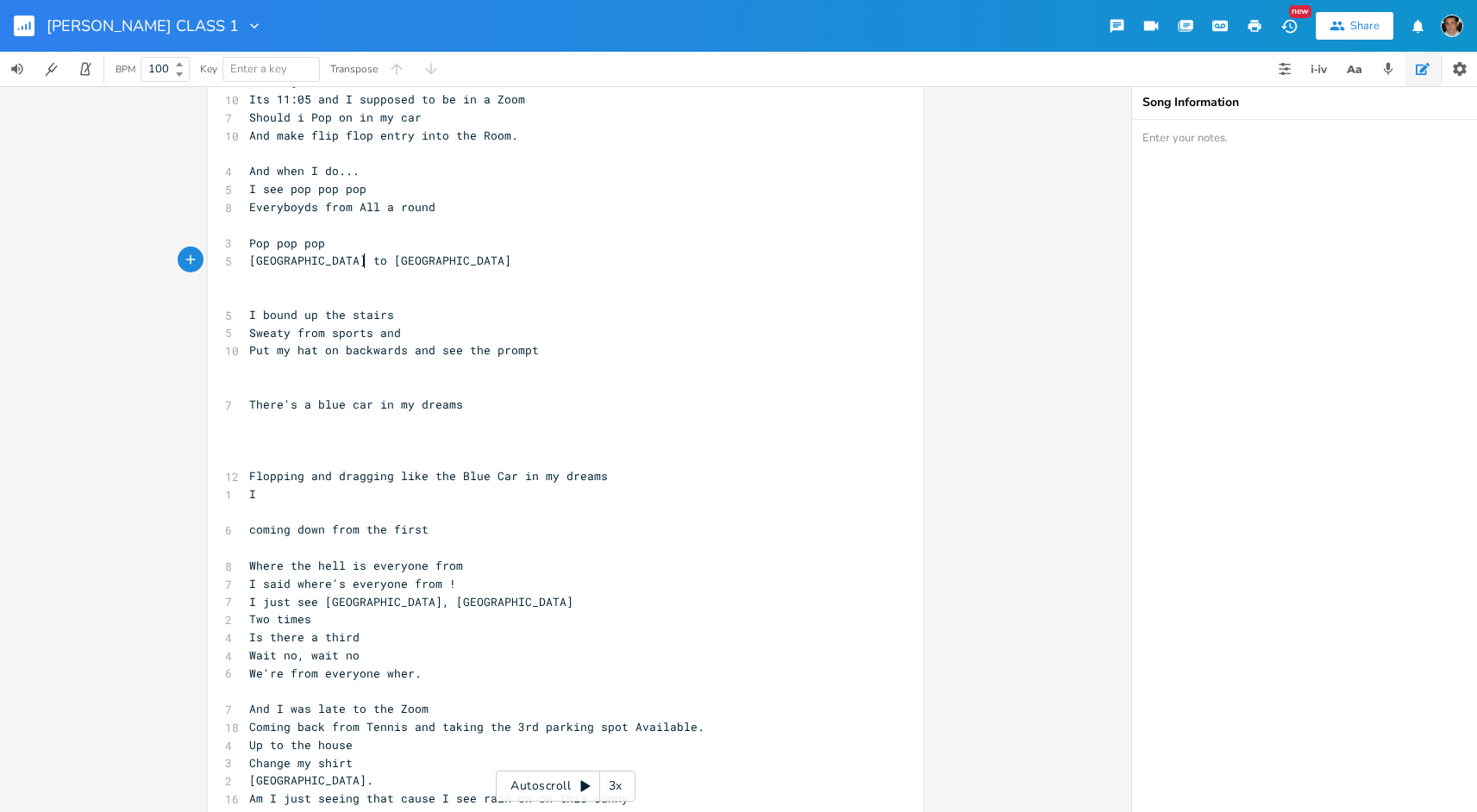
type textarea "ndon"
type textarea "town"
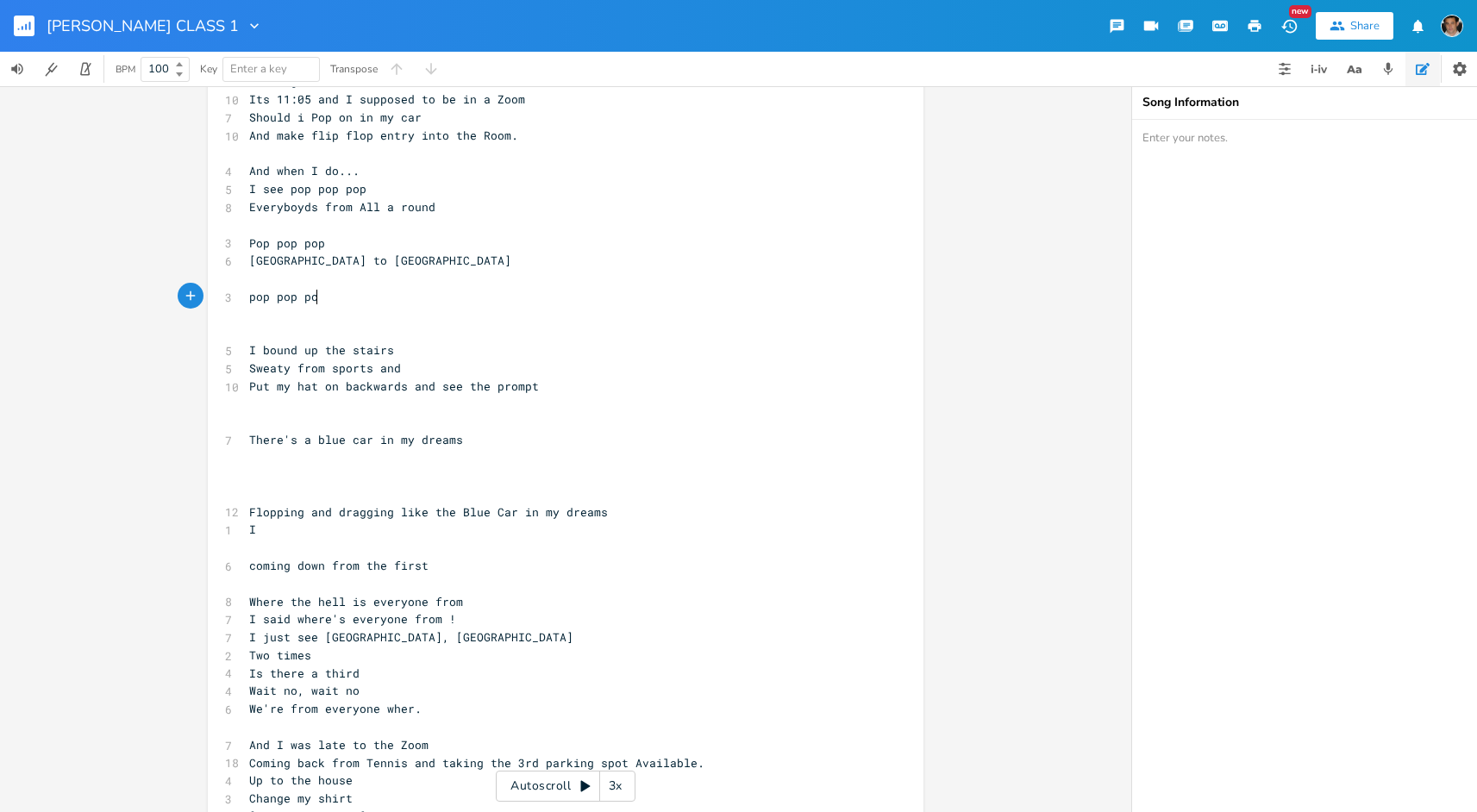
type textarea "pop pop po"
type textarea "p"
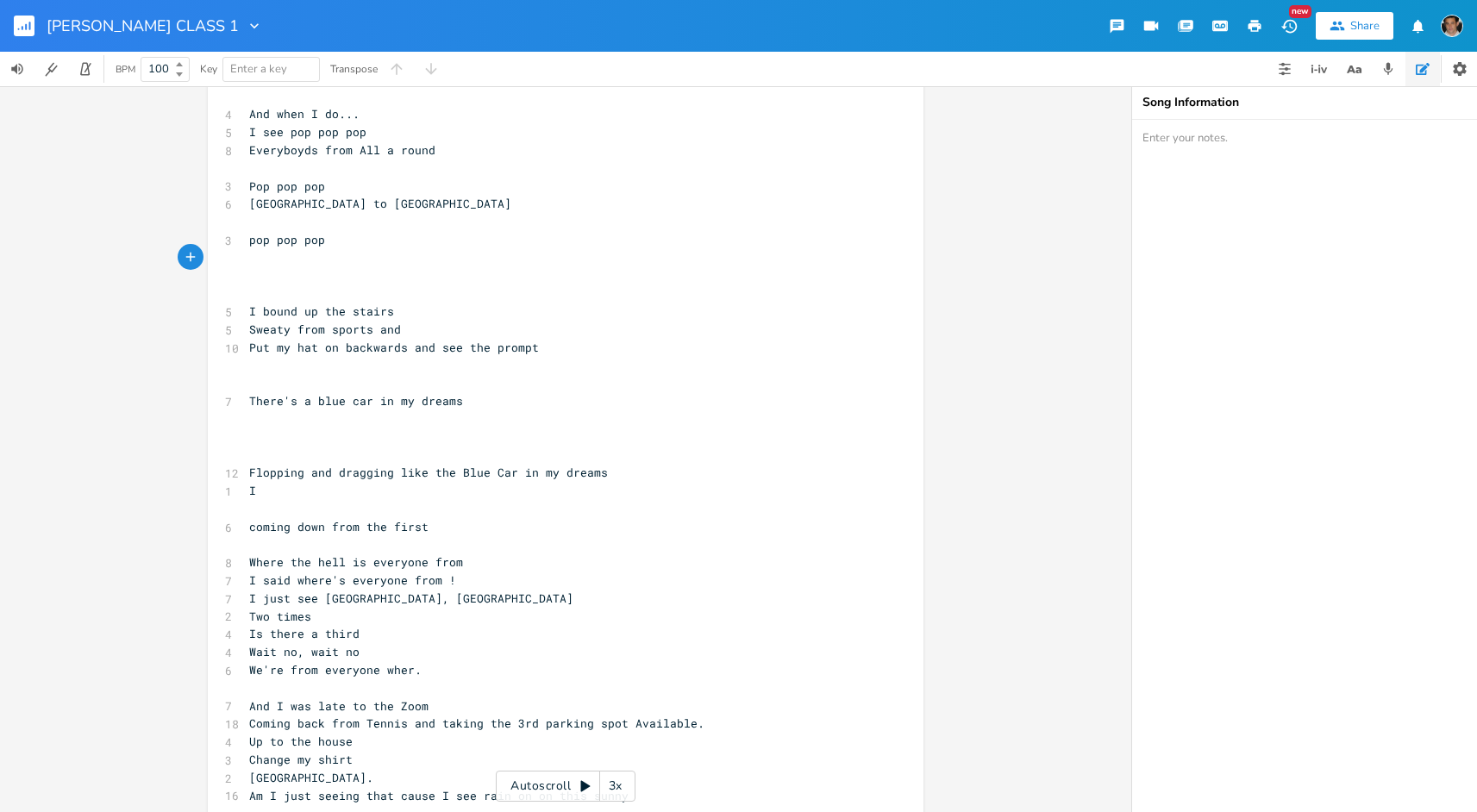
scroll to position [164, 0]
type textarea "Pinet"
type textarea "terest in my face"
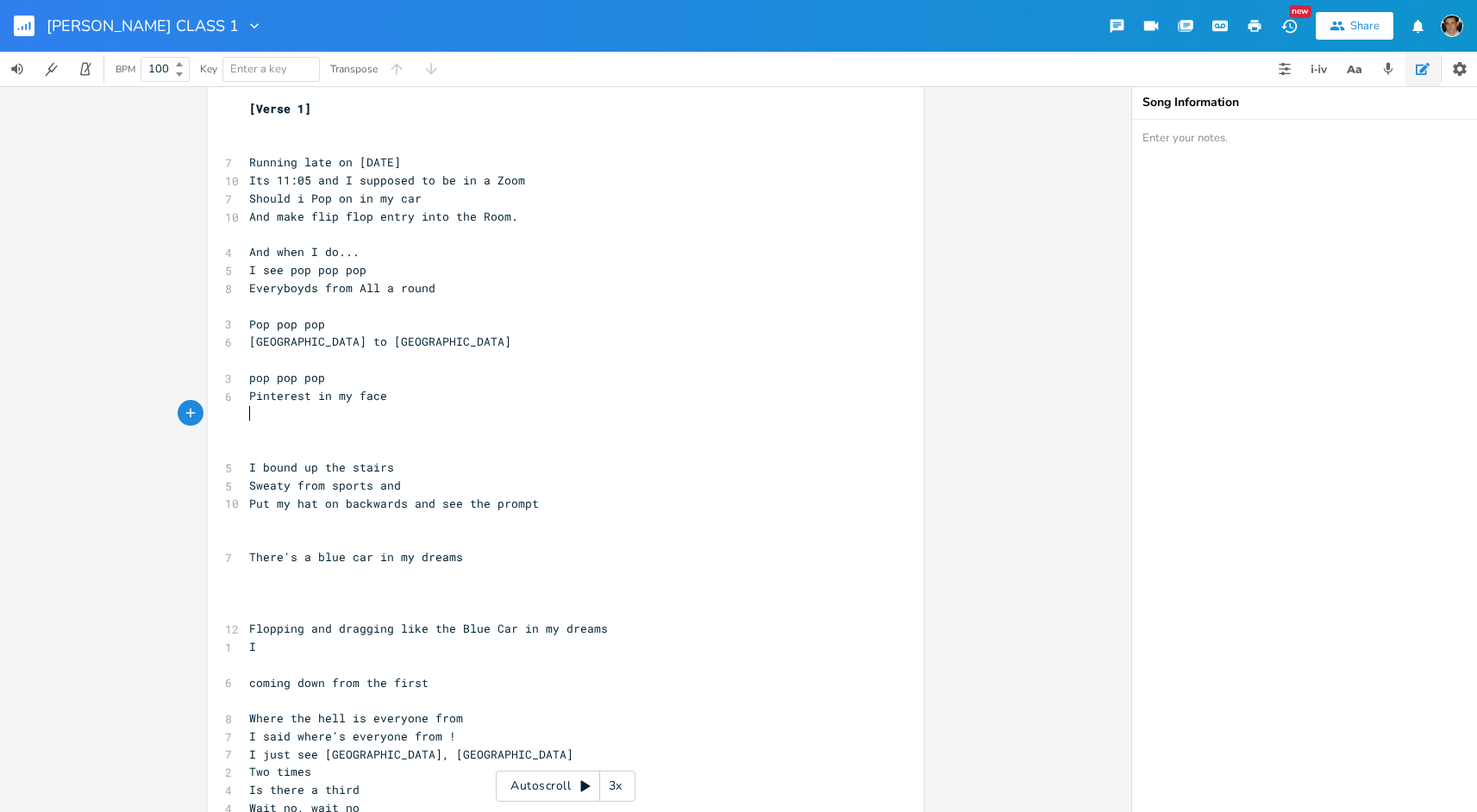
scroll to position [26, 0]
type textarea "spicy s"
type textarea "peppeper"
type textarea "er plant"
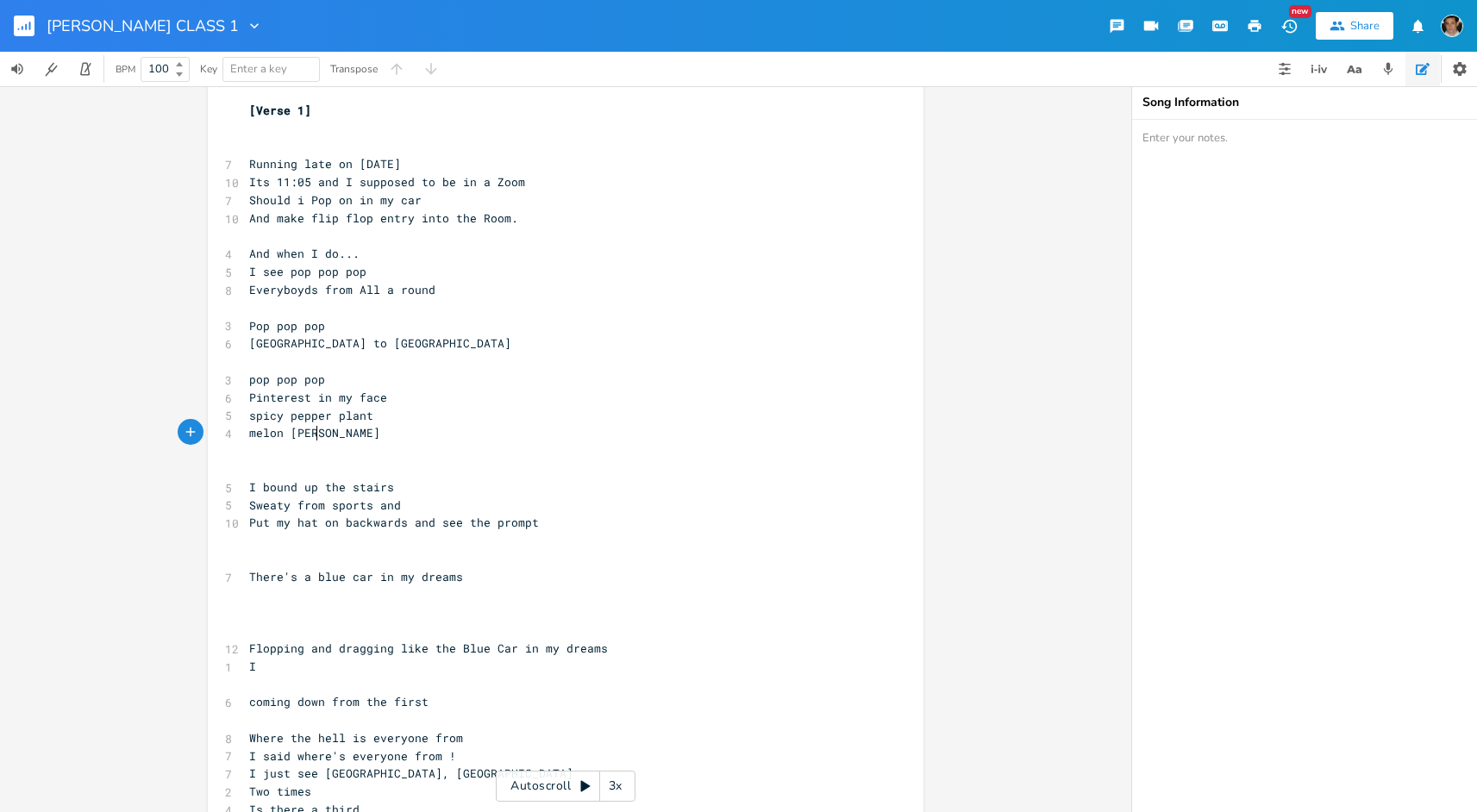
scroll to position [0, 67]
type textarea "melon power"
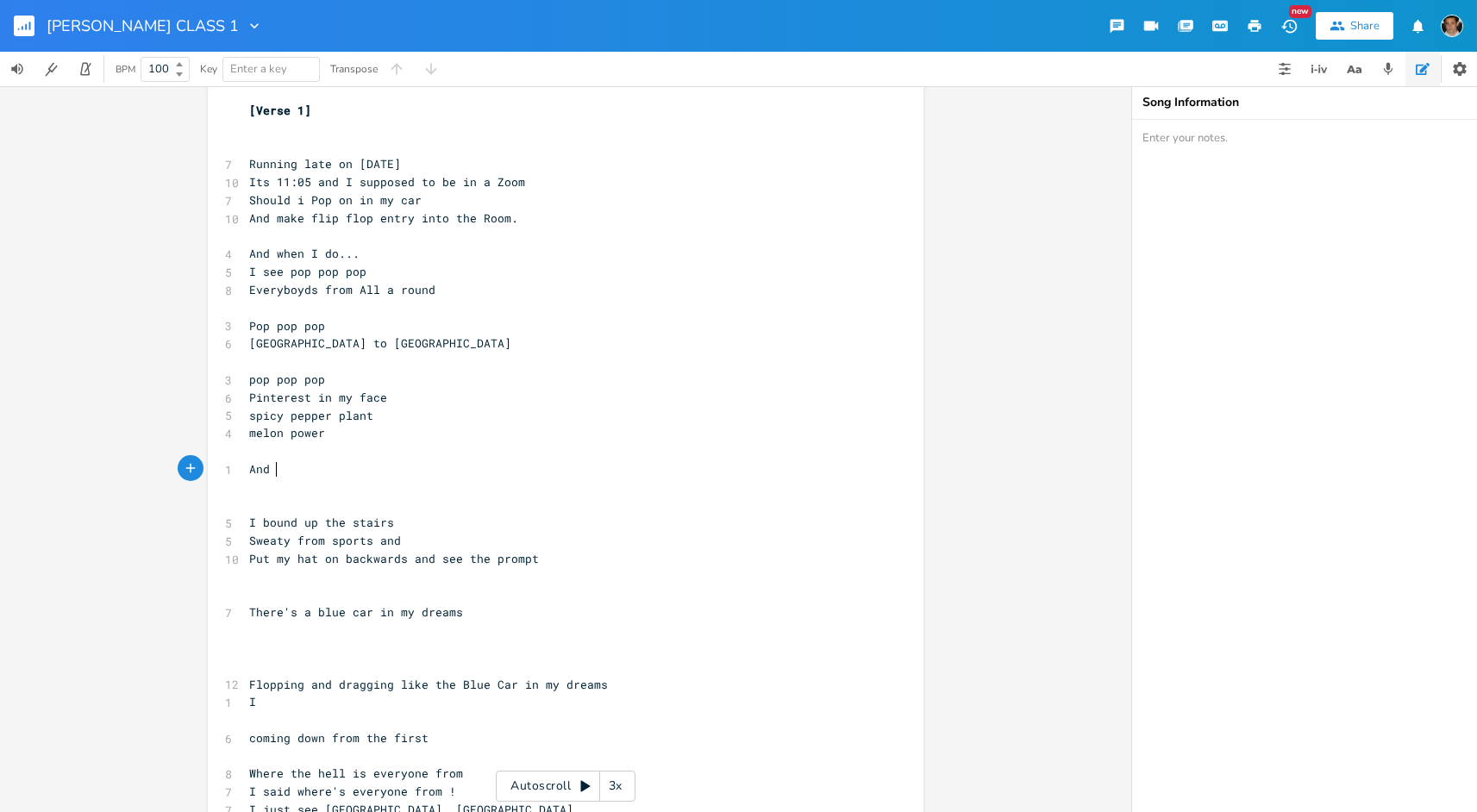
type textarea "And i"
type textarea "In"
type textarea "wanna know the prompt"
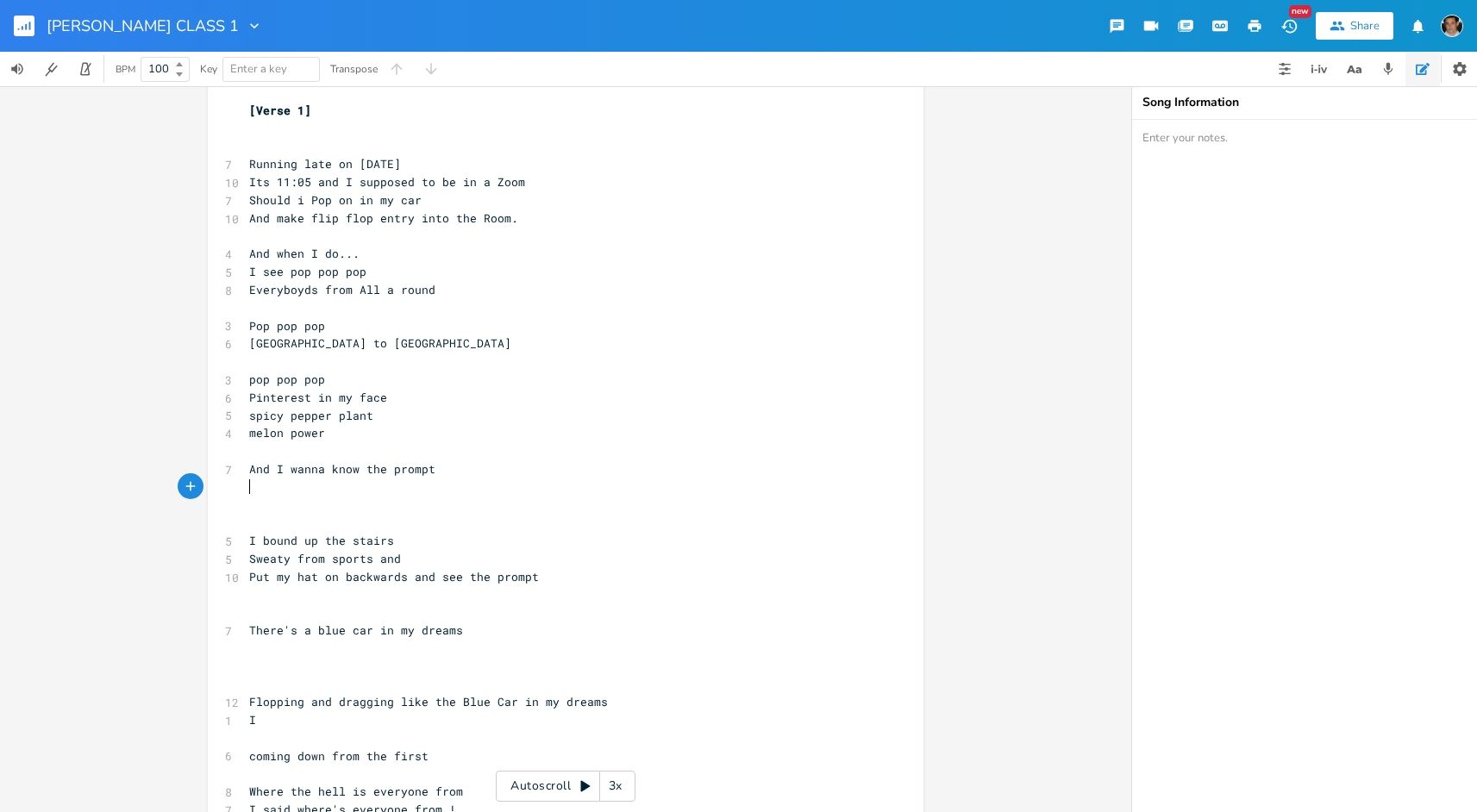
type textarea "SOd"
type textarea "D"
type textarea "Do"
type textarea "W"
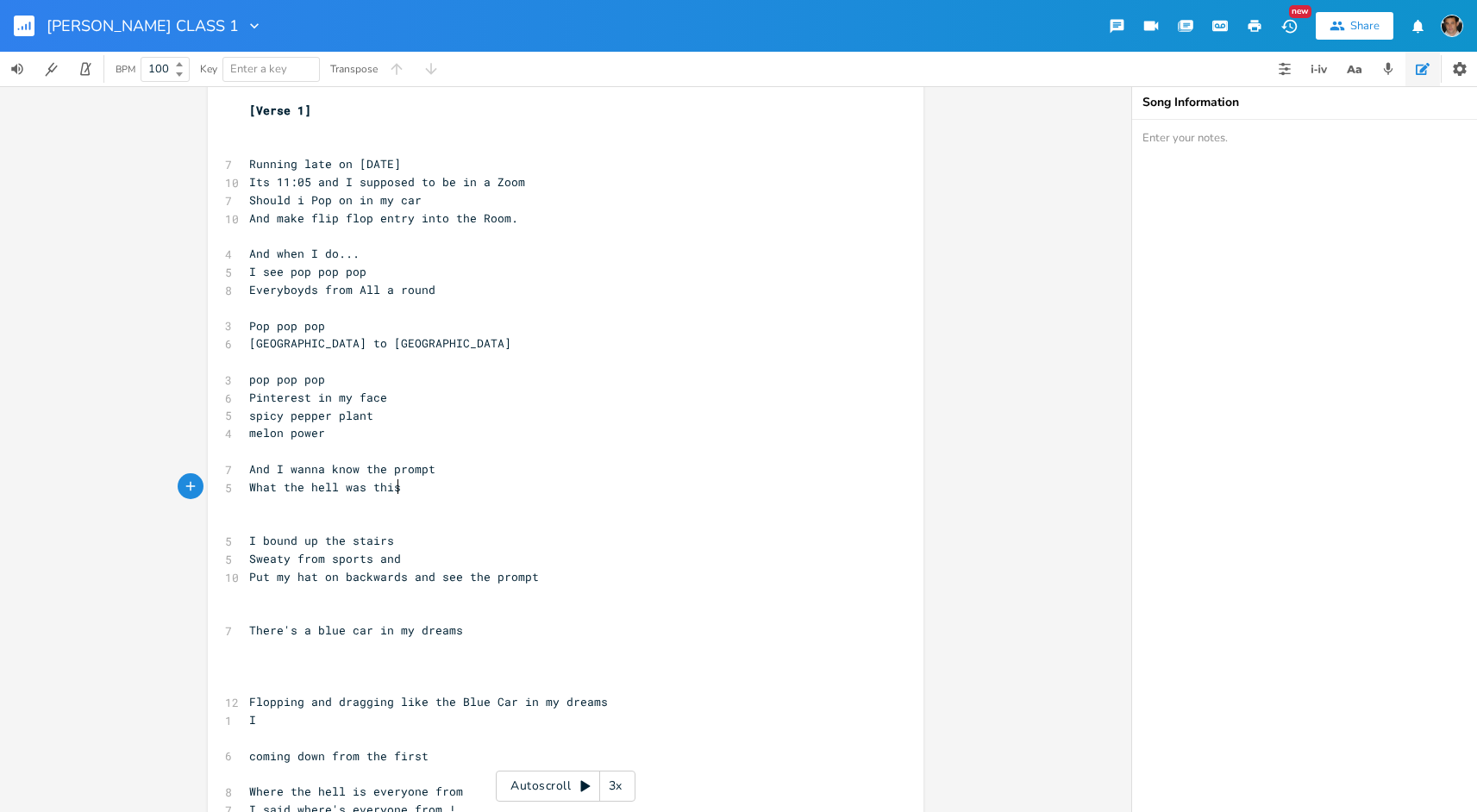
scroll to position [0, 106]
type textarea "hat the hell was this from"
type textarea "pt"
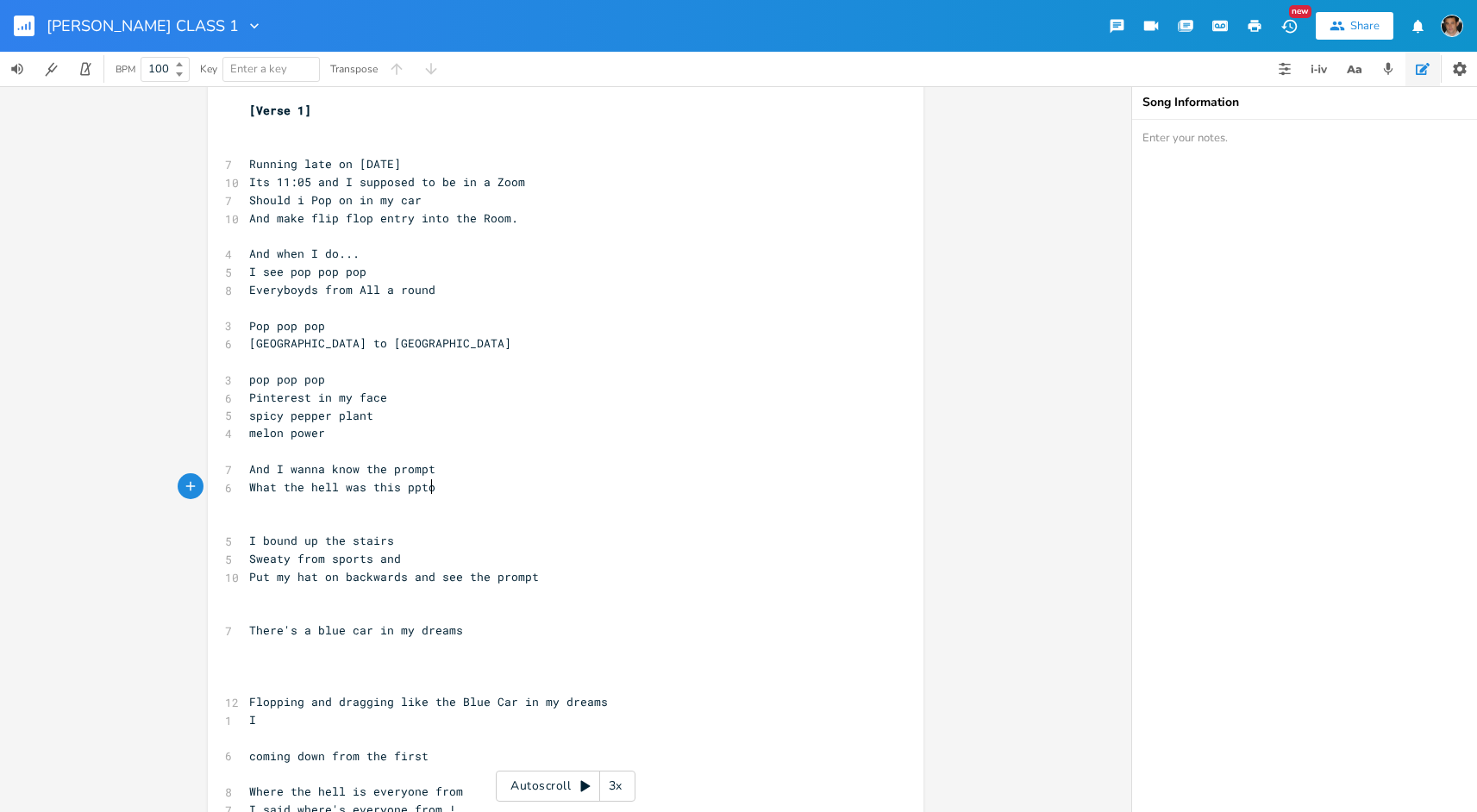
type textarea "ptomo"
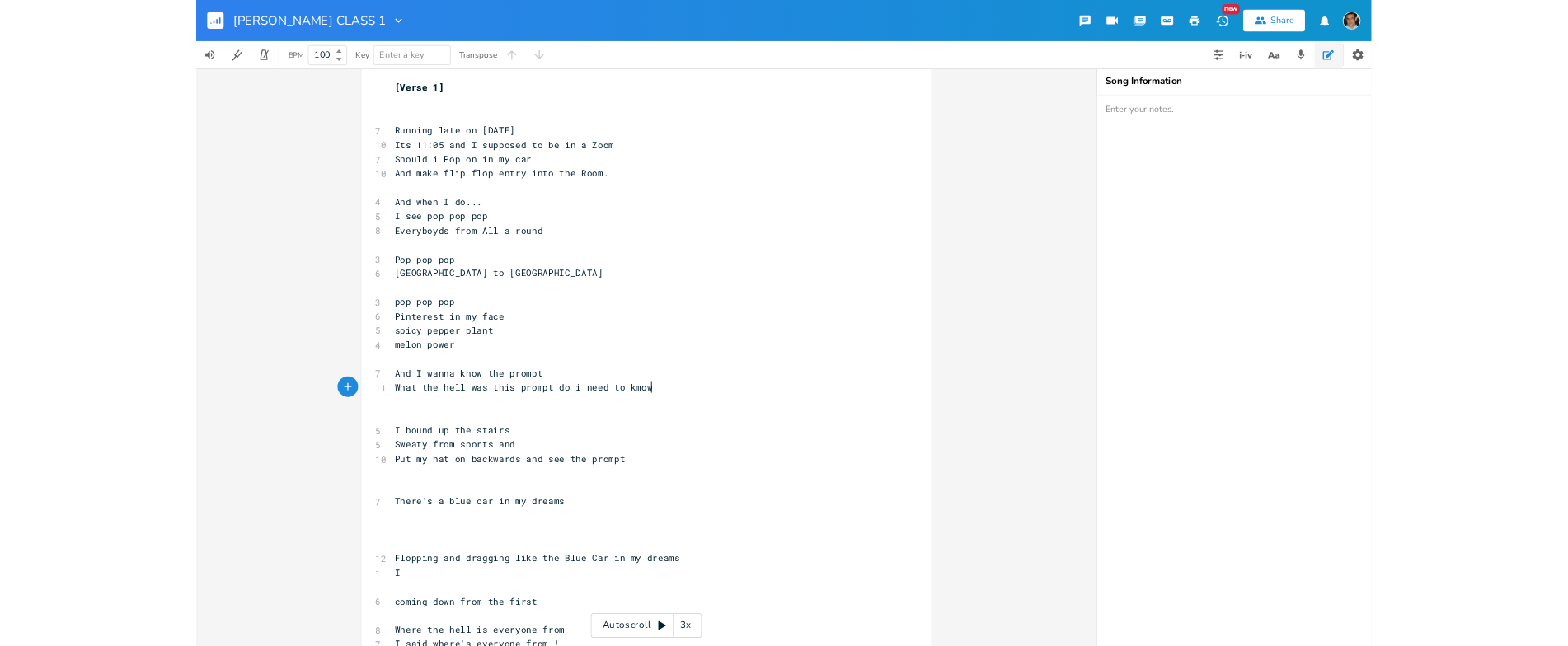
scroll to position [0, 125]
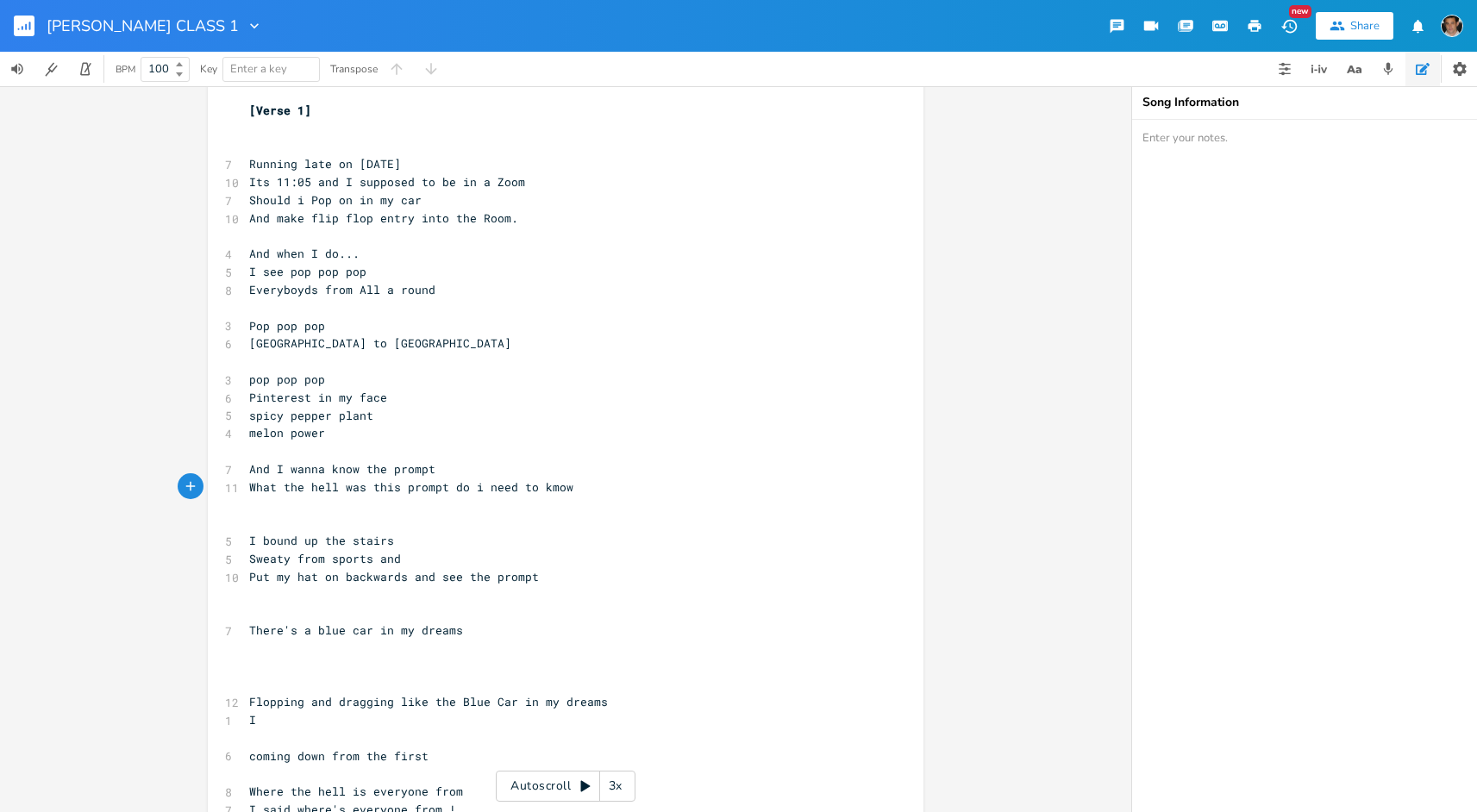
type textarea "rompt do i need to kmow"
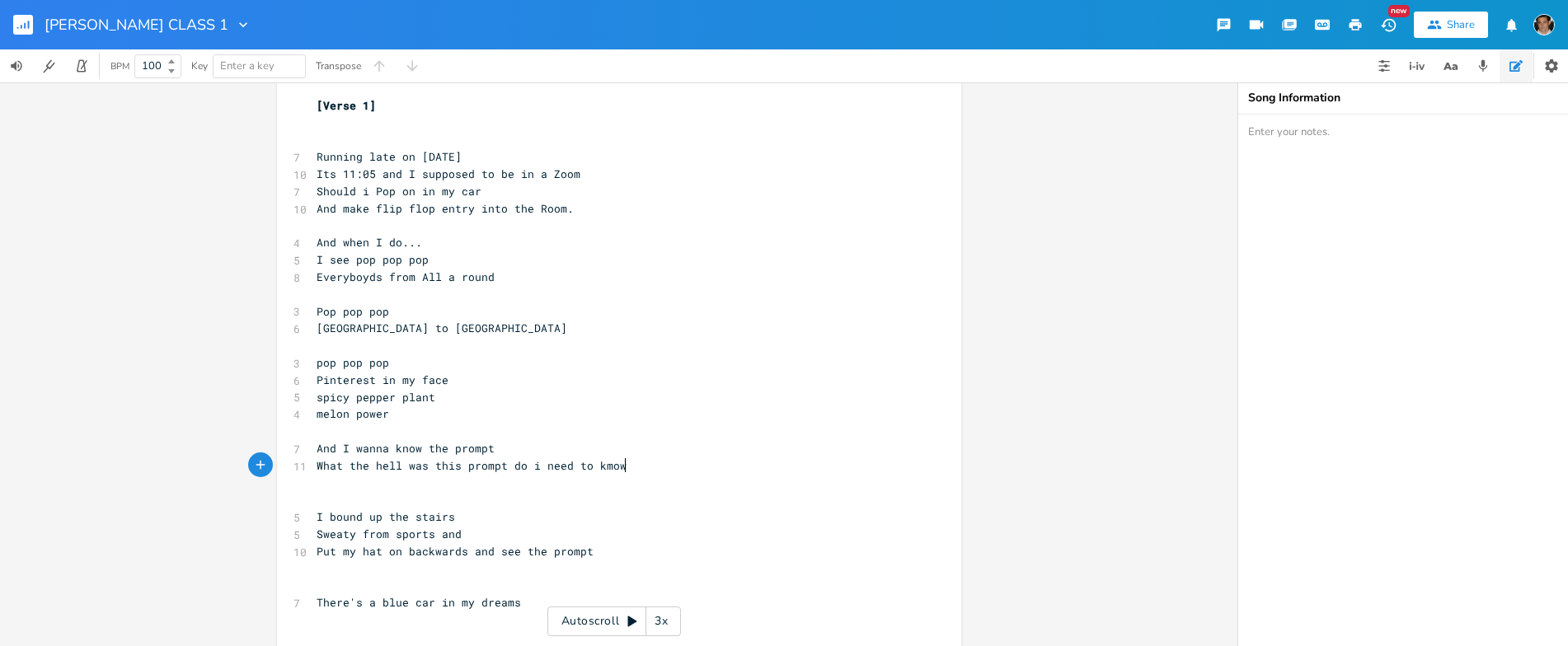
scroll to position [0, 126]
click at [1387, 55] on button "Chord Explorer" at bounding box center [1384, 65] width 33 height 33
click at [1409, 60] on icon "button" at bounding box center [1417, 66] width 20 height 20
click at [1447, 63] on icon "button" at bounding box center [1447, 66] width 8 height 8
click at [1353, 169] on div "Synonyms" at bounding box center [1362, 163] width 82 height 33
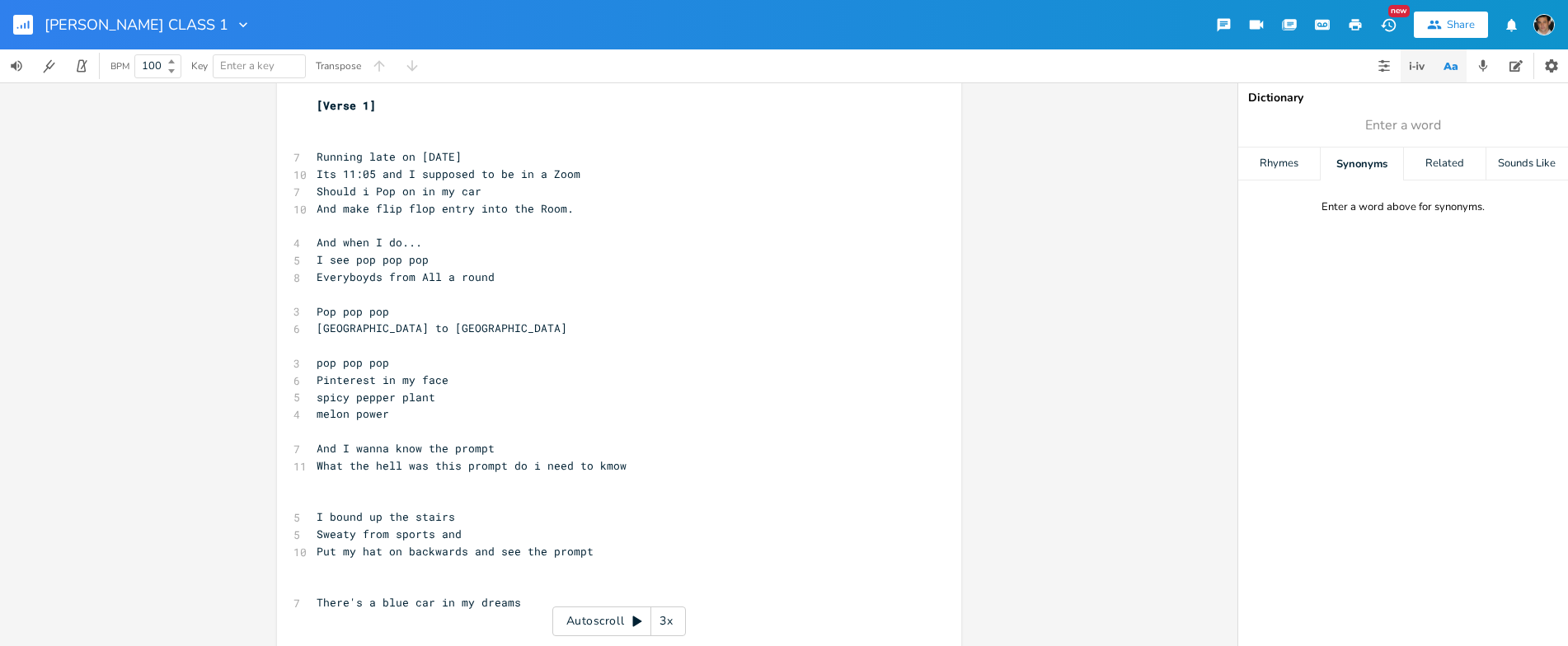
click at [1412, 66] on icon "button" at bounding box center [1417, 66] width 20 height 20
click at [1380, 64] on icon "button" at bounding box center [1385, 66] width 13 height 13
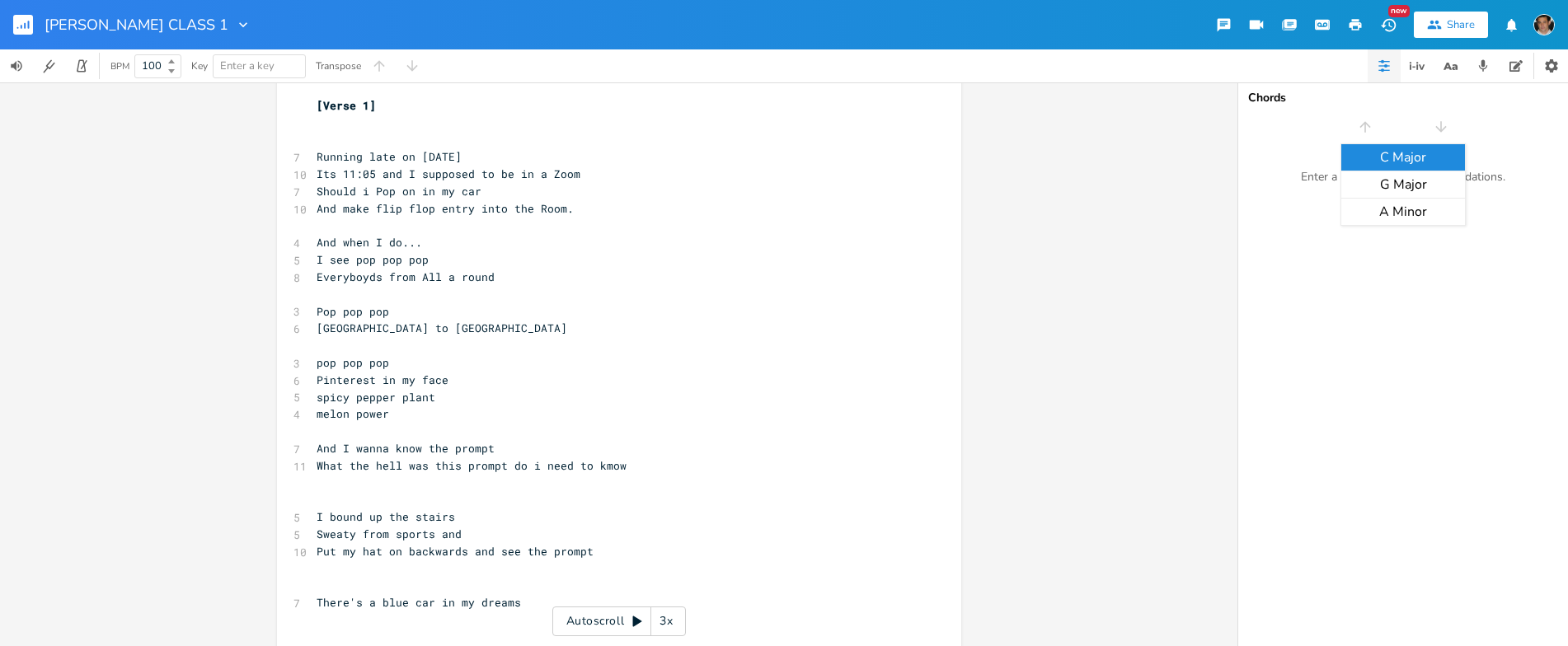
type input "f"
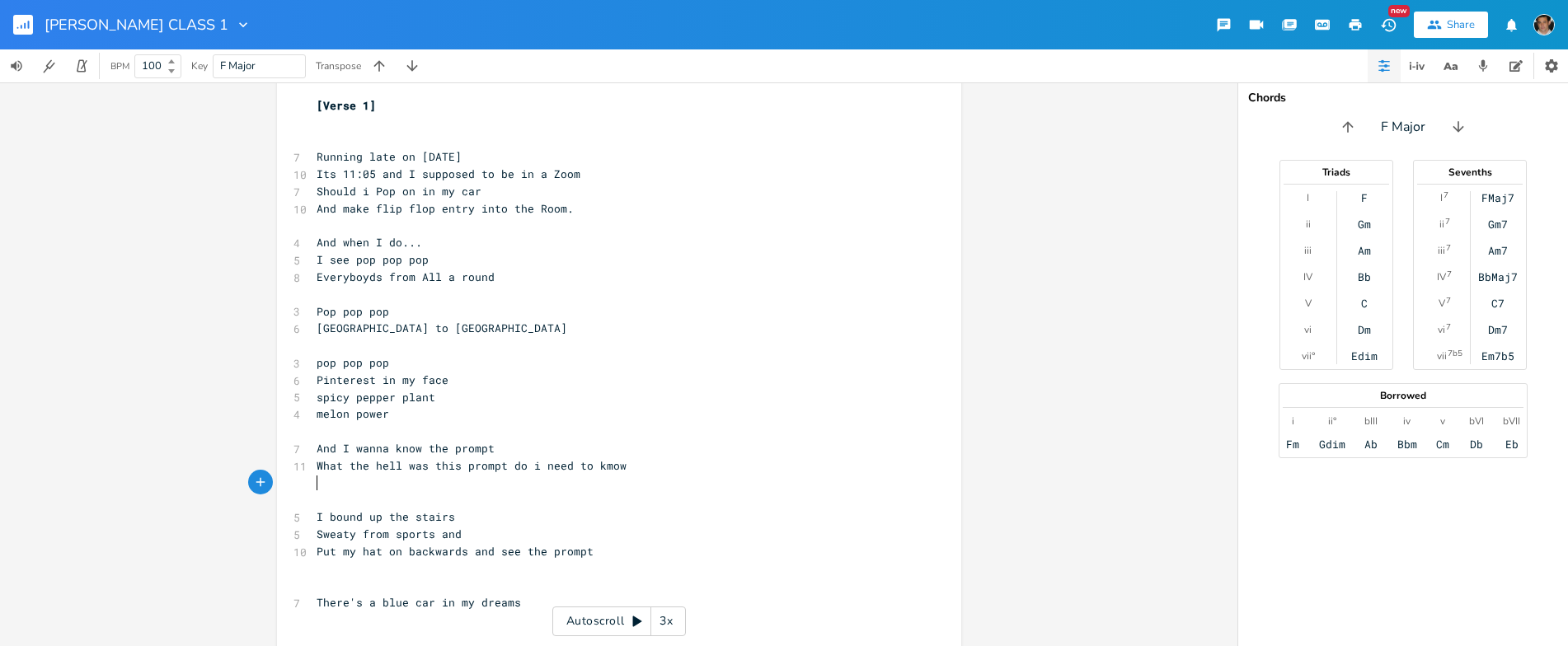
scroll to position [0, 0]
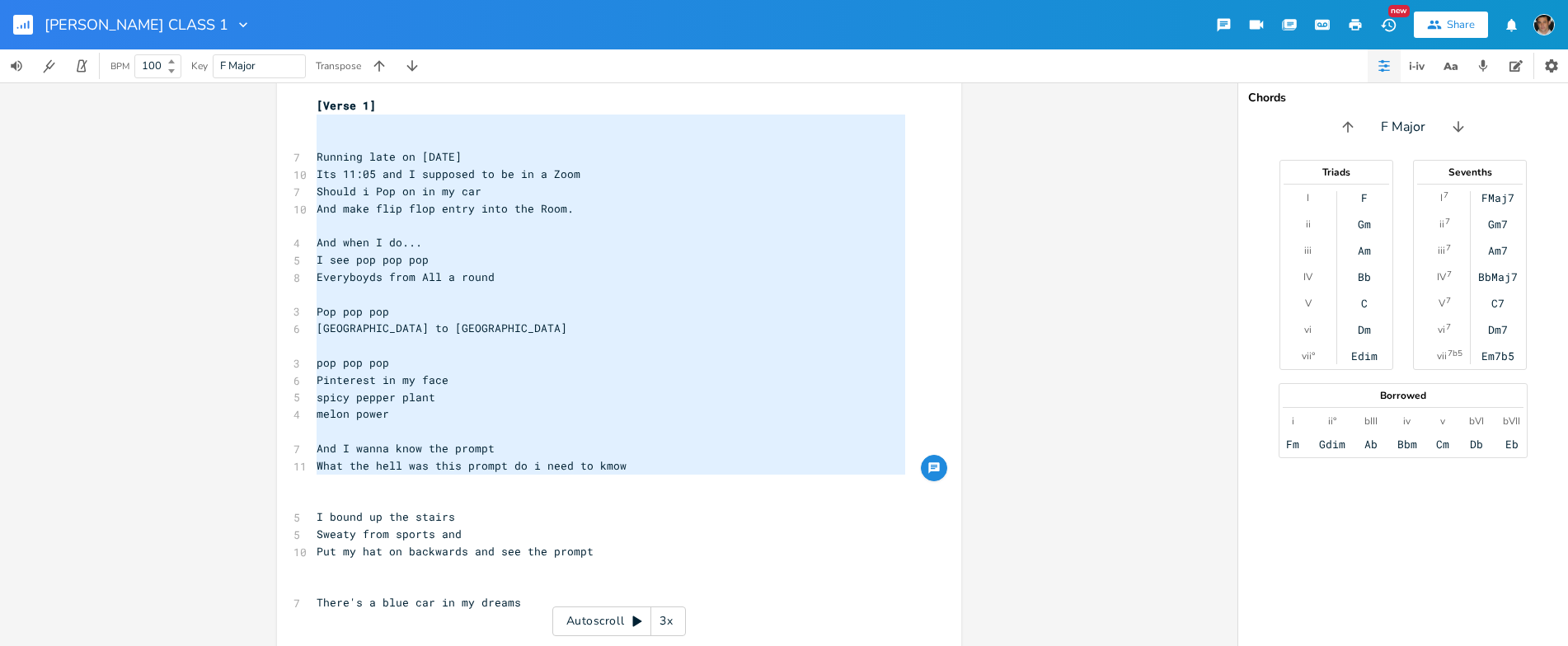
type textarea "Running late on [DATE] Its 11:05 and I supposed to be in a Zoom Should i Pop on…"
drag, startPoint x: 682, startPoint y: 487, endPoint x: 285, endPoint y: 139, distance: 527.9
click at [285, 139] on div "Running late on [DATE] Its 11:05 and I supposed to be in a Zoom Should i Pop on…" at bounding box center [619, 633] width 685 height 1132
